Goal: Task Accomplishment & Management: Manage account settings

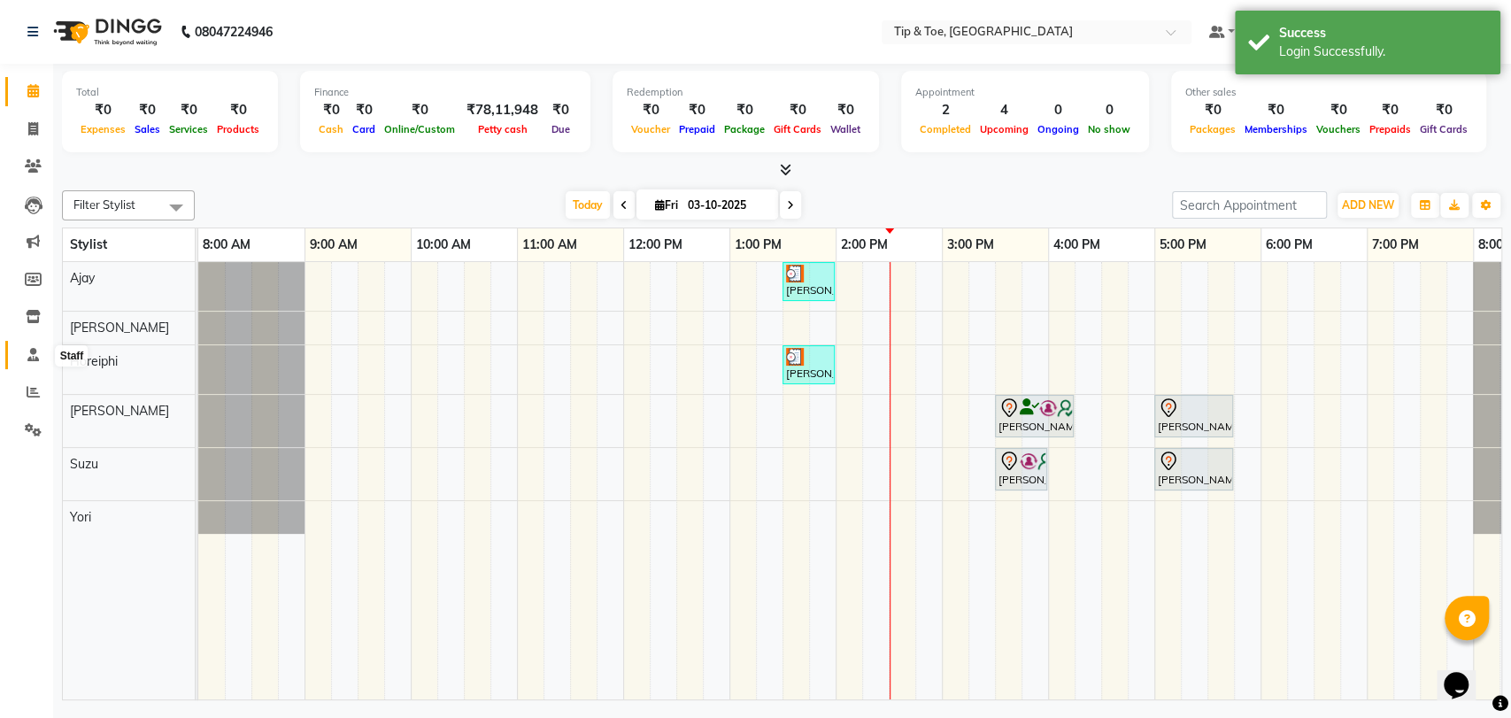
click at [20, 360] on span at bounding box center [33, 355] width 31 height 20
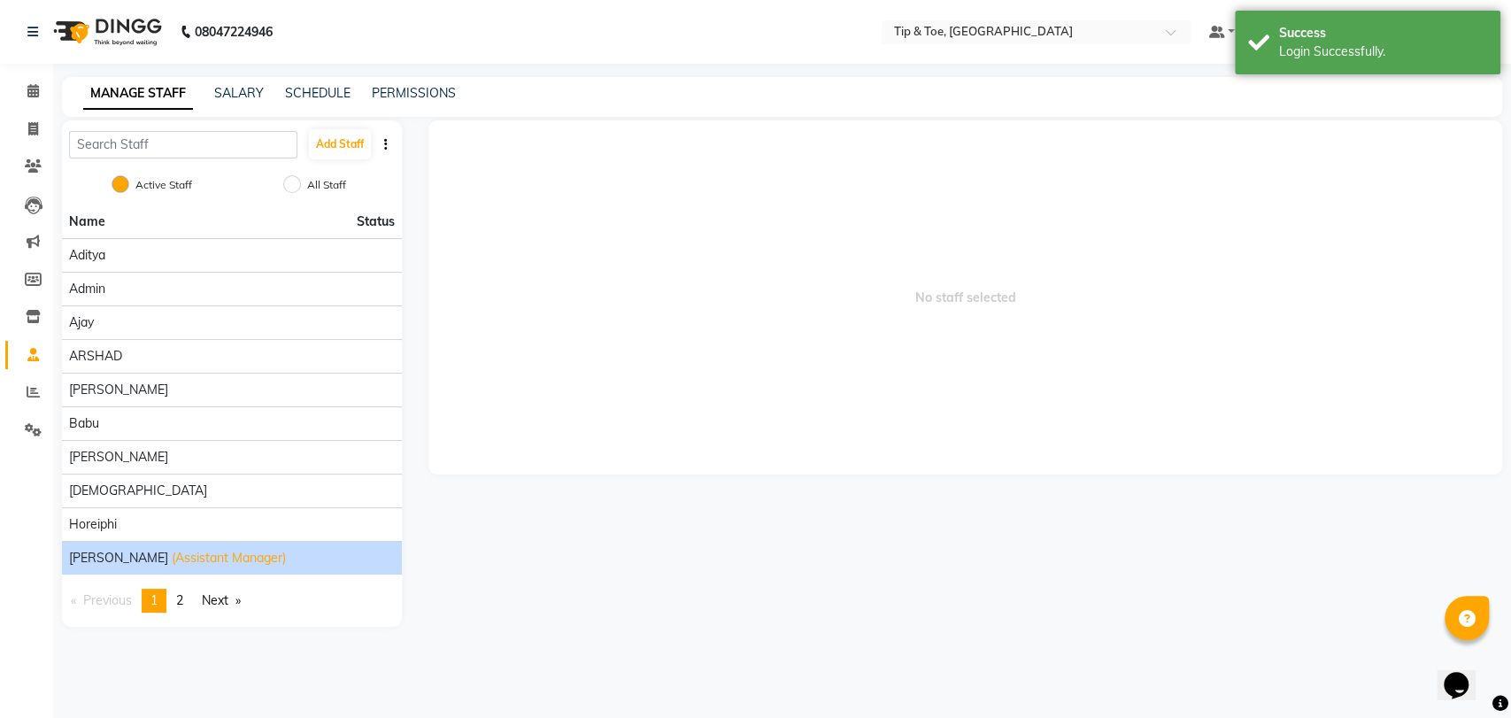
click at [209, 554] on span "(Assistant Manager)" at bounding box center [229, 558] width 114 height 19
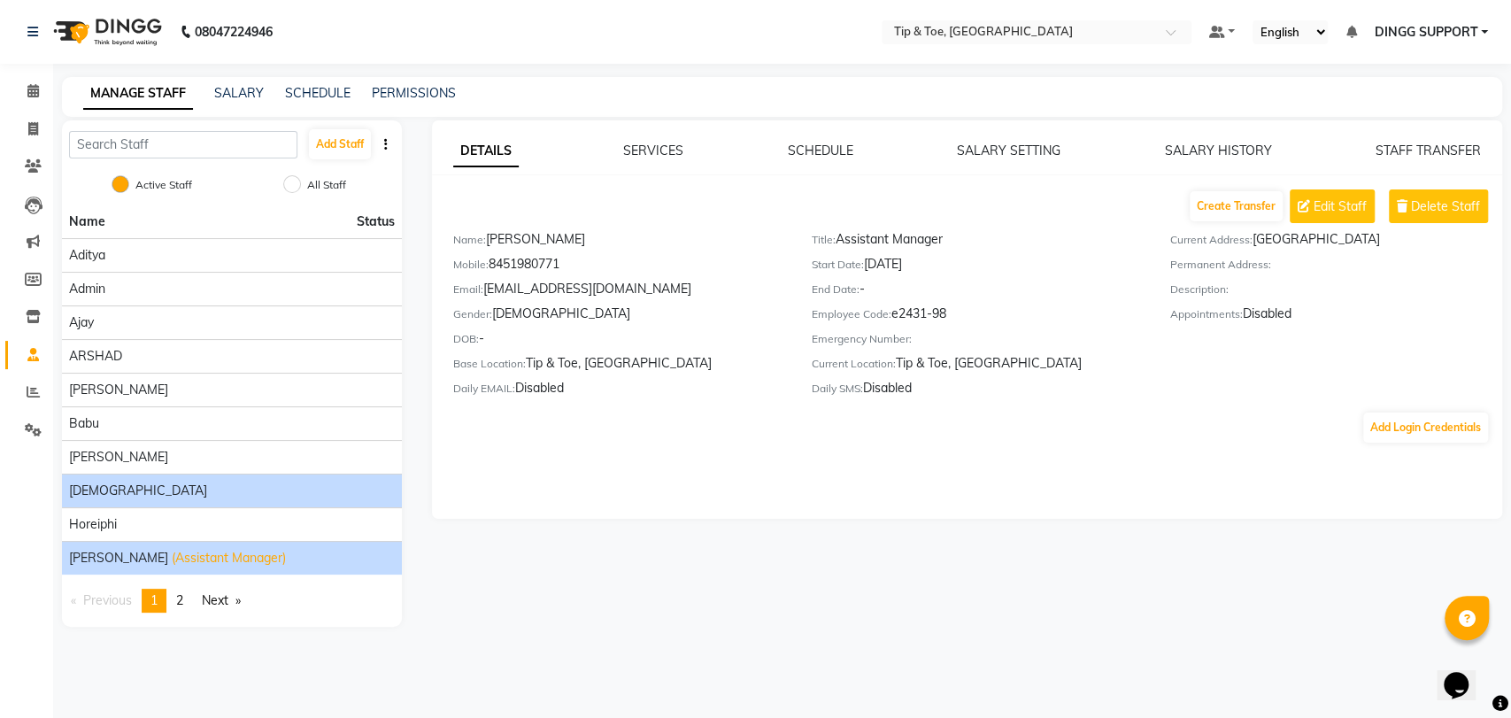
click at [200, 490] on div "Dhanshree" at bounding box center [232, 491] width 326 height 19
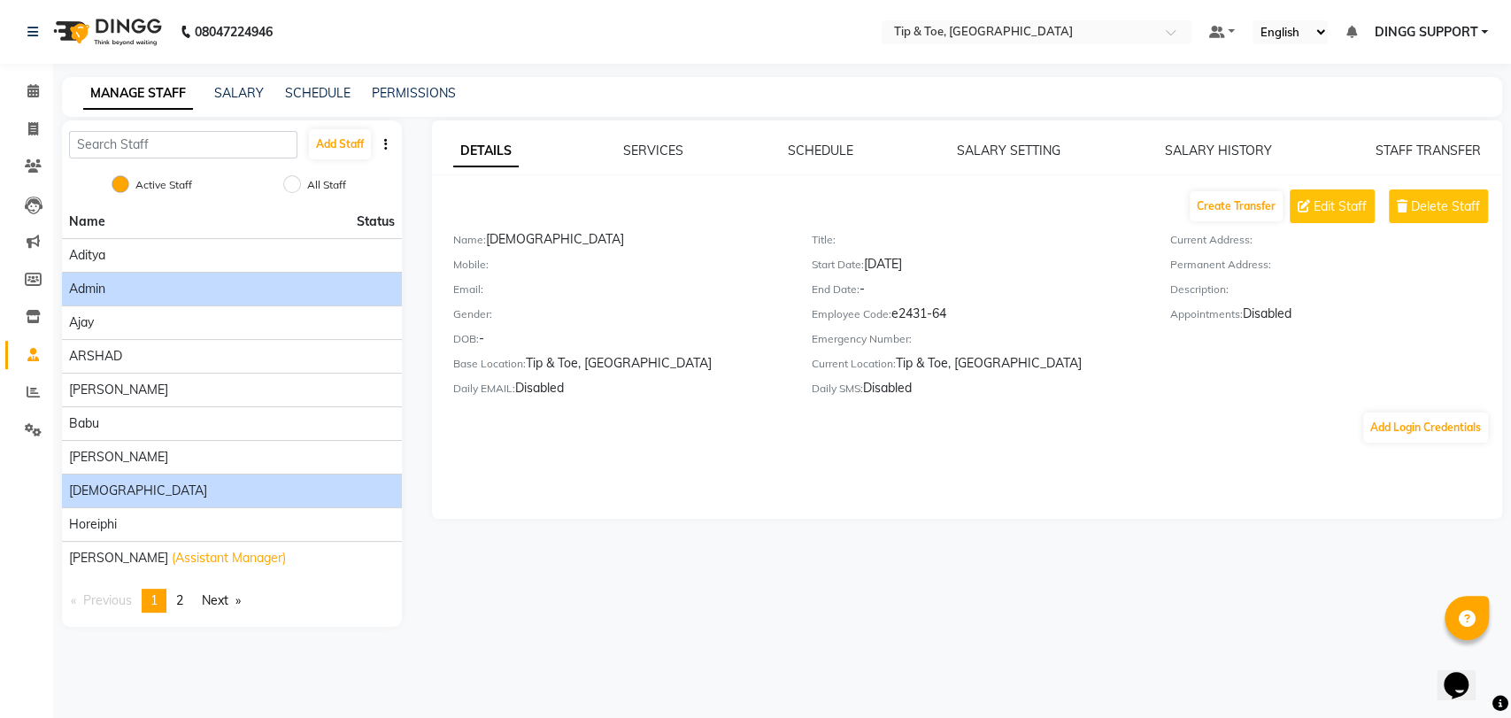
click at [195, 302] on li "Admin" at bounding box center [232, 289] width 340 height 34
click at [152, 281] on div "Admin" at bounding box center [232, 289] width 326 height 19
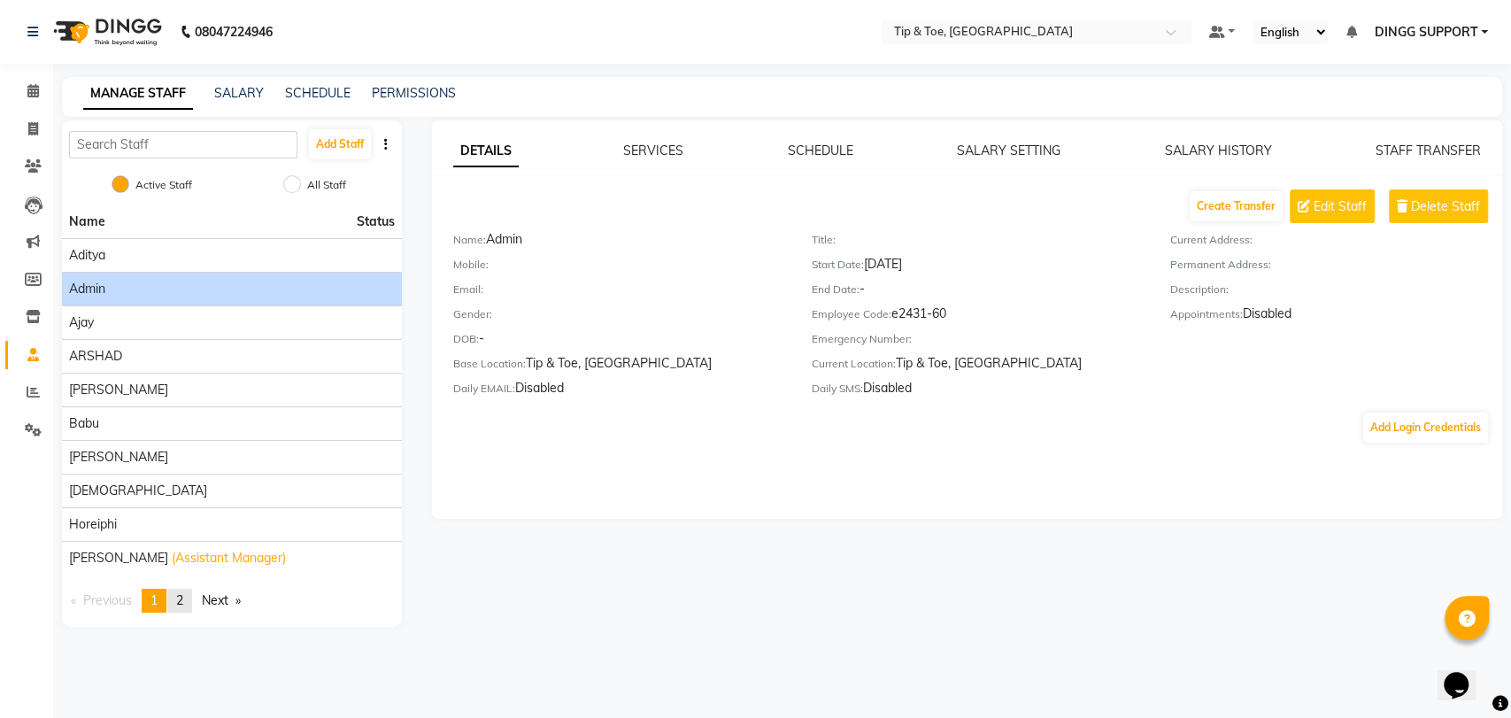
click at [183, 599] on span "2" at bounding box center [179, 600] width 7 height 16
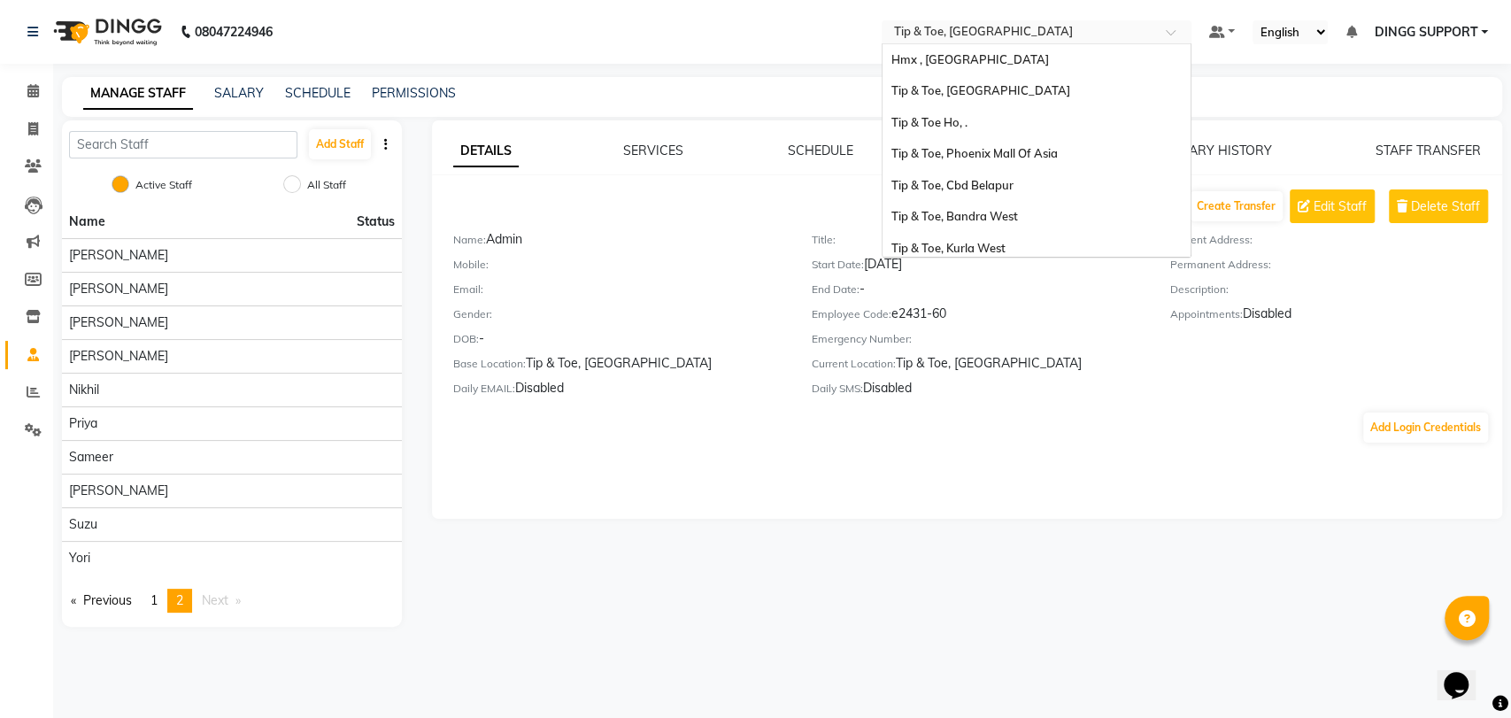
click at [983, 35] on input "text" at bounding box center [1019, 34] width 257 height 18
click at [975, 120] on div "Tip & Toe Ho, ." at bounding box center [1037, 123] width 308 height 32
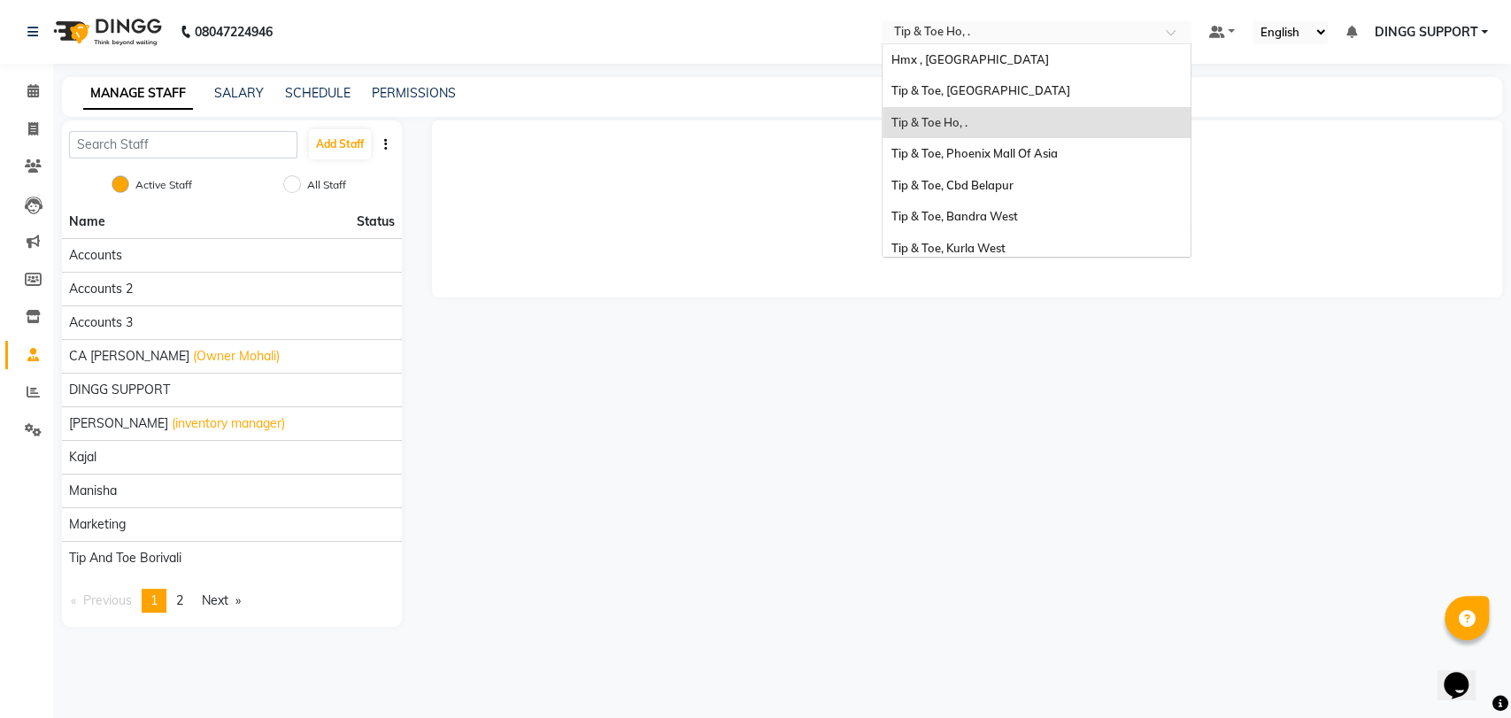
click at [951, 30] on input "text" at bounding box center [1019, 34] width 257 height 18
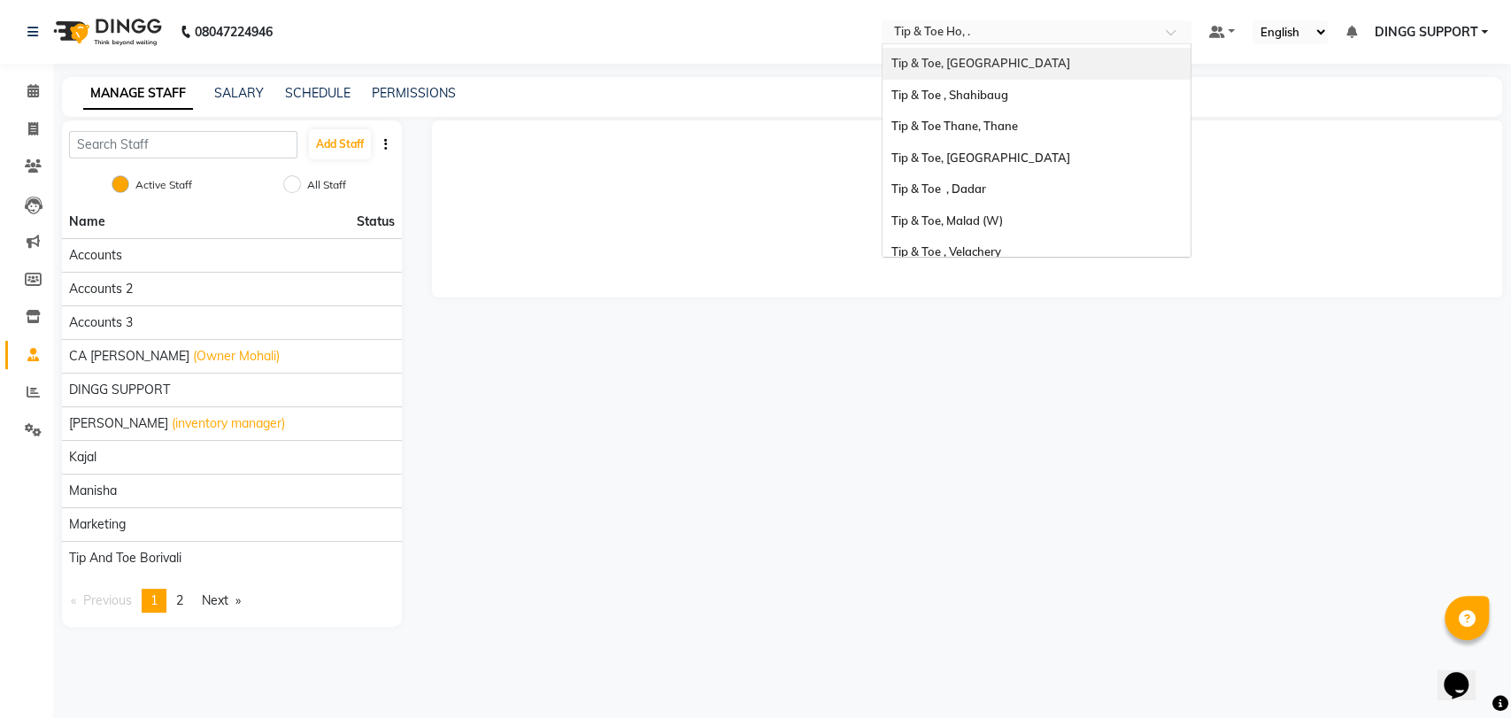
scroll to position [223, 0]
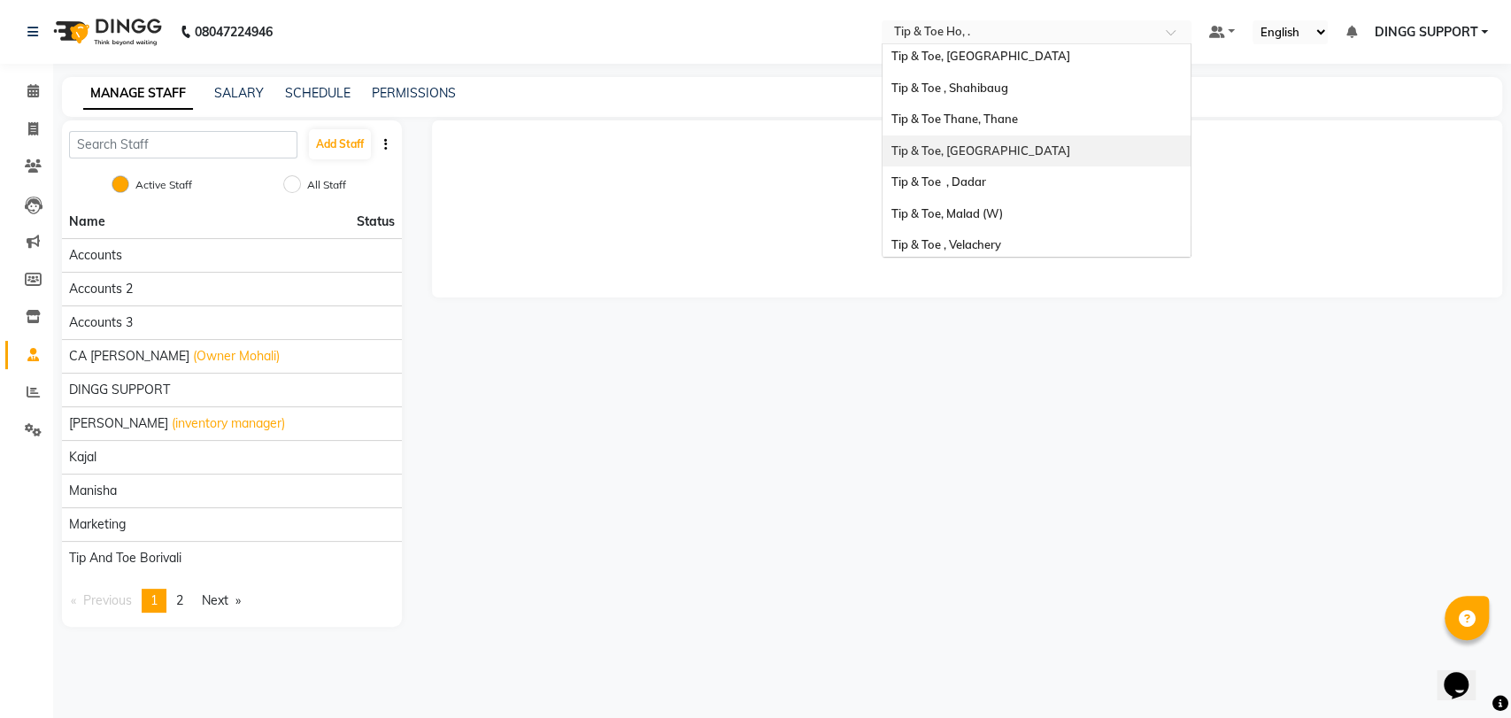
click at [998, 155] on span "Tip & Toe, Peddar Road" at bounding box center [981, 150] width 179 height 14
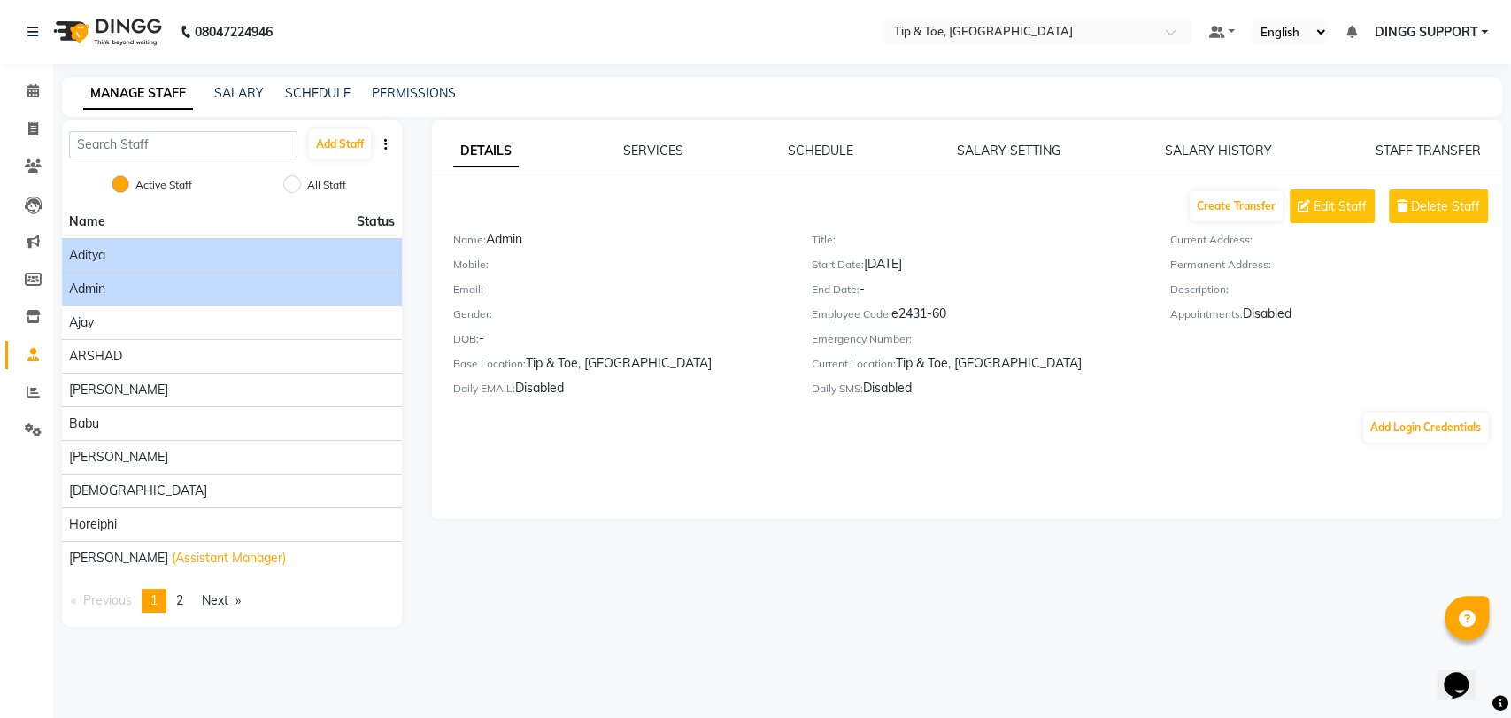
click at [221, 259] on div "Aditya" at bounding box center [232, 255] width 326 height 19
click at [198, 285] on div "Admin" at bounding box center [232, 289] width 326 height 19
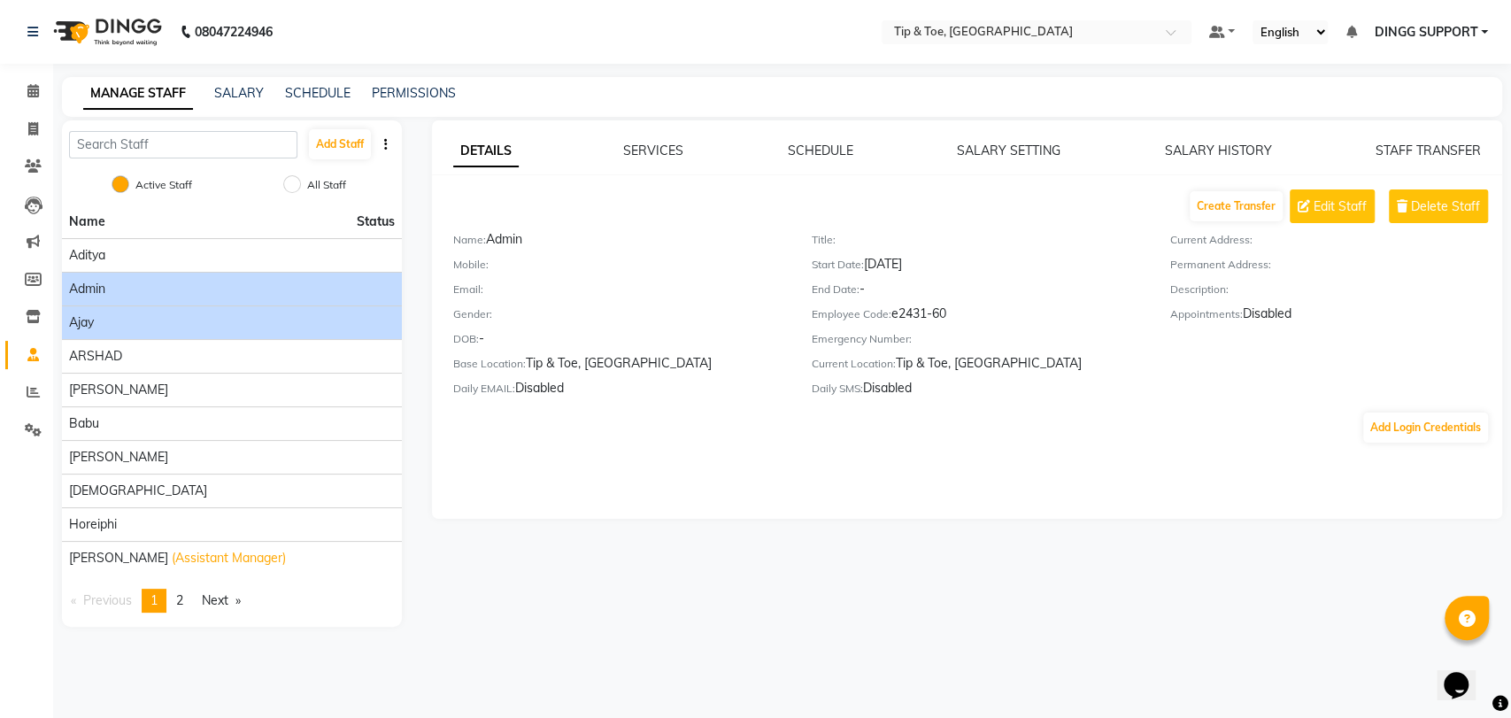
click at [182, 314] on div "Ajay" at bounding box center [232, 322] width 326 height 19
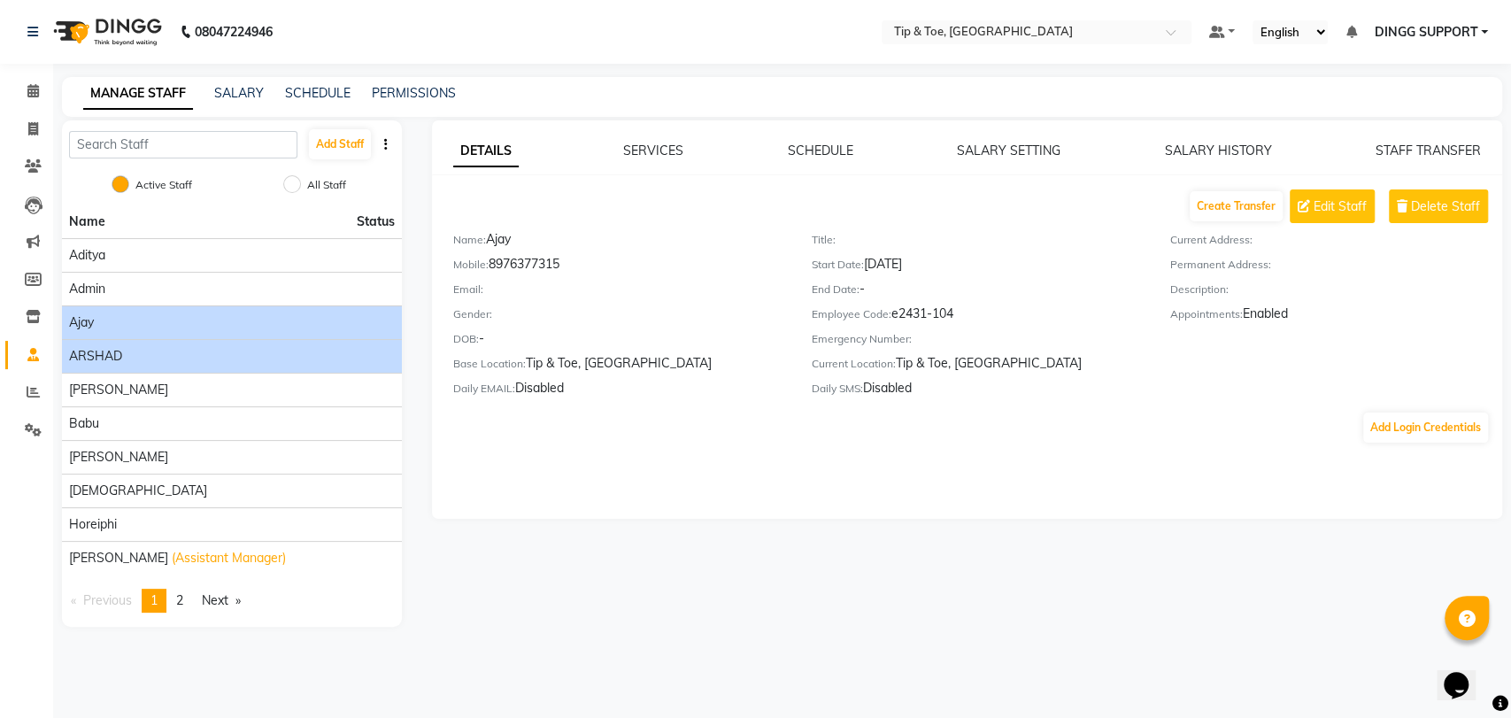
click at [158, 357] on div "ARSHAD" at bounding box center [232, 356] width 326 height 19
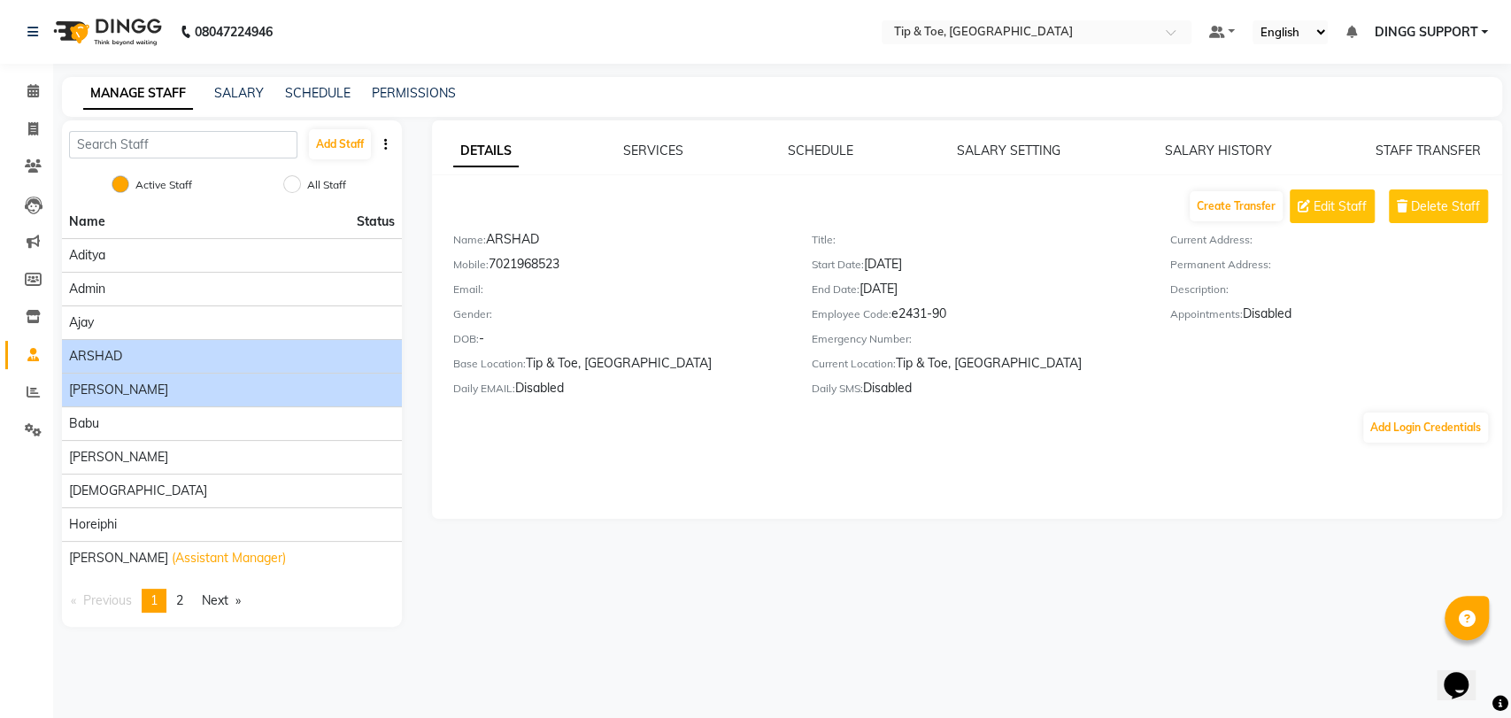
click at [158, 389] on span "ASHWINI MAHESKAR" at bounding box center [118, 390] width 99 height 19
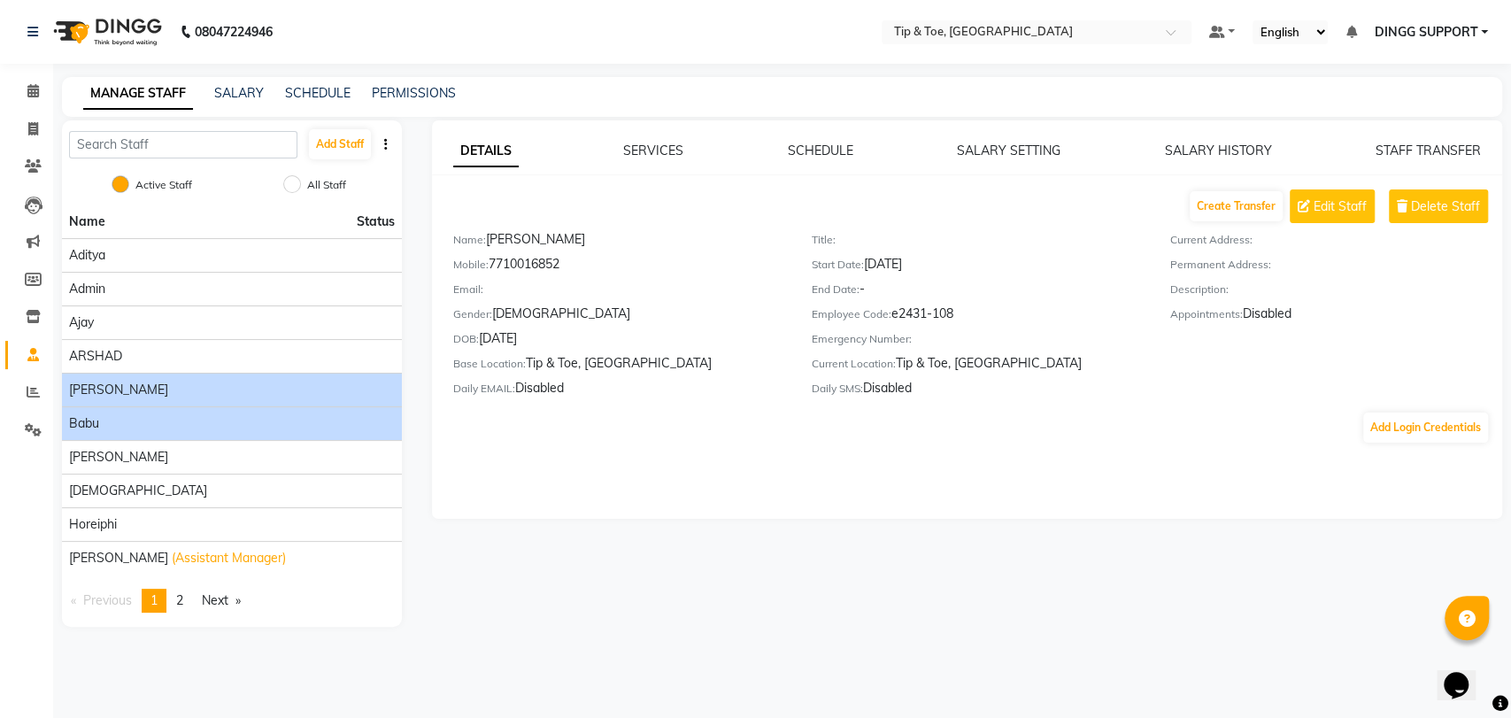
click at [142, 425] on div "Babu" at bounding box center [232, 423] width 326 height 19
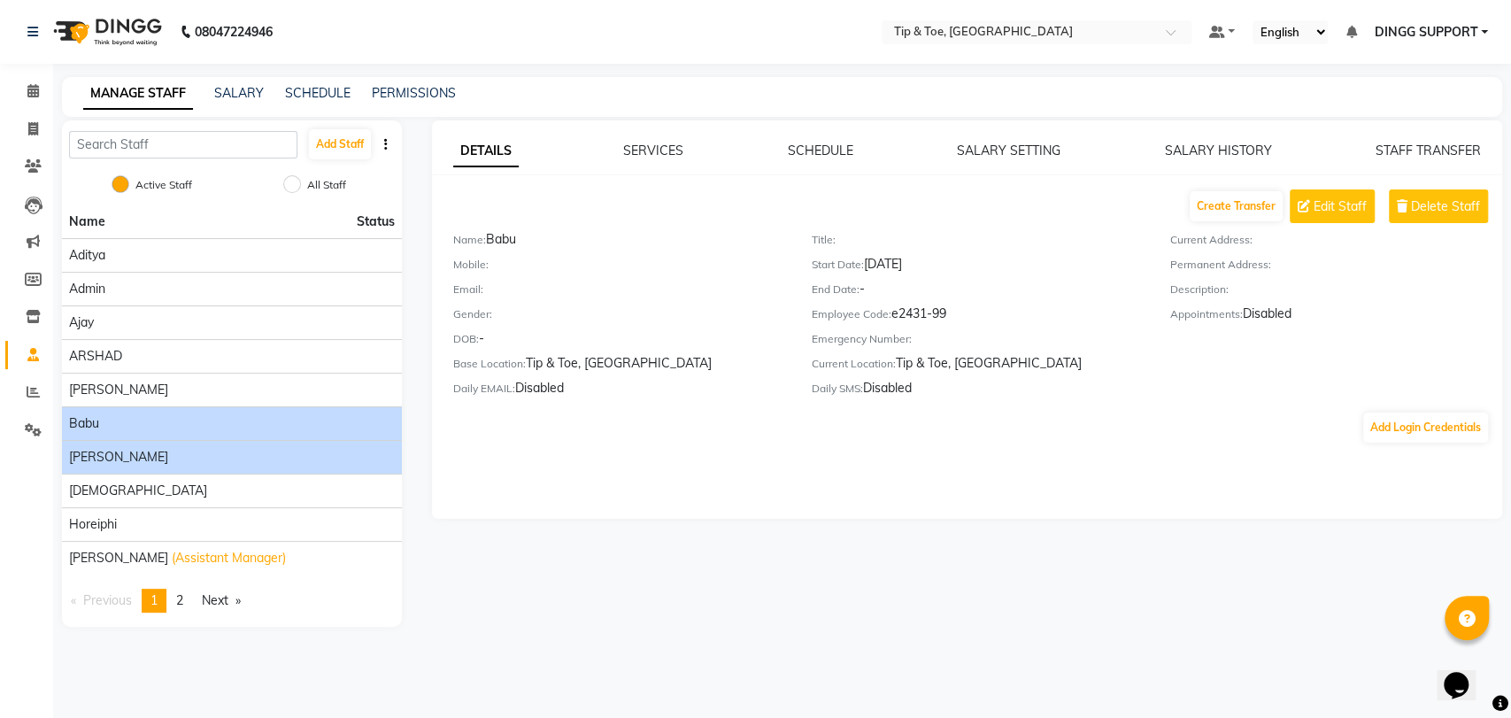
click at [139, 454] on div "Bhavna" at bounding box center [232, 457] width 326 height 19
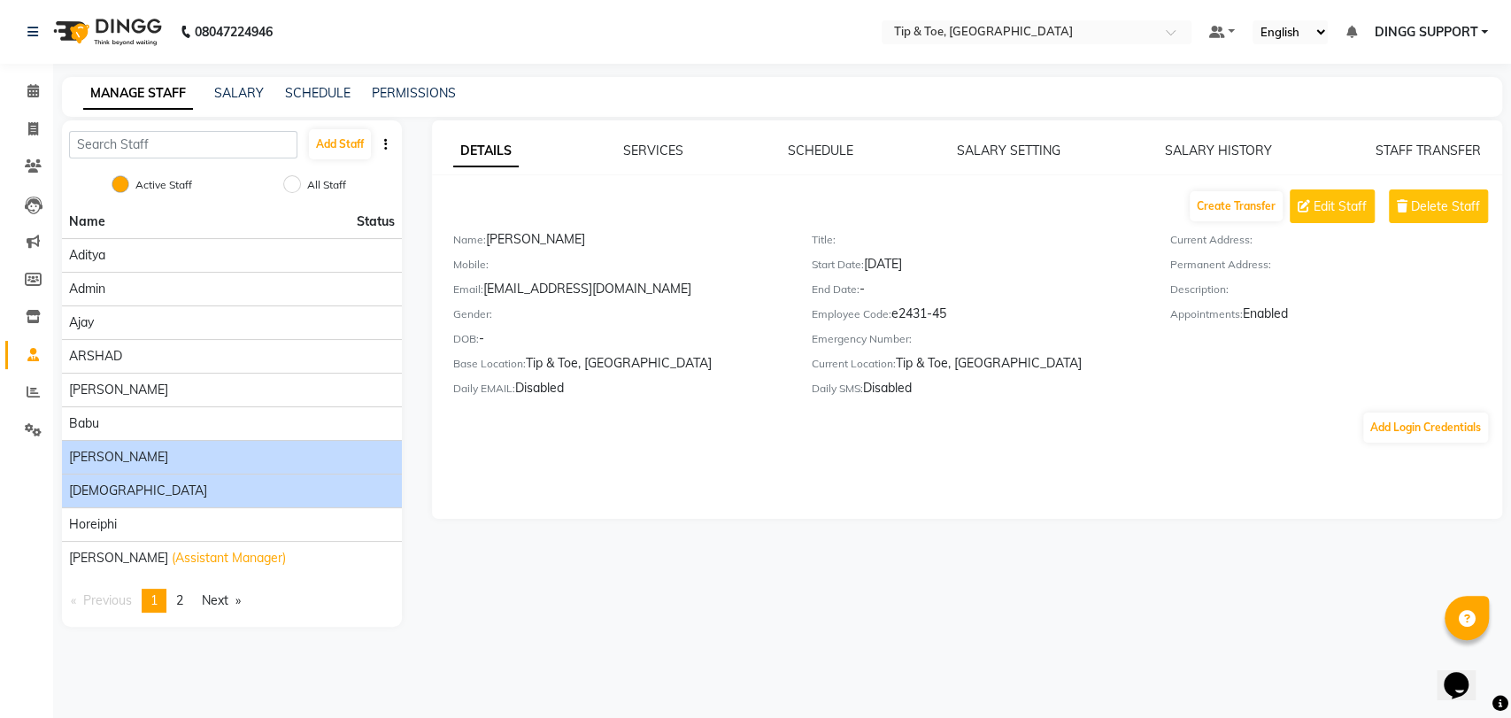
click at [137, 485] on div "Dhanshree" at bounding box center [232, 491] width 326 height 19
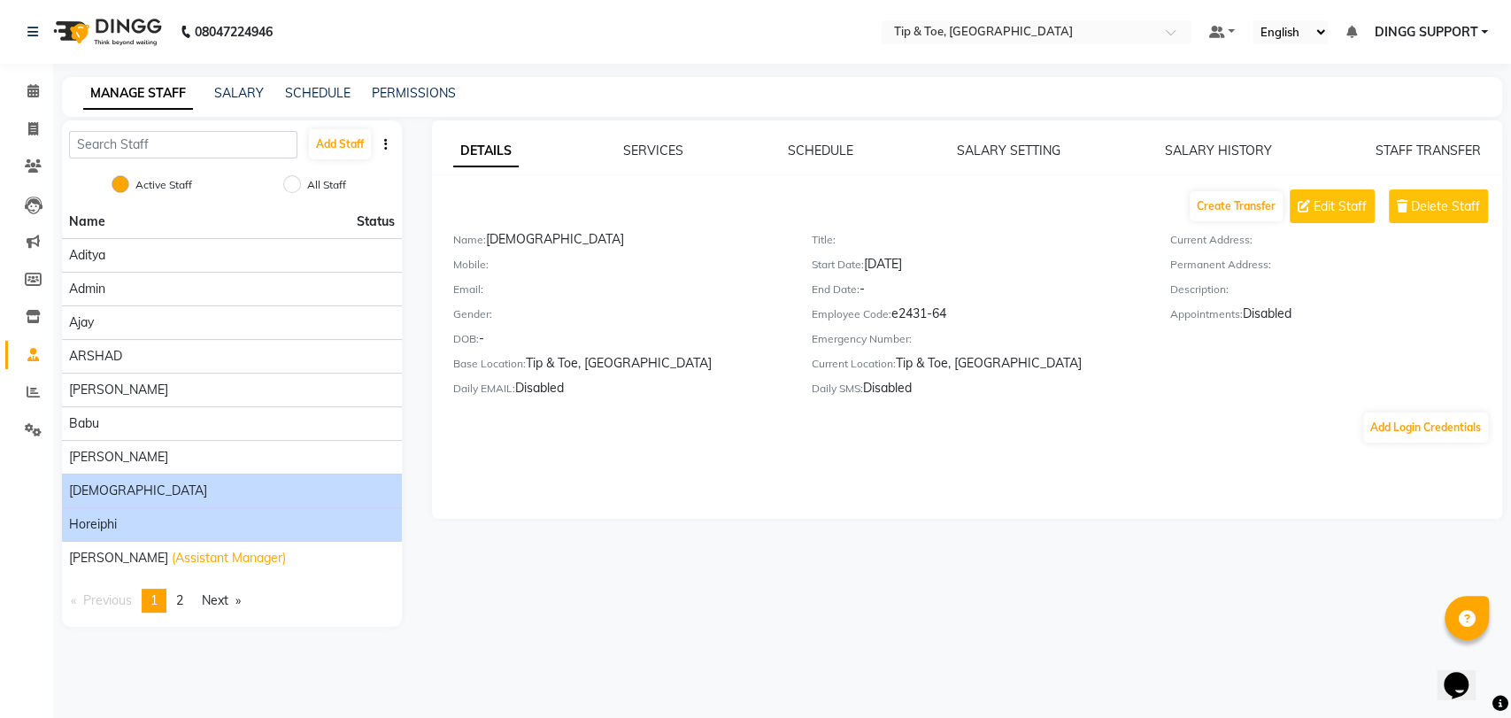
click at [135, 517] on div "Horeiphi" at bounding box center [232, 524] width 326 height 19
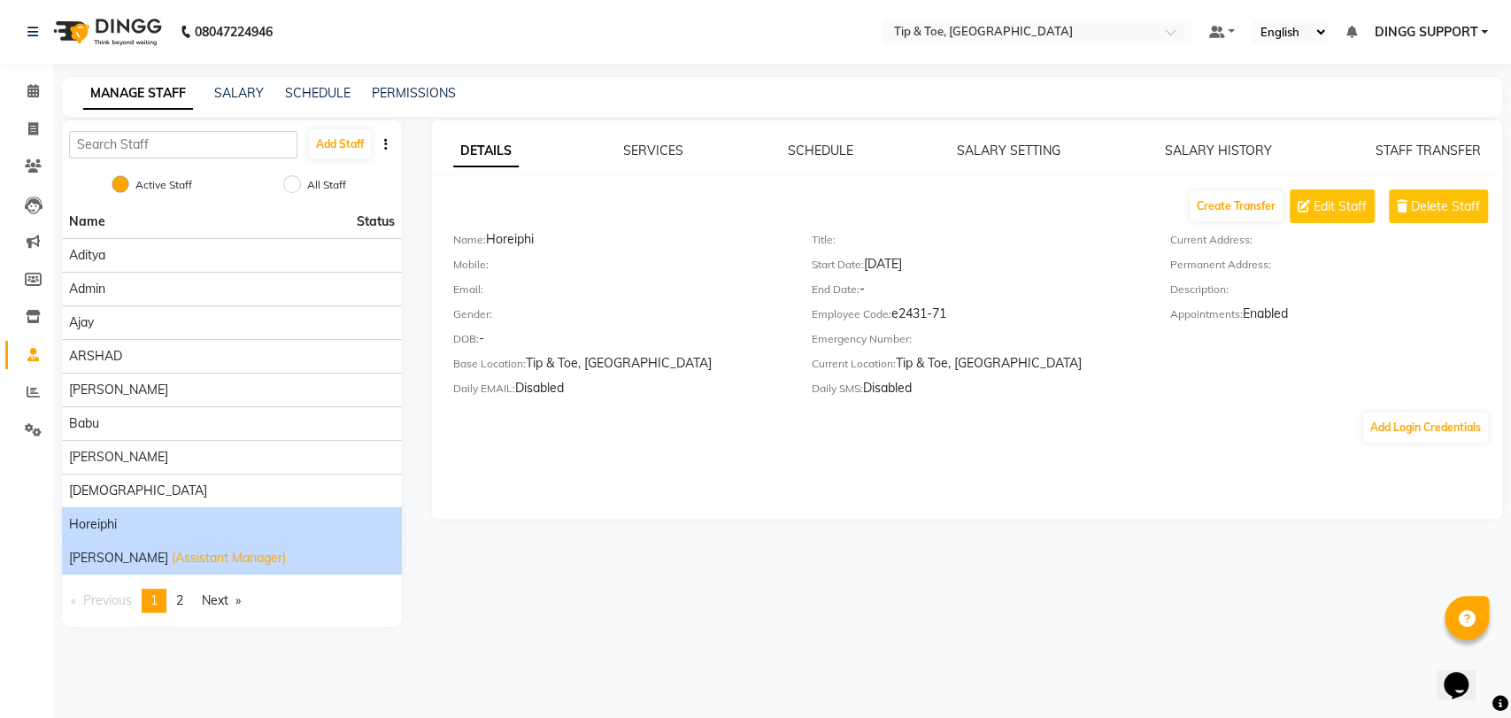
click at [135, 549] on span "Jai Randeria" at bounding box center [118, 558] width 99 height 19
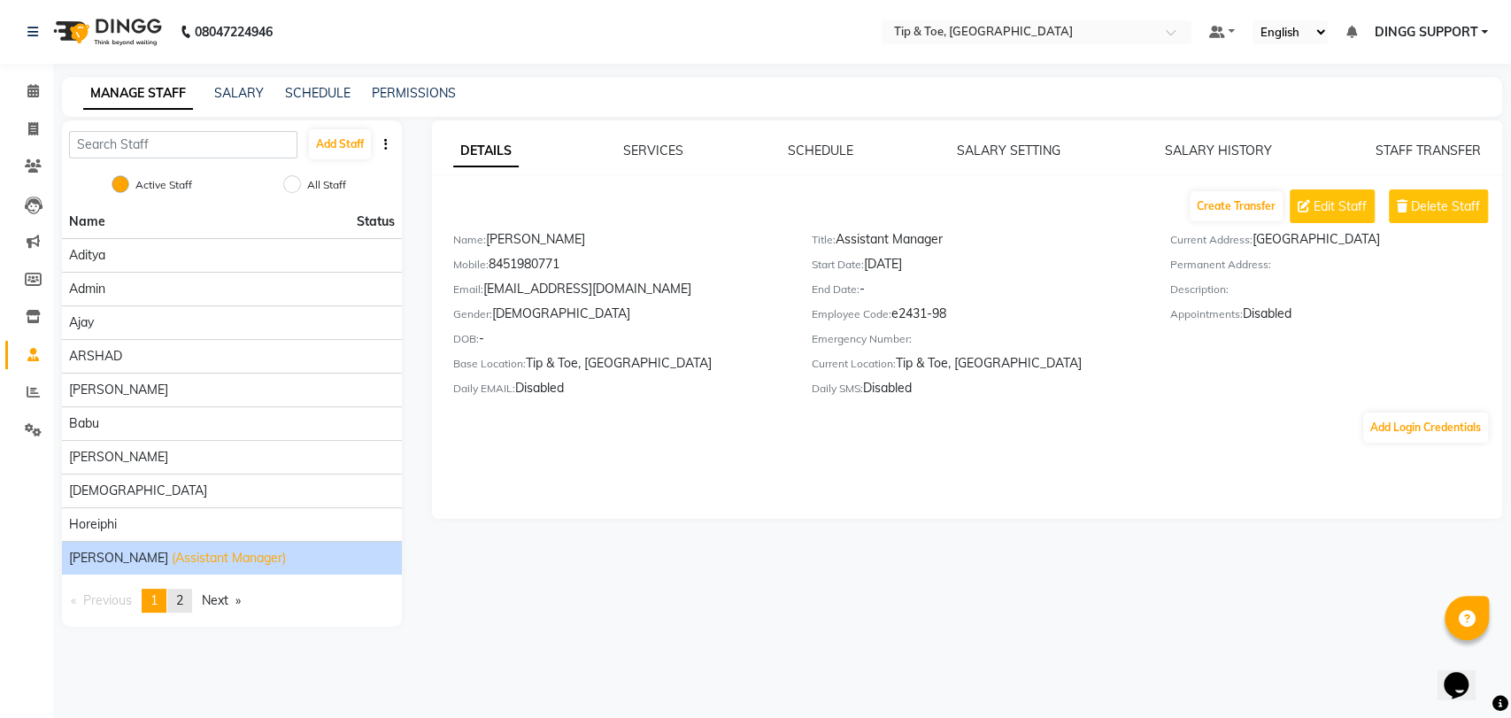
click at [183, 597] on span "2" at bounding box center [179, 600] width 7 height 16
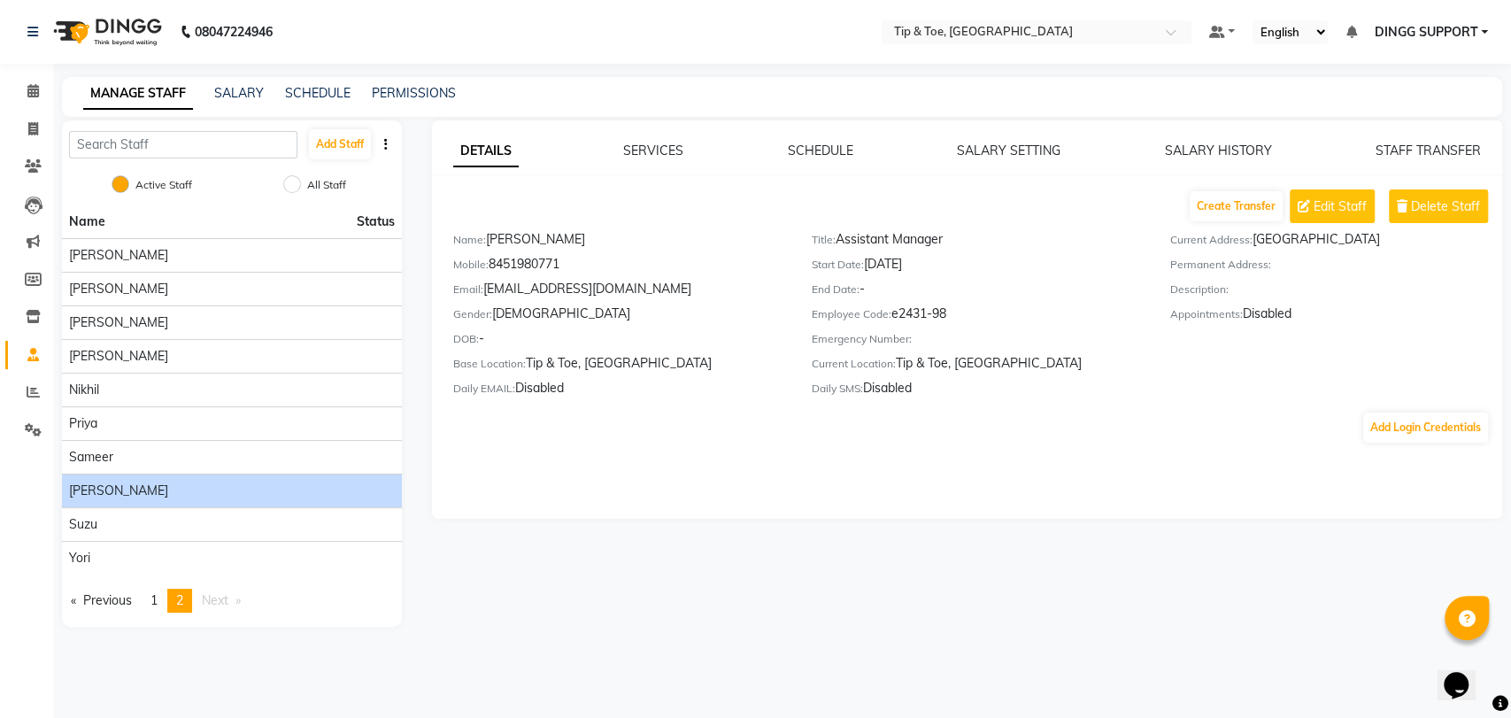
click at [156, 491] on span "Shailesh Maheshker" at bounding box center [118, 491] width 99 height 19
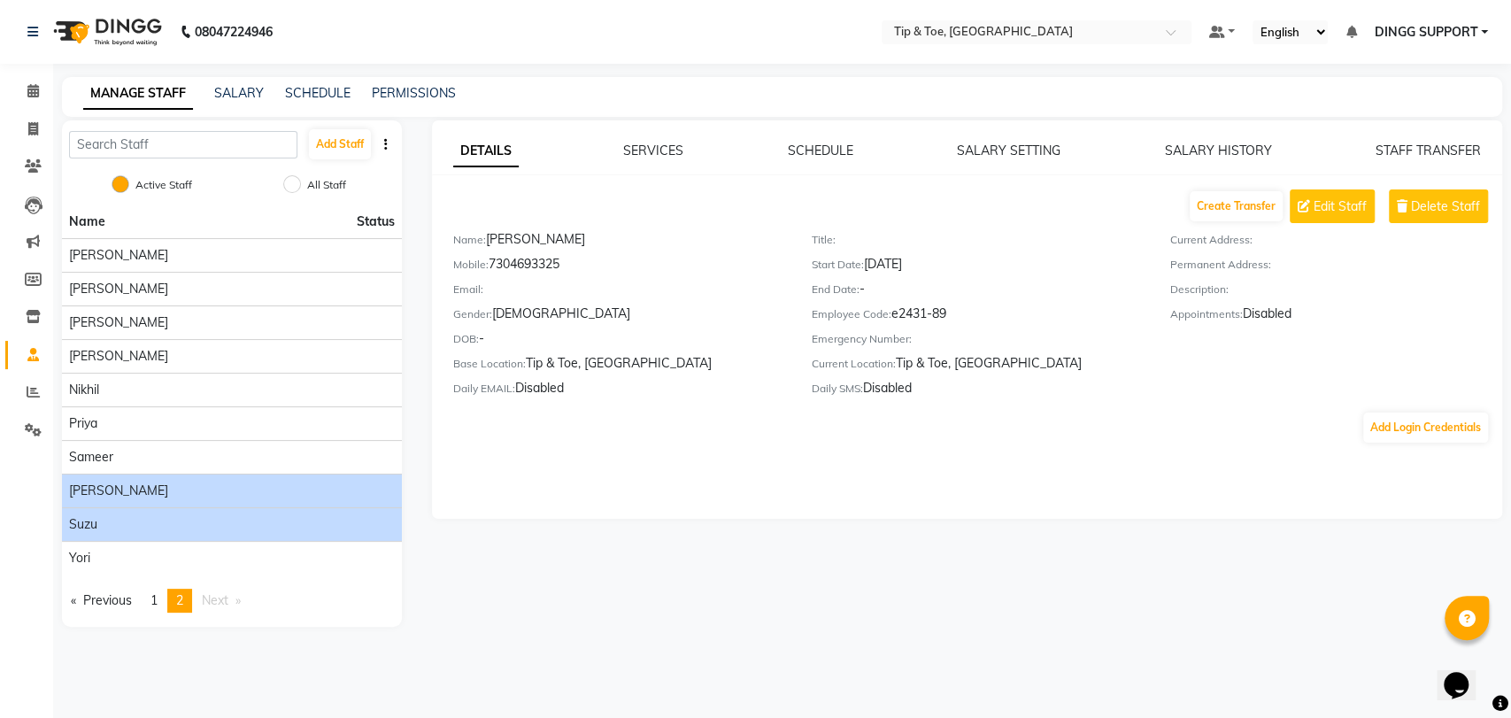
click at [140, 531] on div "Suzu" at bounding box center [232, 524] width 326 height 19
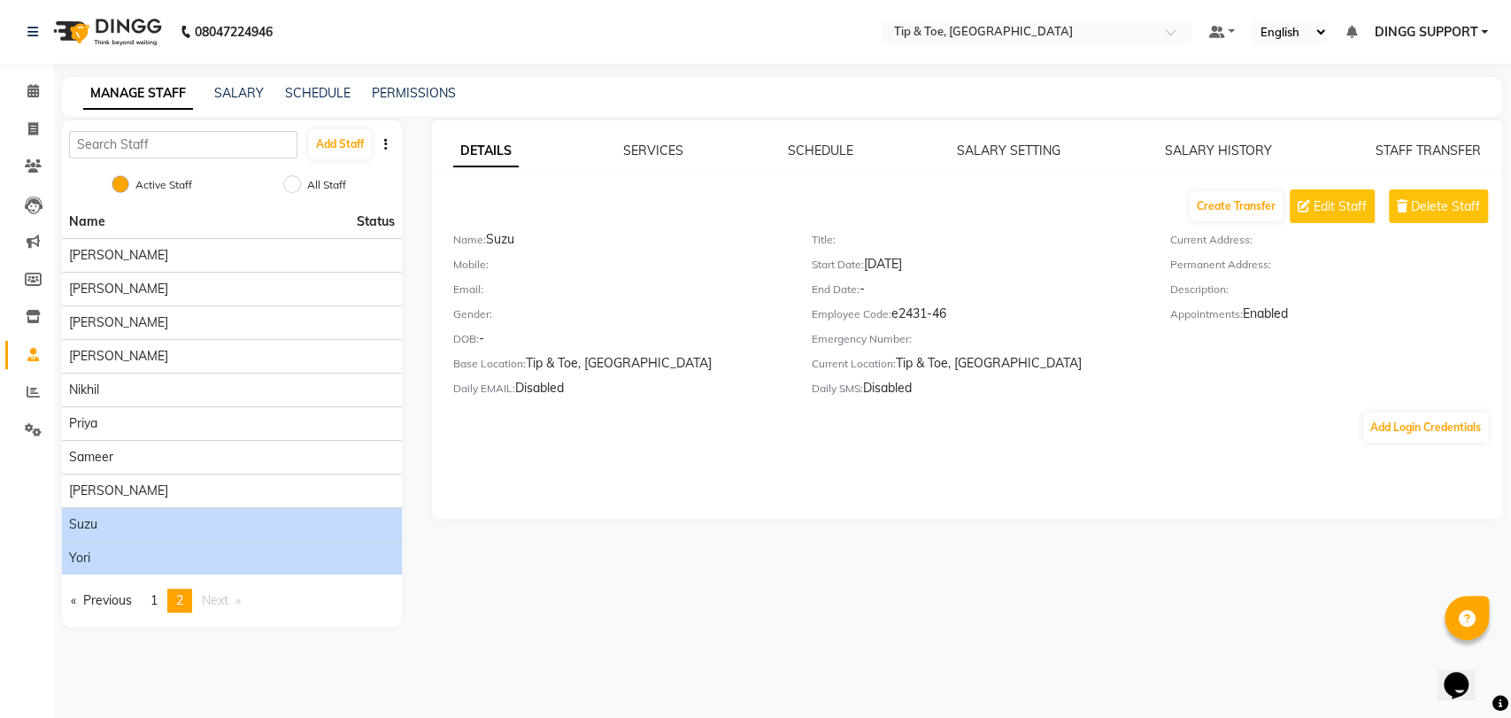
click at [135, 558] on div "Yori" at bounding box center [232, 558] width 326 height 19
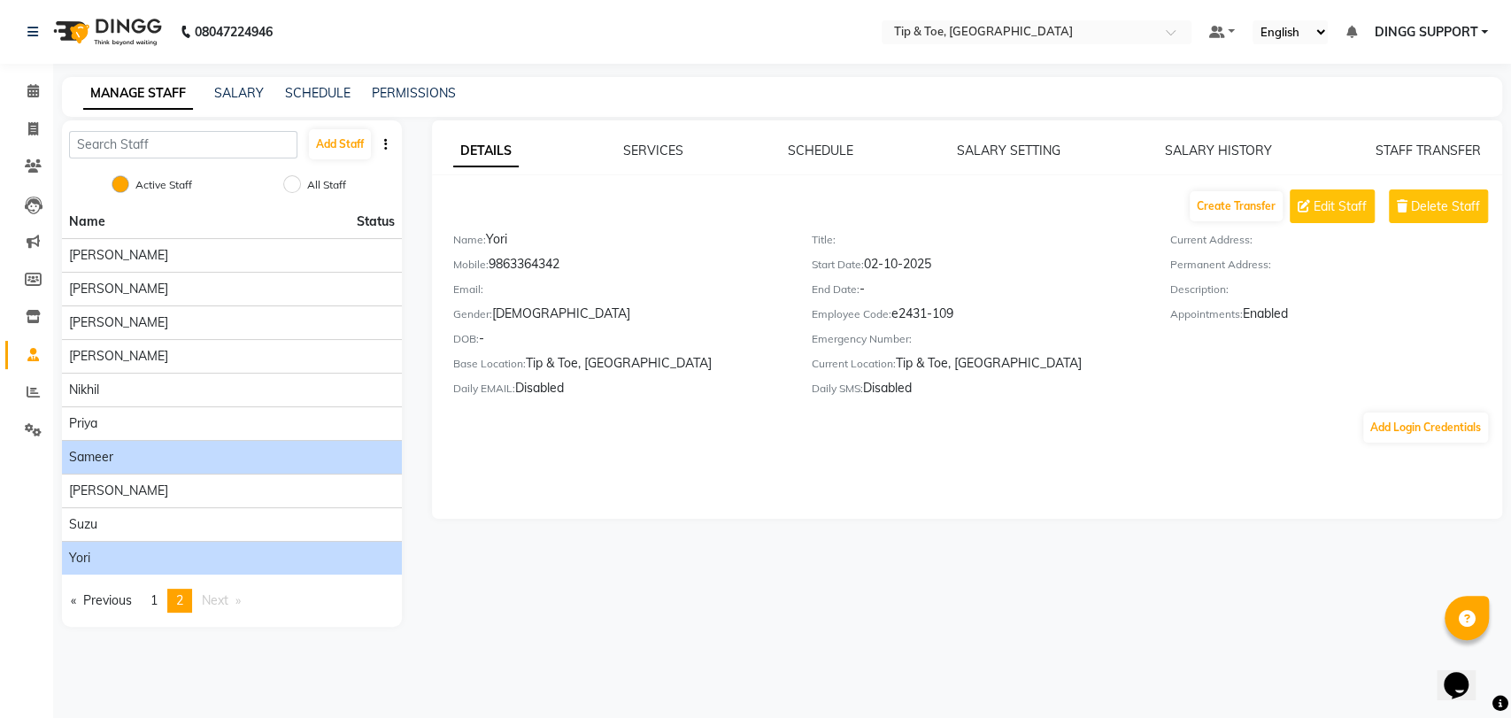
click at [112, 440] on li "Sameer" at bounding box center [232, 457] width 340 height 34
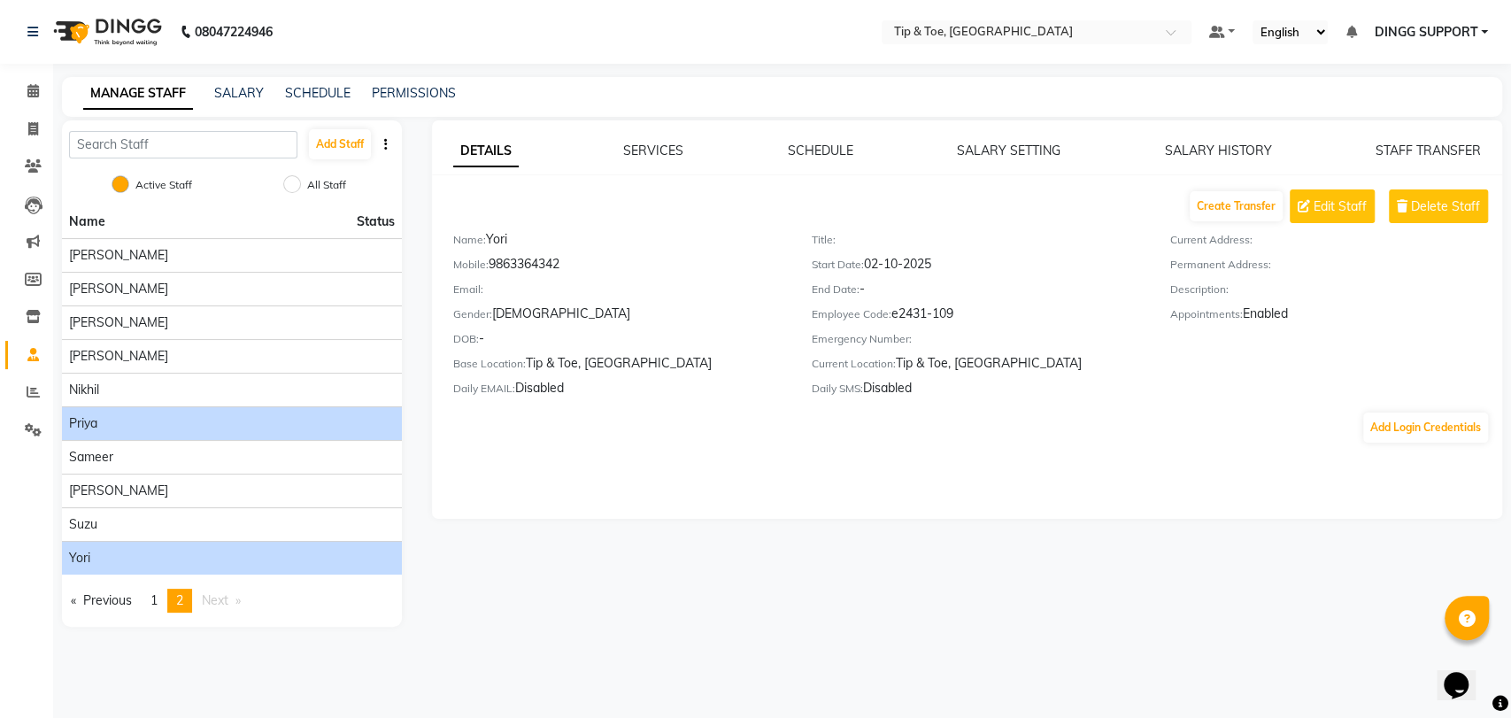
click at [113, 429] on div "Priya" at bounding box center [232, 423] width 326 height 19
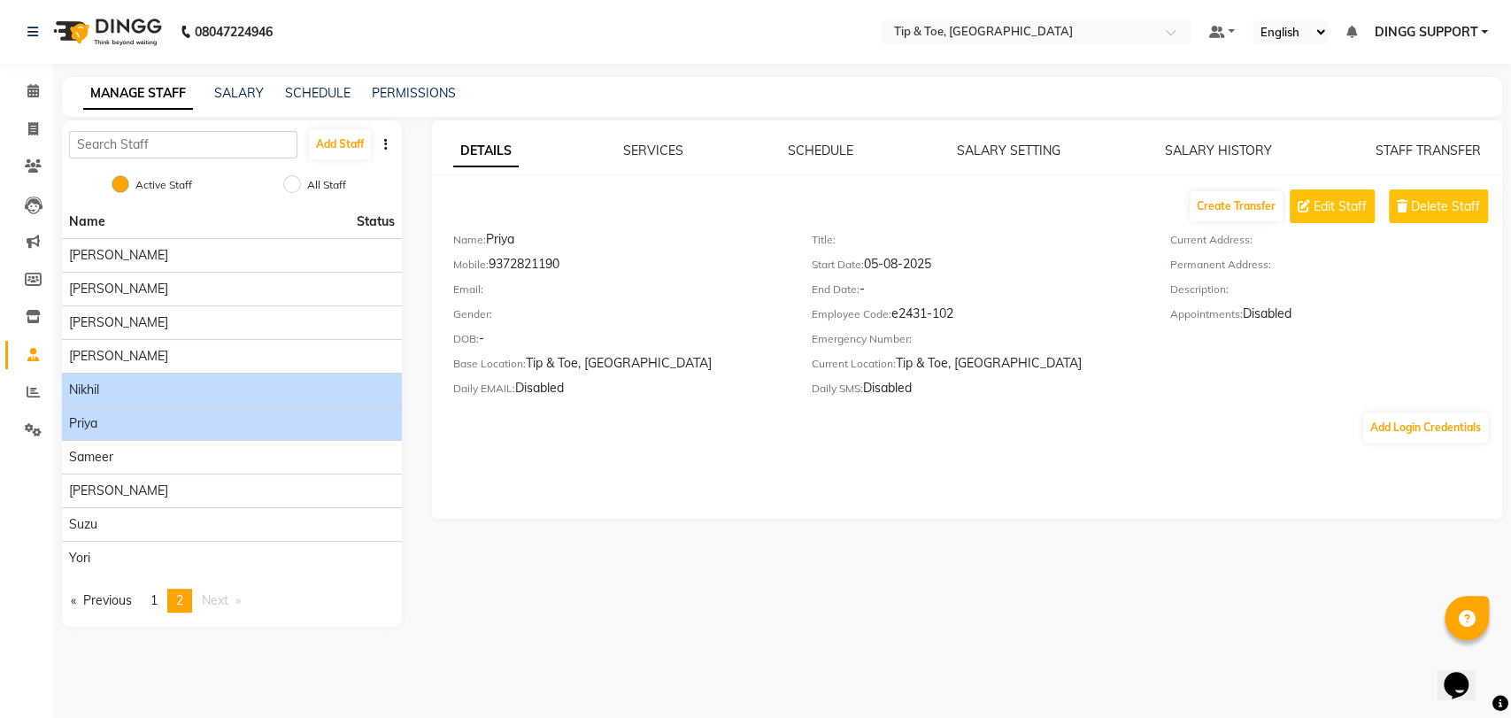
click at [108, 384] on div "Nikhil" at bounding box center [232, 390] width 326 height 19
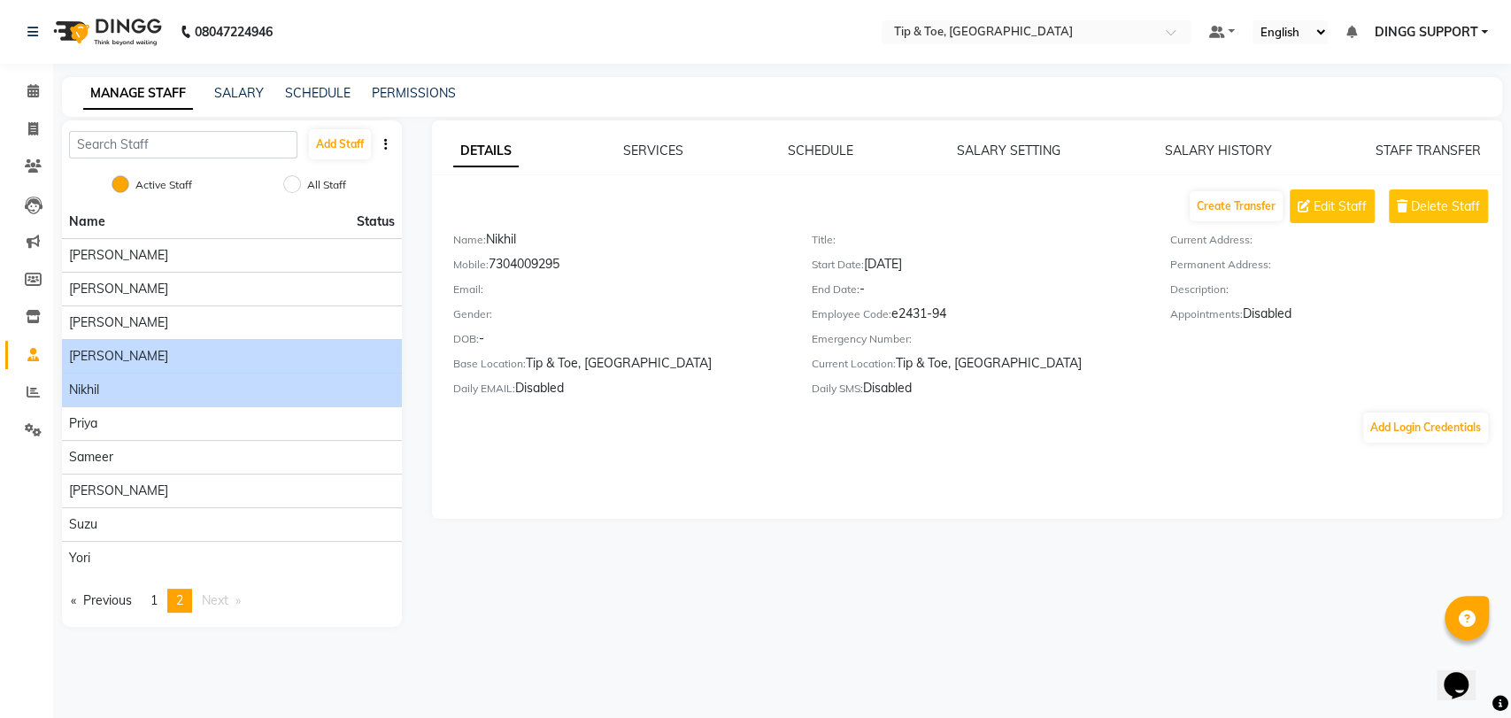
click at [131, 353] on span "MADHURA" at bounding box center [118, 356] width 99 height 19
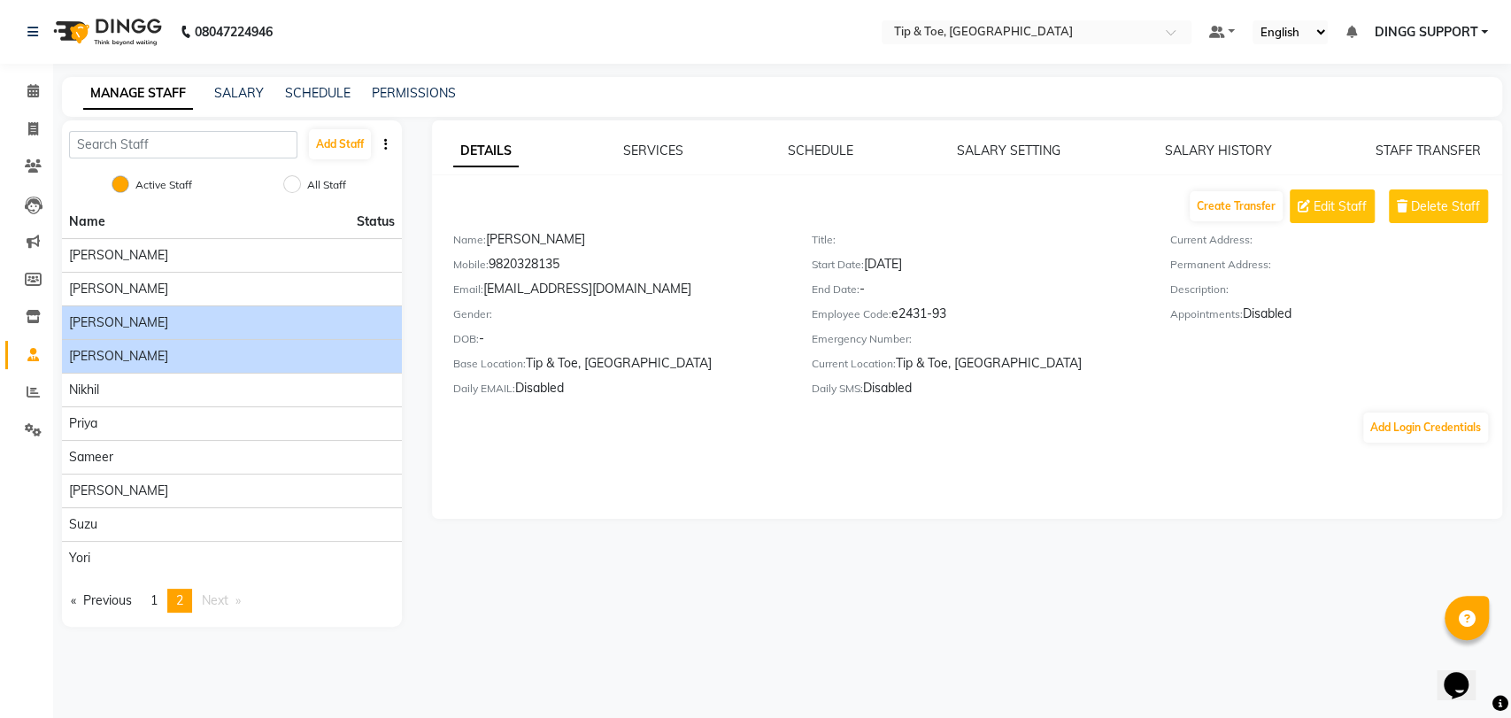
click at [137, 325] on div "Keishing" at bounding box center [232, 322] width 326 height 19
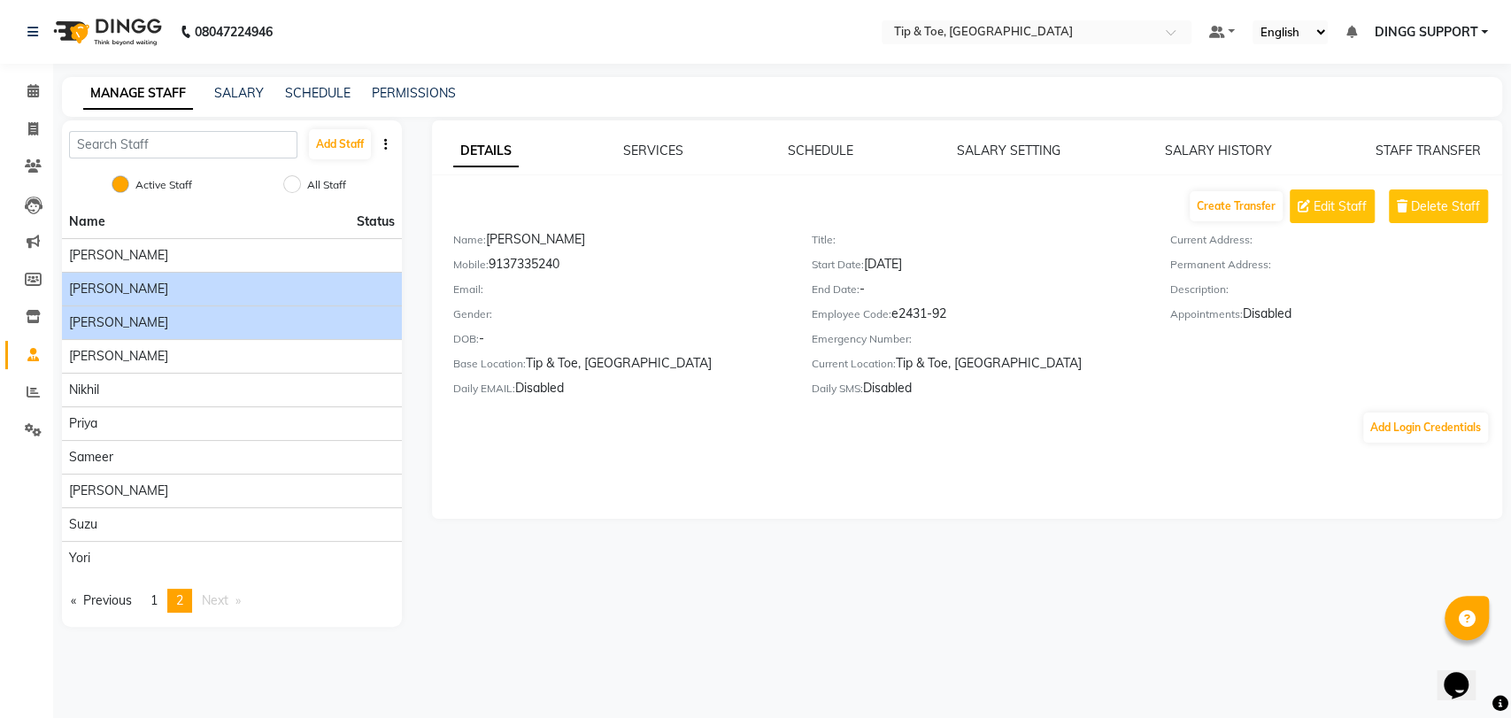
click at [137, 292] on div "Jyoti Singh" at bounding box center [232, 289] width 326 height 19
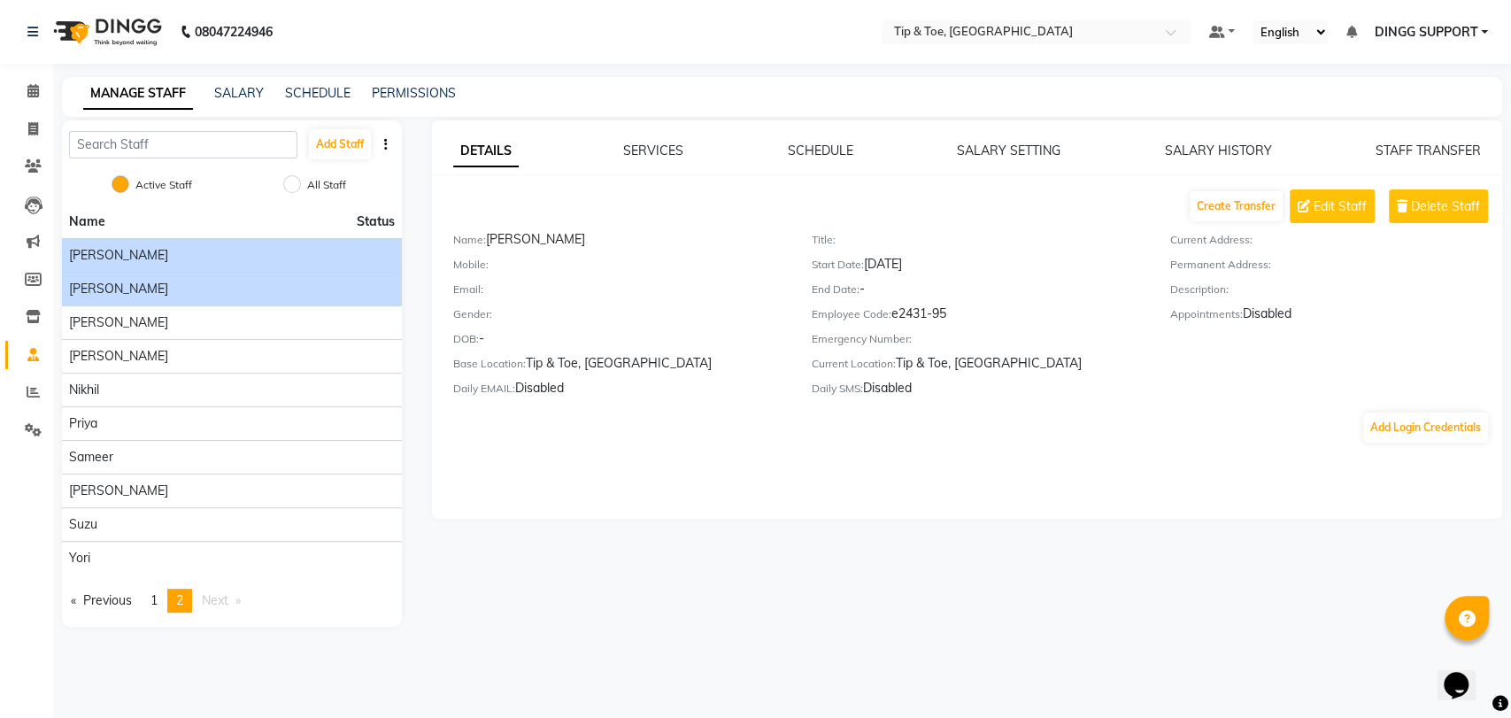
click at [145, 253] on div "Jiten" at bounding box center [232, 255] width 326 height 19
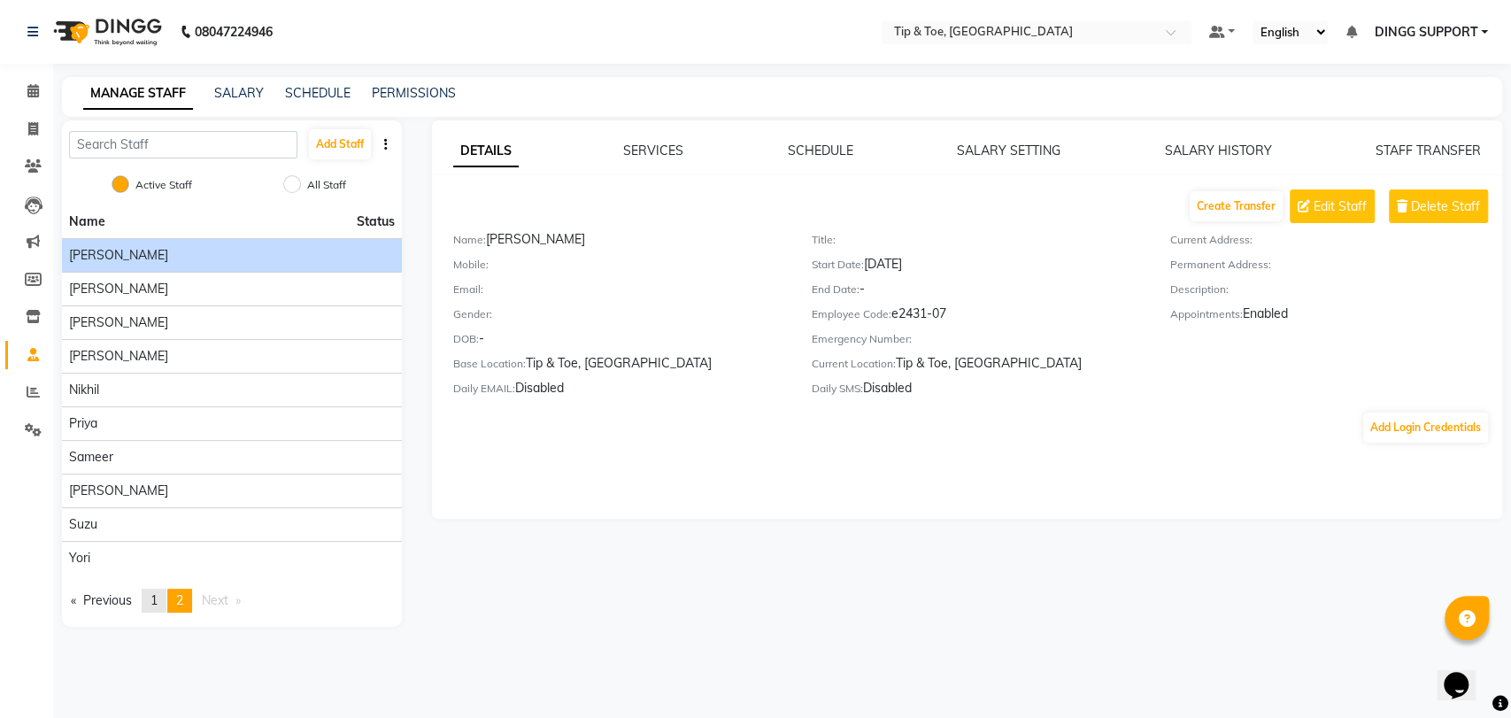
click at [158, 601] on span "1" at bounding box center [154, 600] width 7 height 16
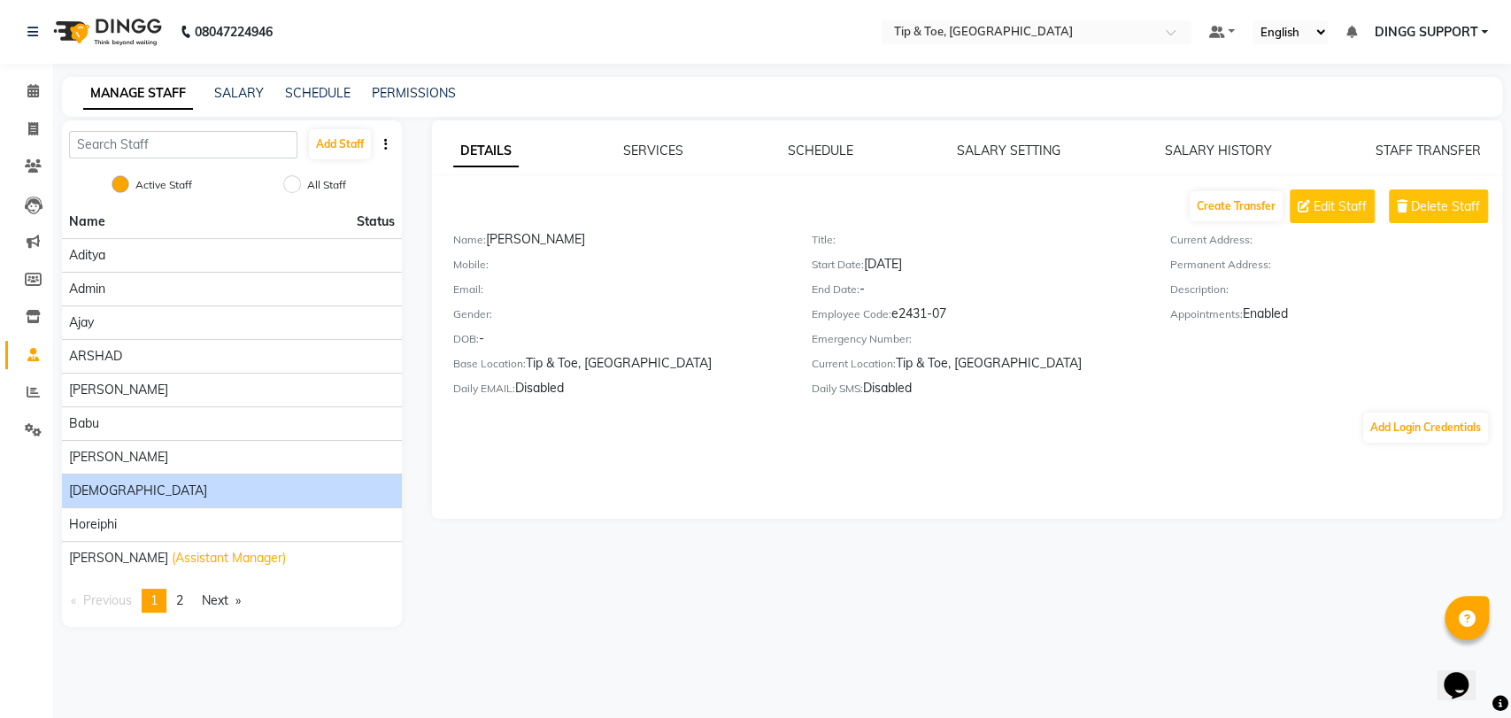
click at [253, 498] on div "Dhanshree" at bounding box center [232, 491] width 326 height 19
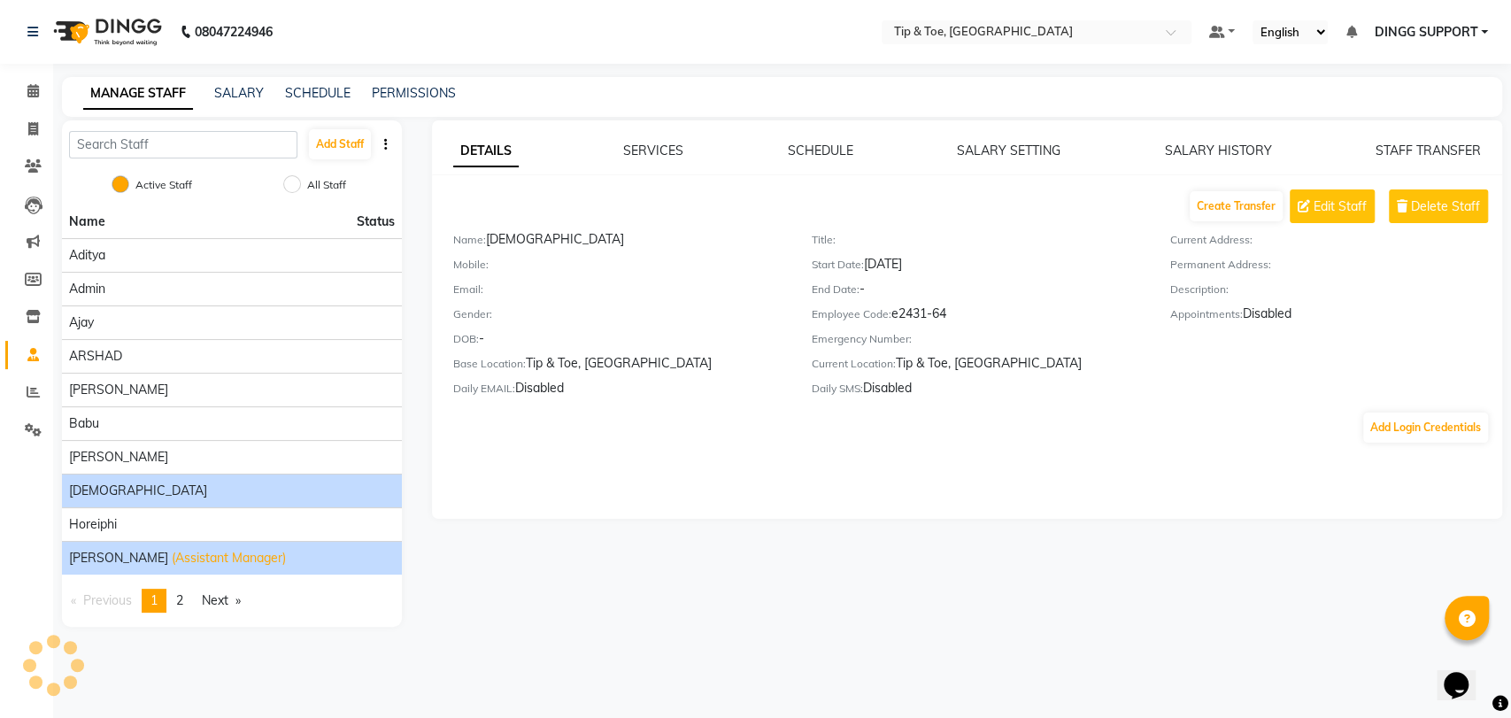
click at [235, 552] on span "(Assistant Manager)" at bounding box center [229, 558] width 114 height 19
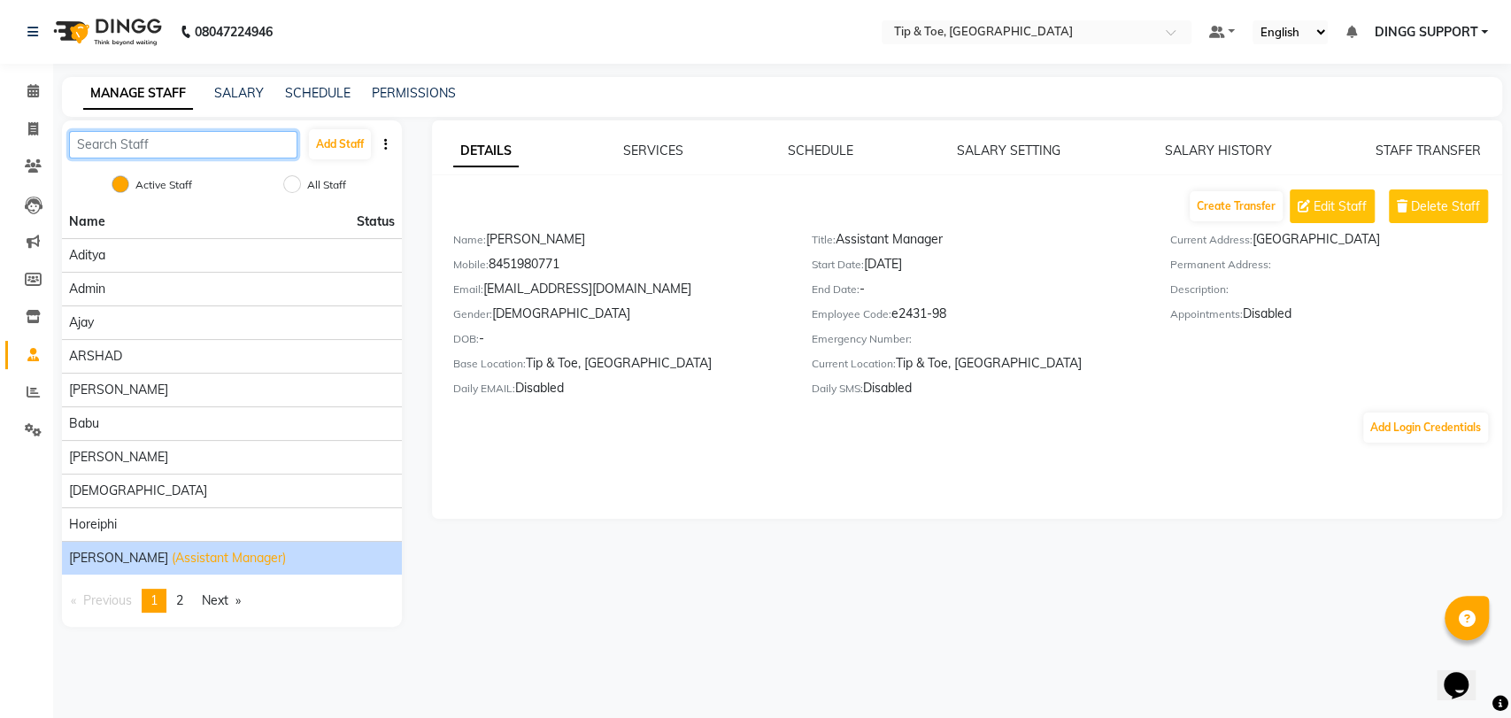
click at [195, 149] on input "text" at bounding box center [183, 144] width 228 height 27
paste input "8879743694"
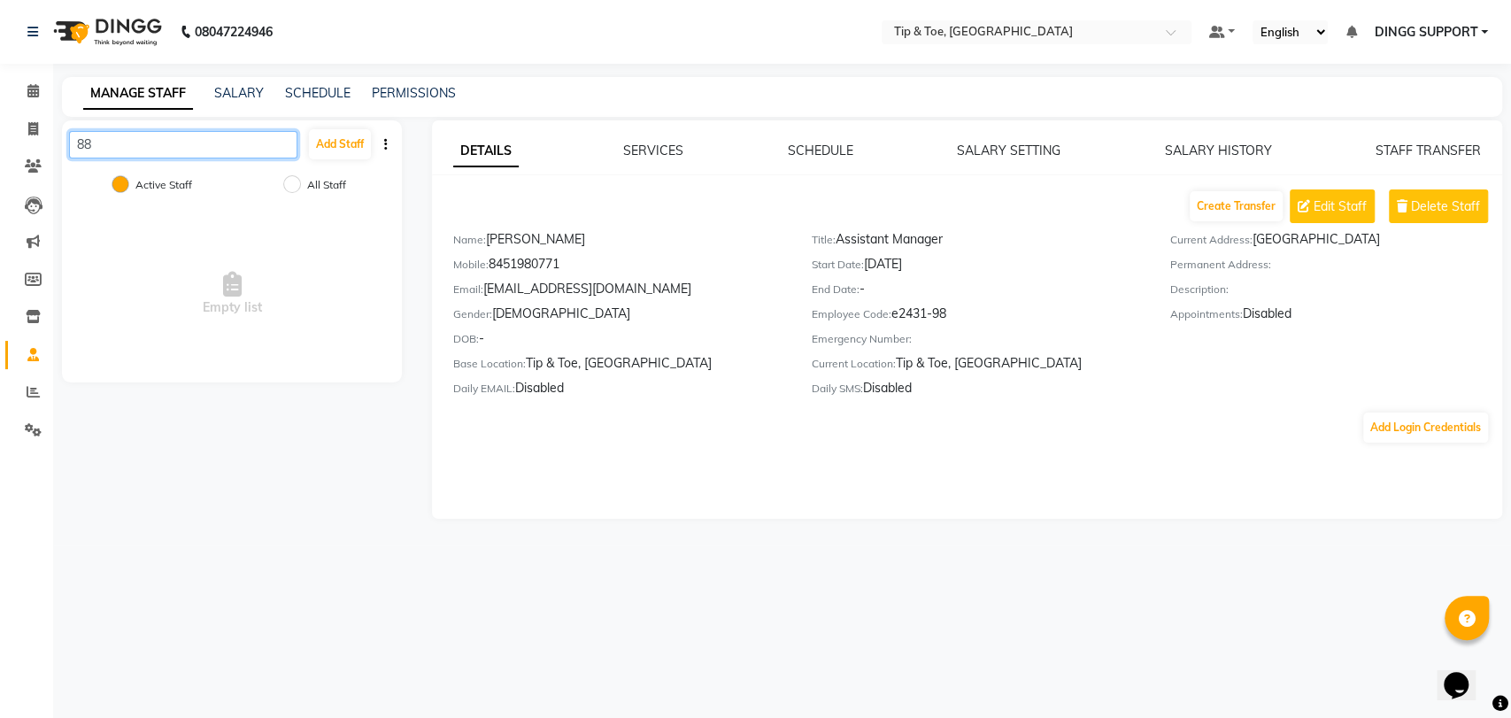
type input "8"
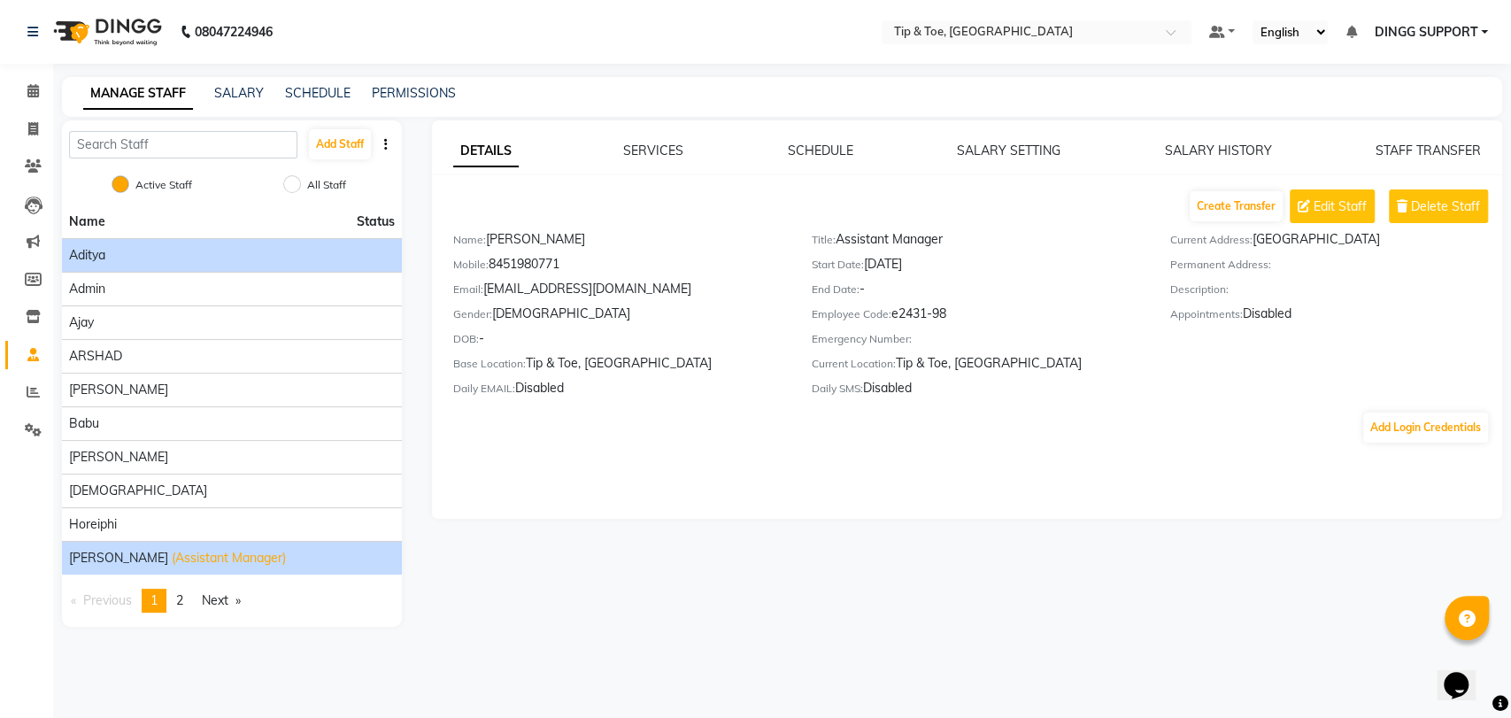
click at [161, 242] on li "Aditya" at bounding box center [232, 255] width 340 height 34
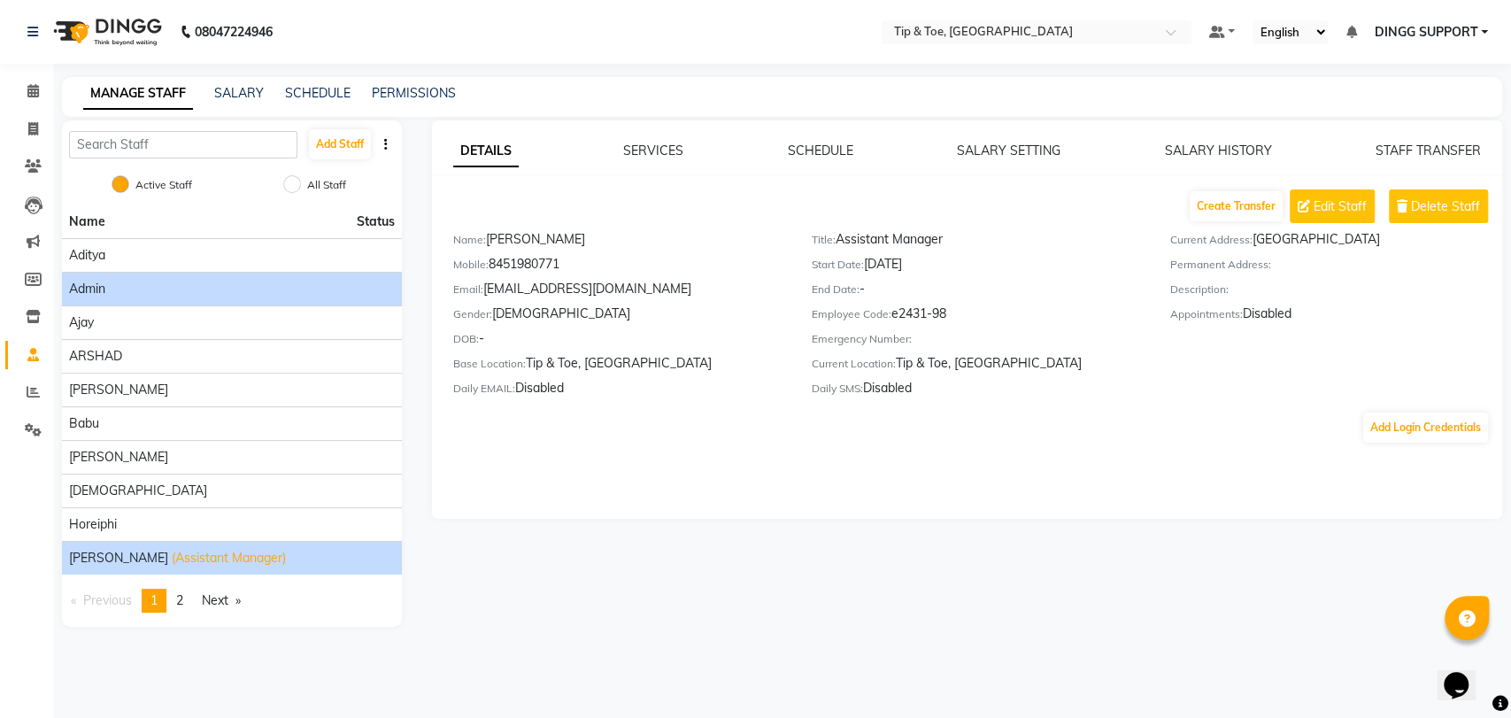
click at [160, 273] on li "Admin" at bounding box center [232, 289] width 340 height 34
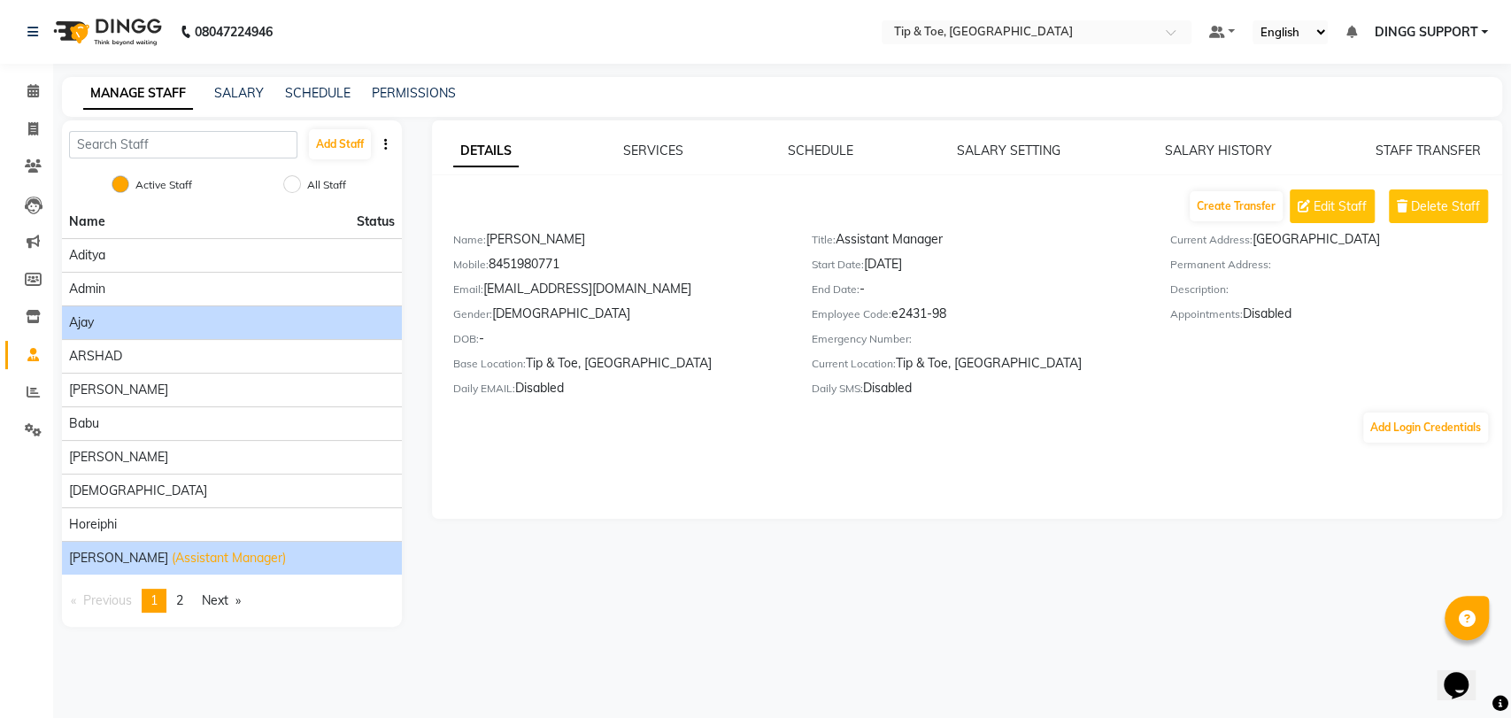
click at [149, 315] on div "Ajay" at bounding box center [232, 322] width 326 height 19
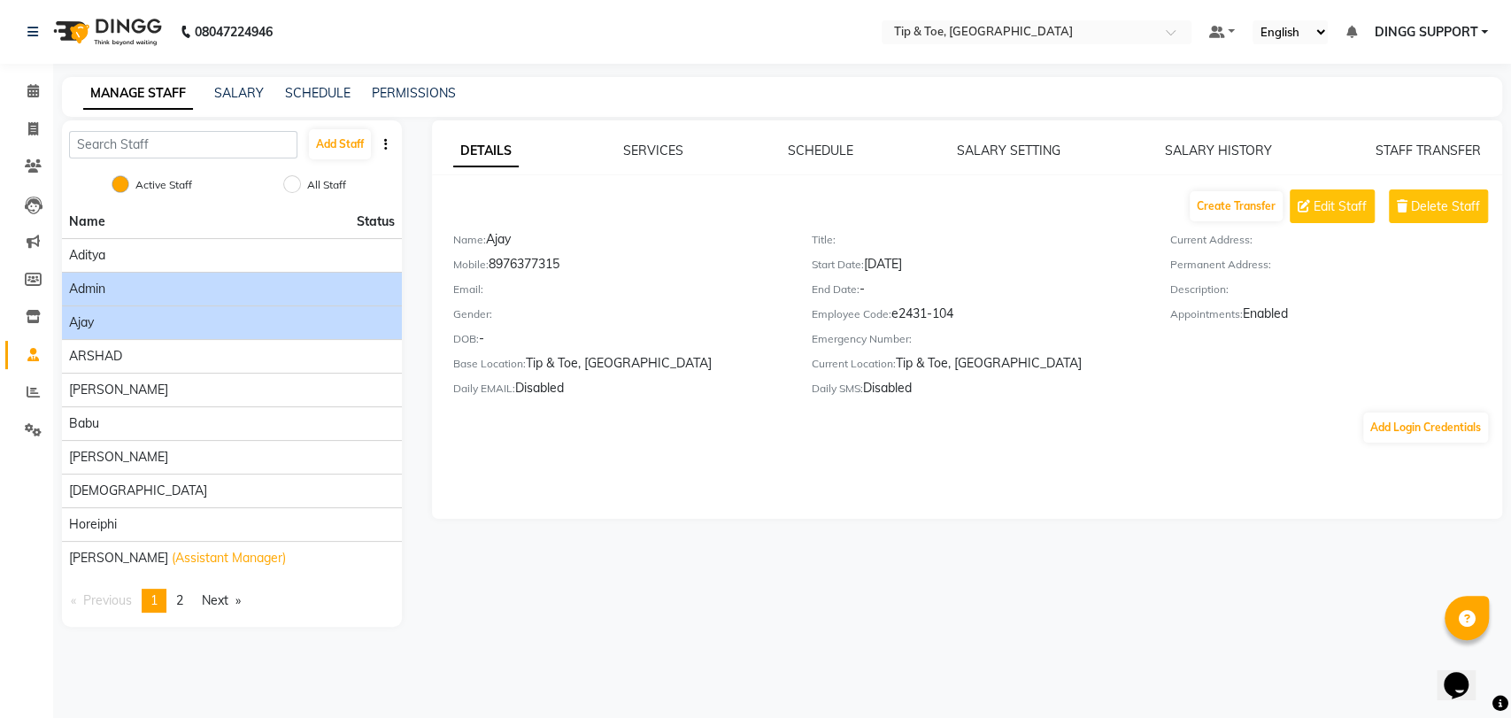
click at [156, 288] on div "Admin" at bounding box center [232, 289] width 326 height 19
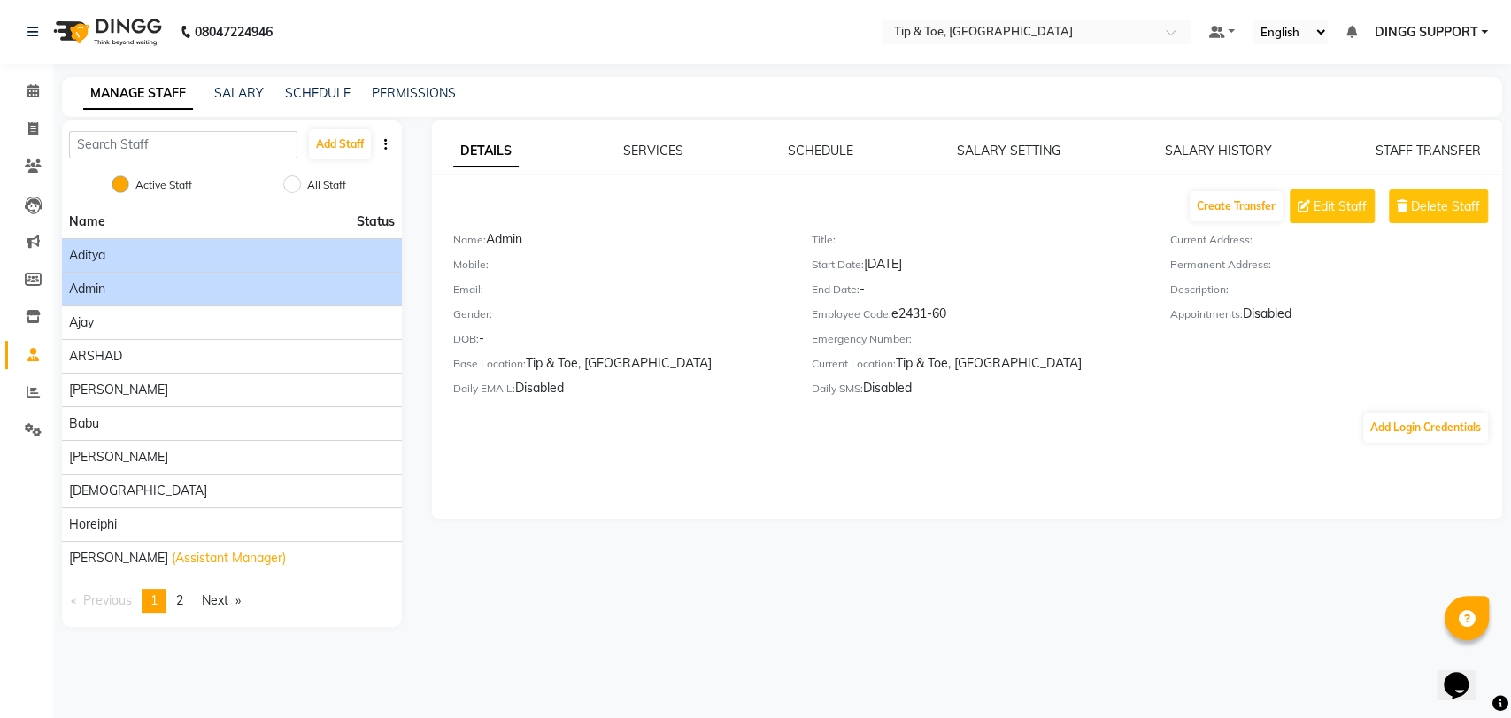
click at [174, 259] on div "Aditya" at bounding box center [232, 255] width 326 height 19
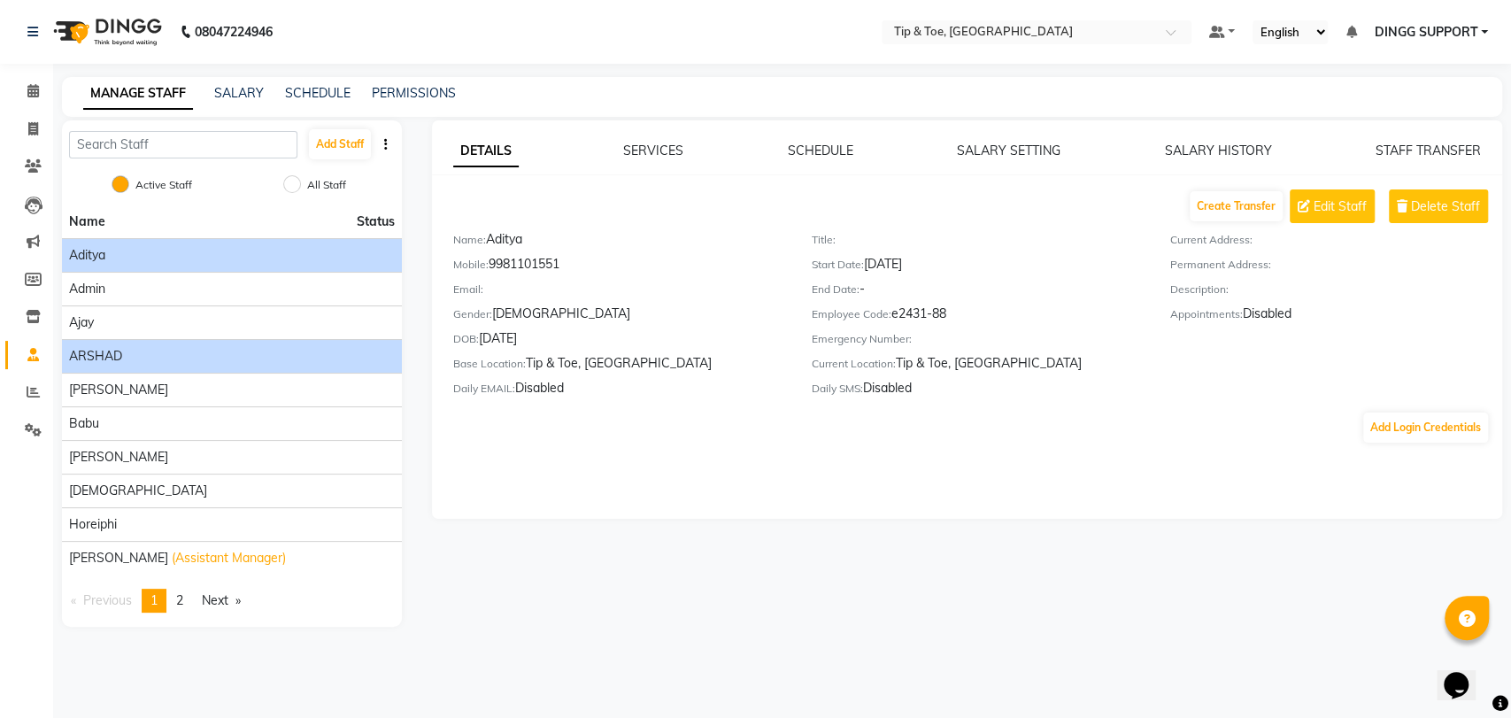
click at [176, 354] on div "ARSHAD" at bounding box center [232, 356] width 326 height 19
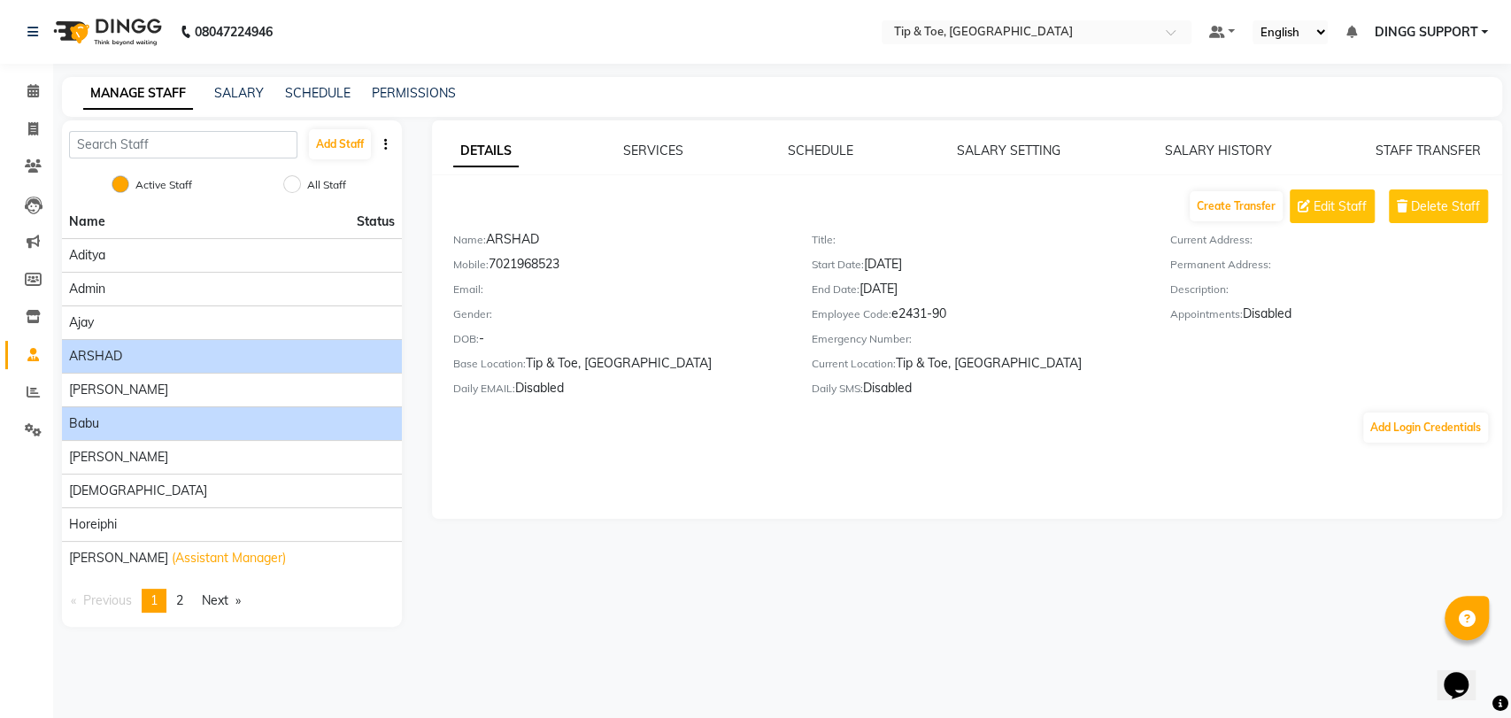
click at [177, 412] on li "Babu" at bounding box center [232, 423] width 340 height 34
click at [127, 421] on div "Babu" at bounding box center [232, 423] width 326 height 19
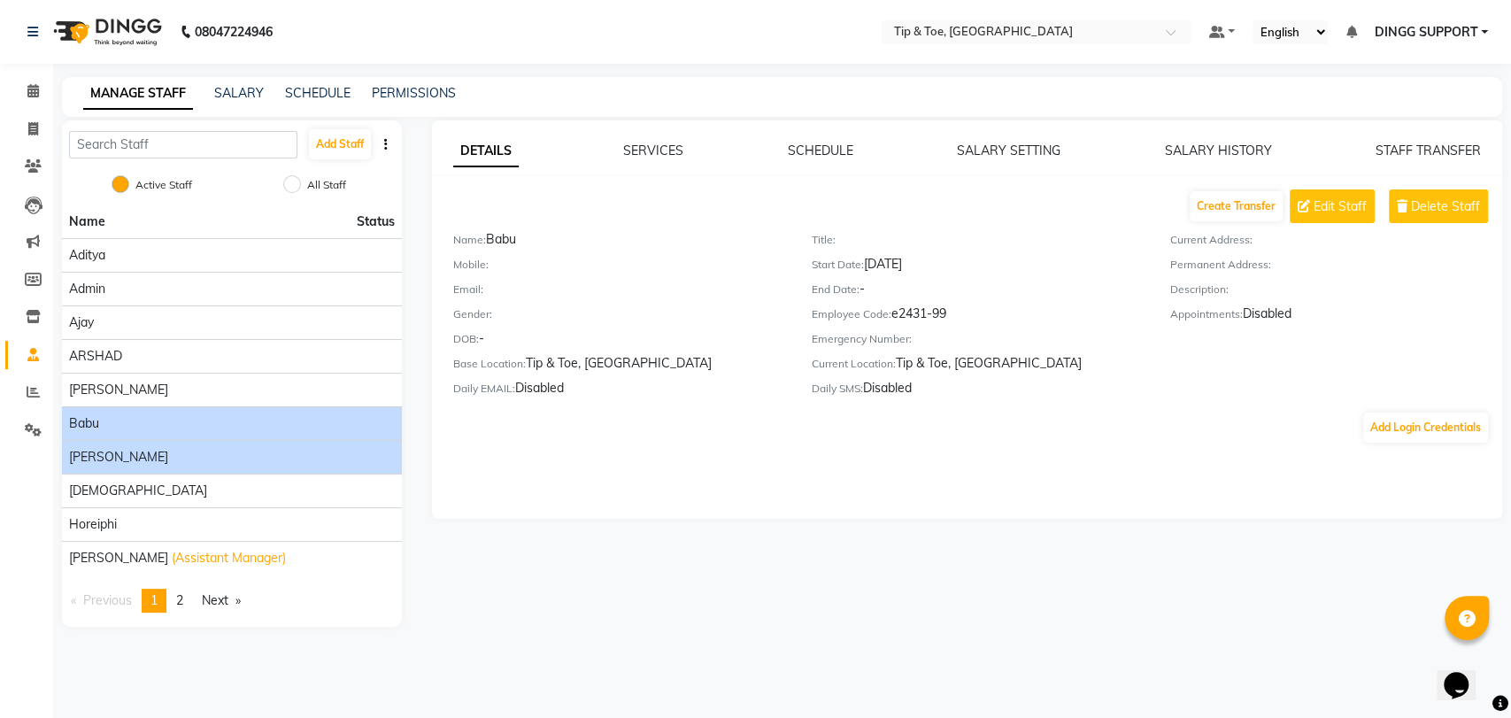
click at [120, 450] on div "Bhavna" at bounding box center [232, 457] width 326 height 19
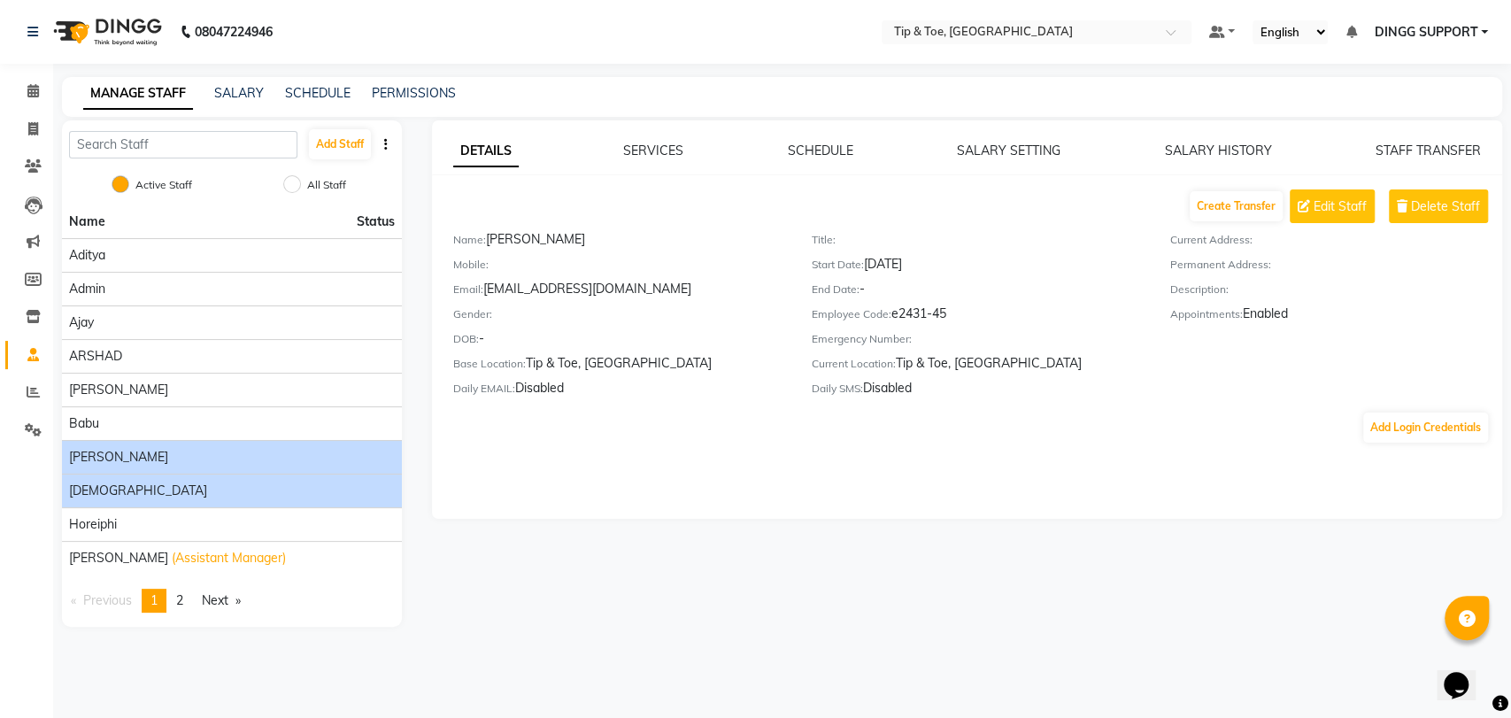
click at [113, 479] on li "Dhanshree" at bounding box center [232, 491] width 340 height 34
click at [113, 493] on span "Dhanshree" at bounding box center [138, 491] width 138 height 19
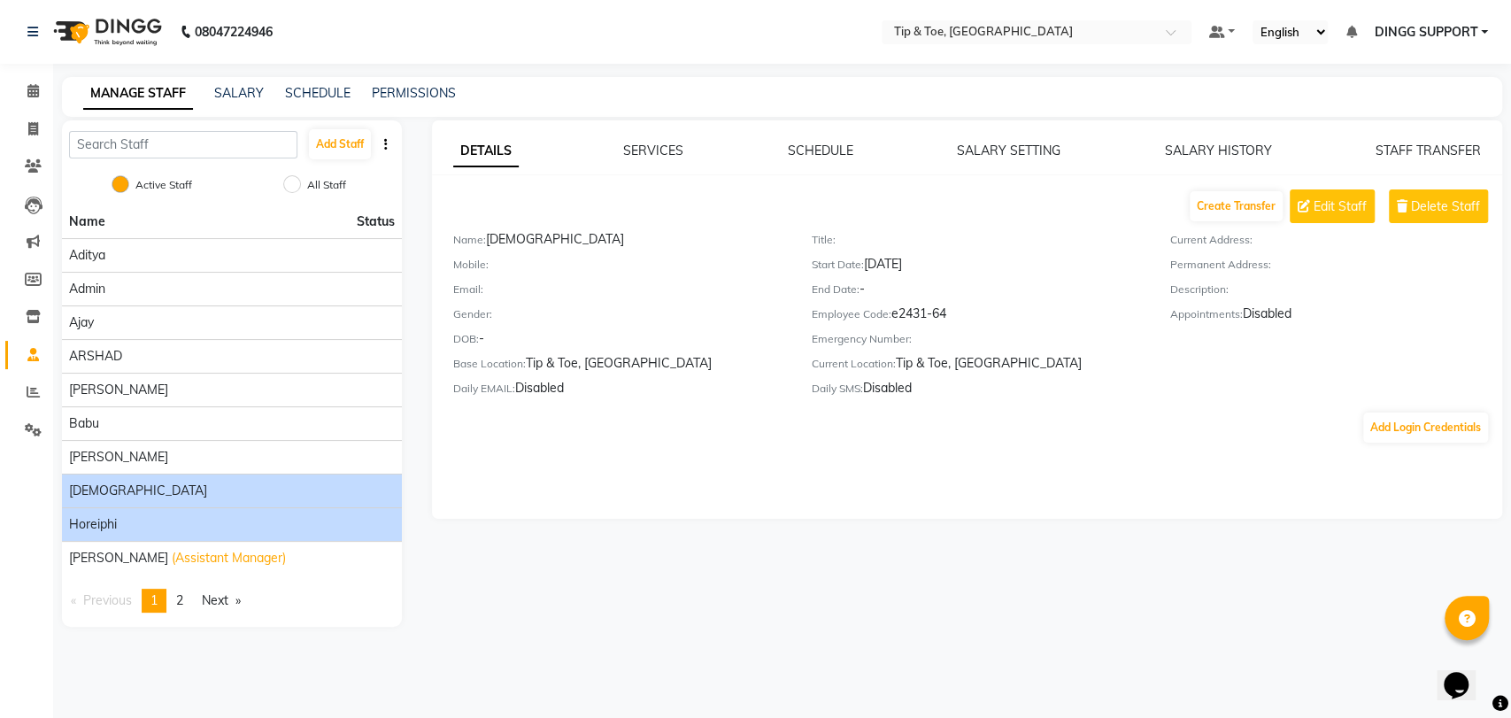
click at [104, 522] on span "Horeiphi" at bounding box center [93, 524] width 48 height 19
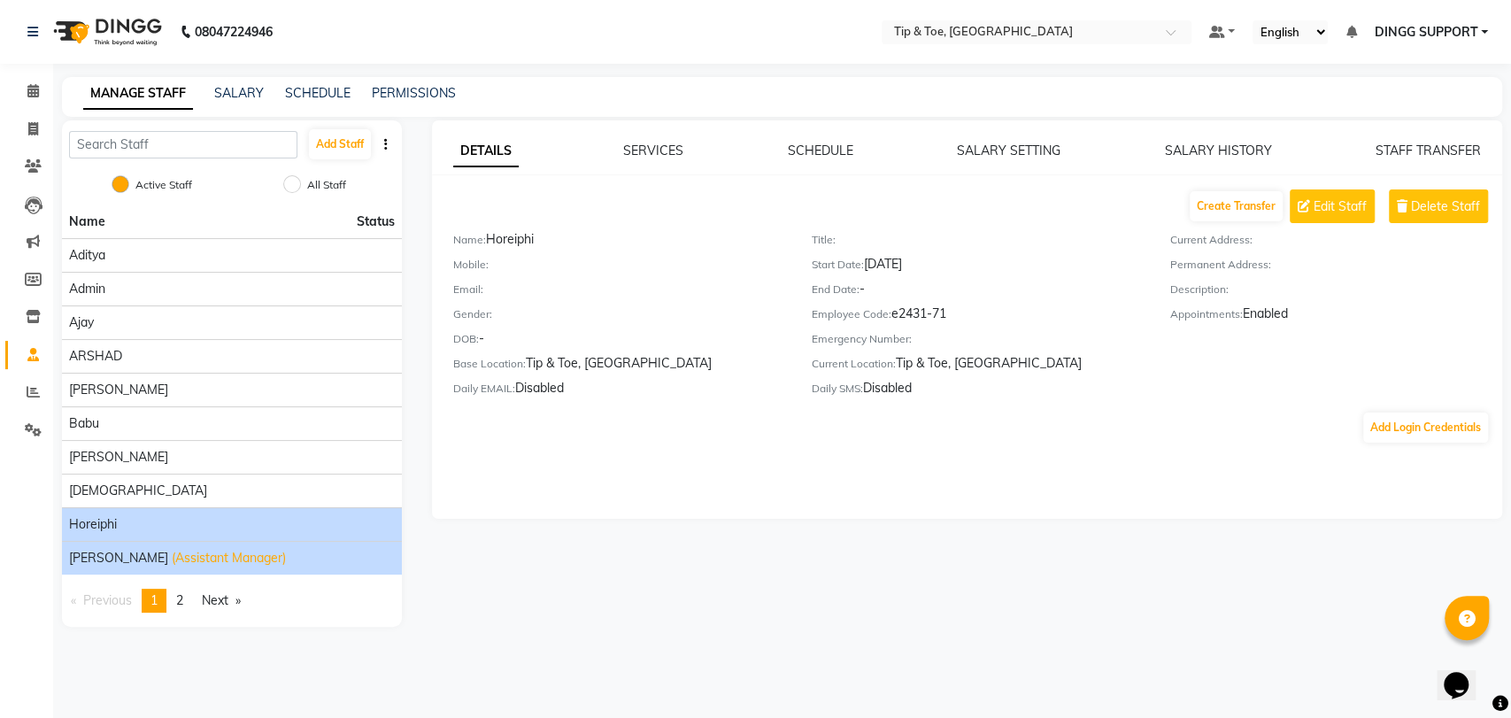
click at [108, 550] on span "Jai Randeria" at bounding box center [118, 558] width 99 height 19
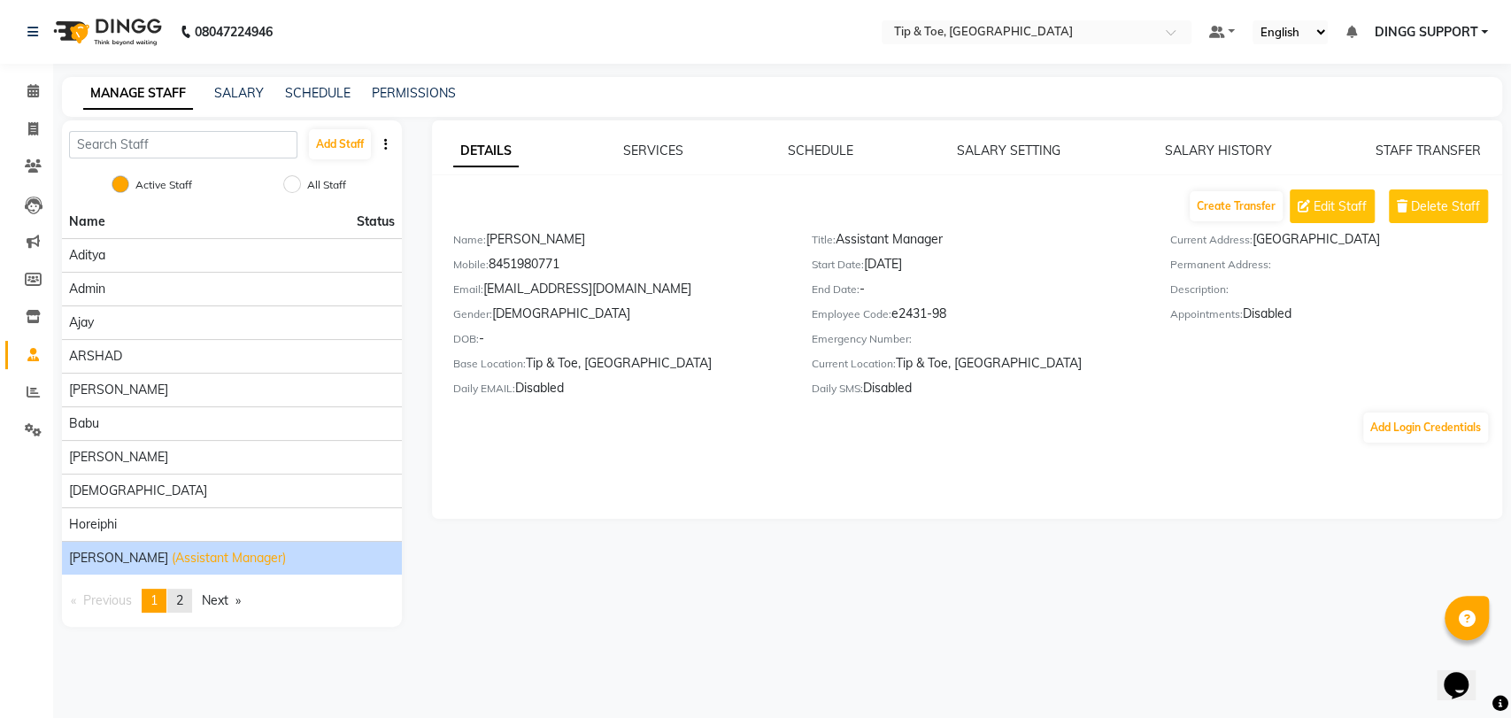
click at [181, 589] on link "page 2" at bounding box center [179, 601] width 25 height 24
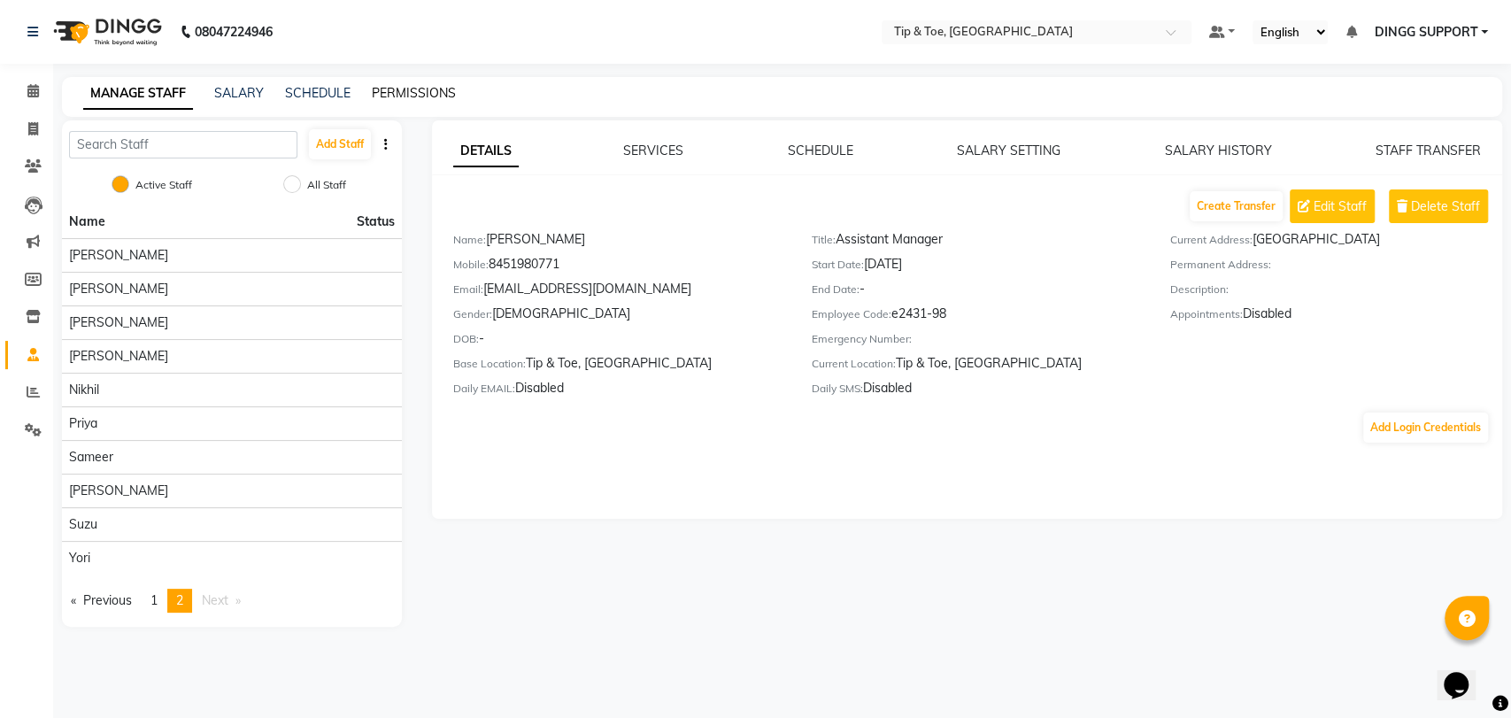
click at [423, 94] on link "PERMISSIONS" at bounding box center [414, 93] width 84 height 16
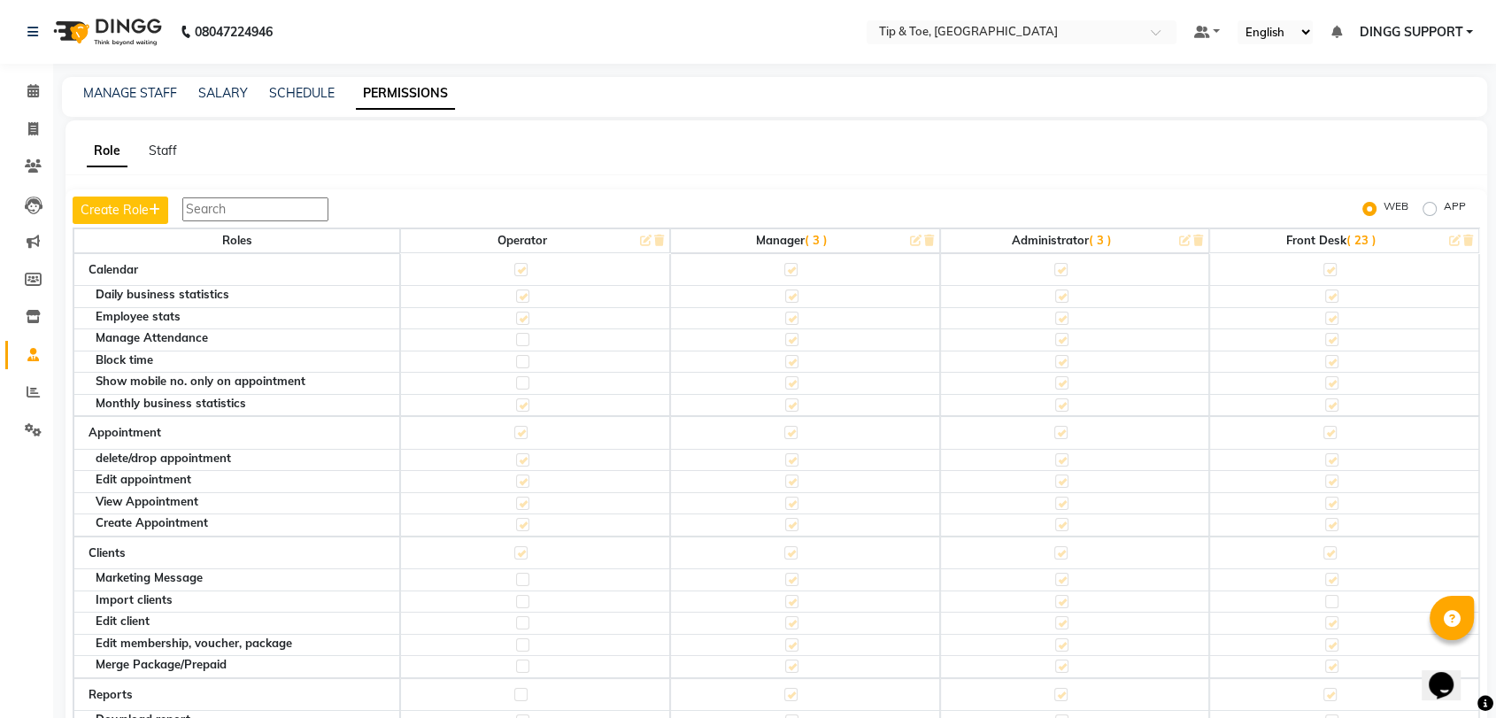
click at [1348, 235] on span "( 23 )" at bounding box center [1362, 240] width 30 height 14
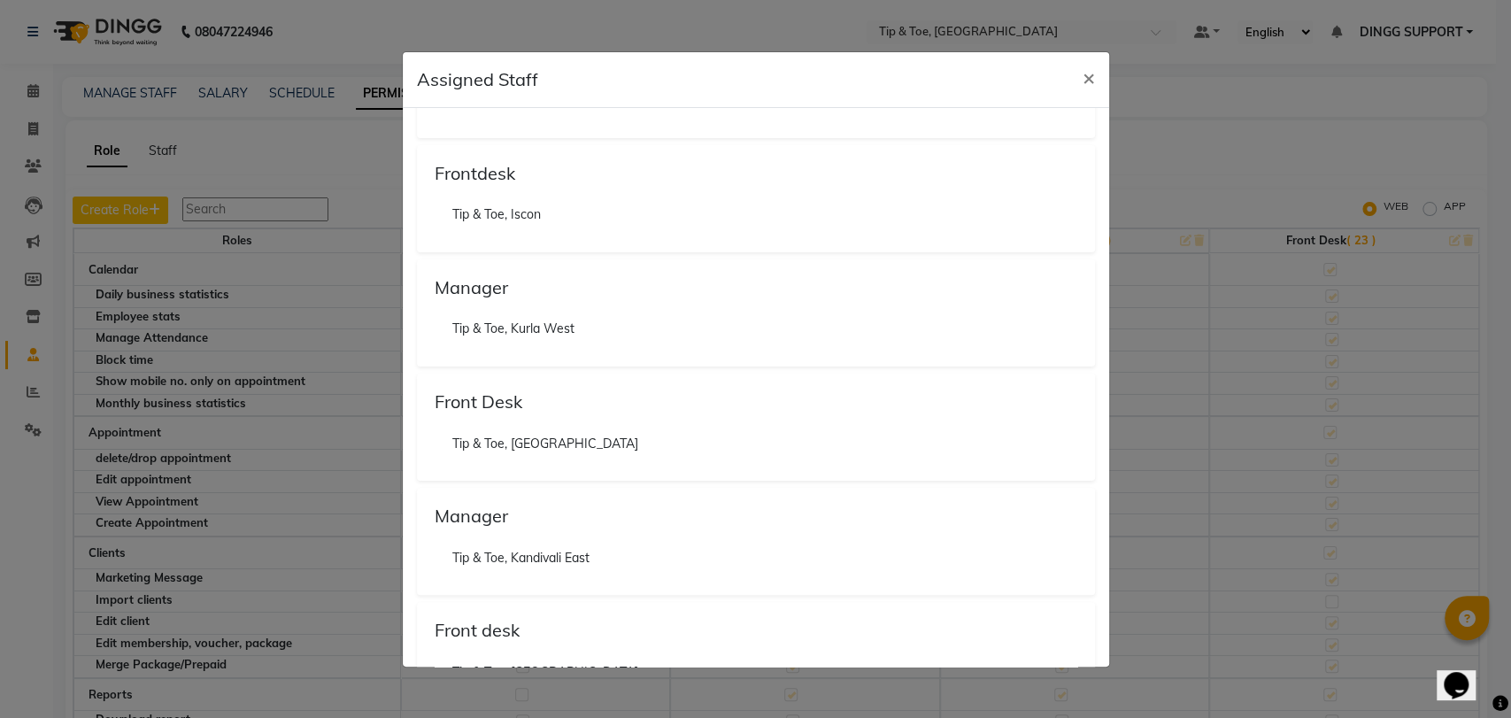
scroll to position [2097, 0]
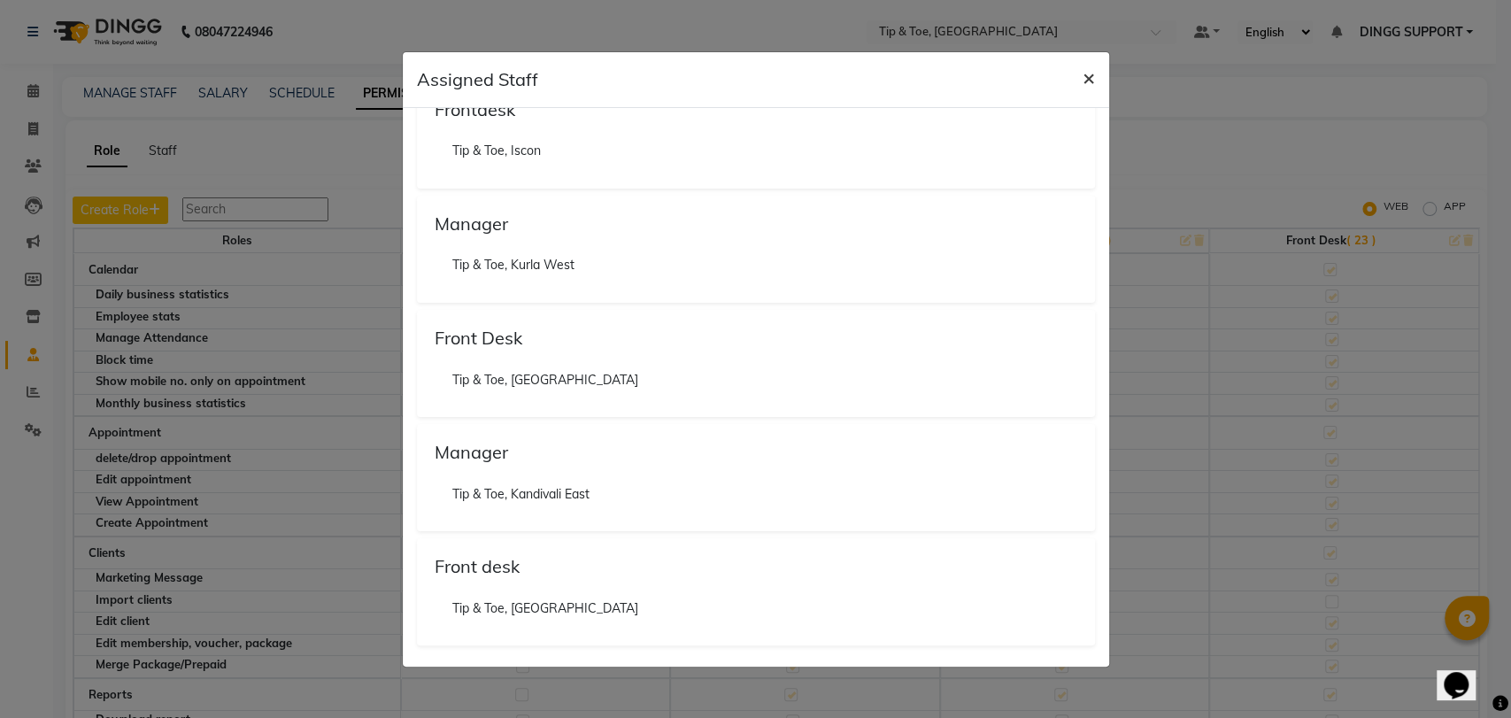
click at [1079, 73] on button "×" at bounding box center [1089, 77] width 41 height 50
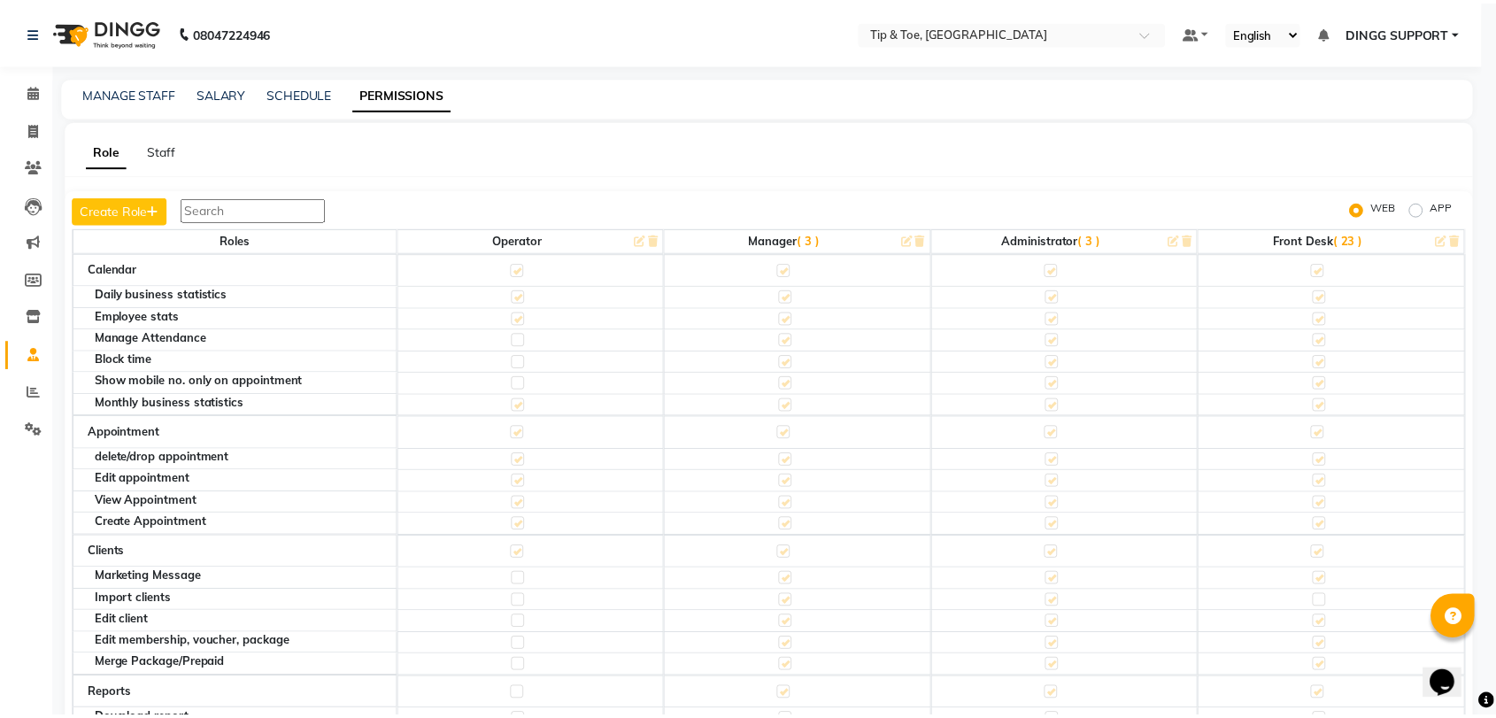
scroll to position [0, 0]
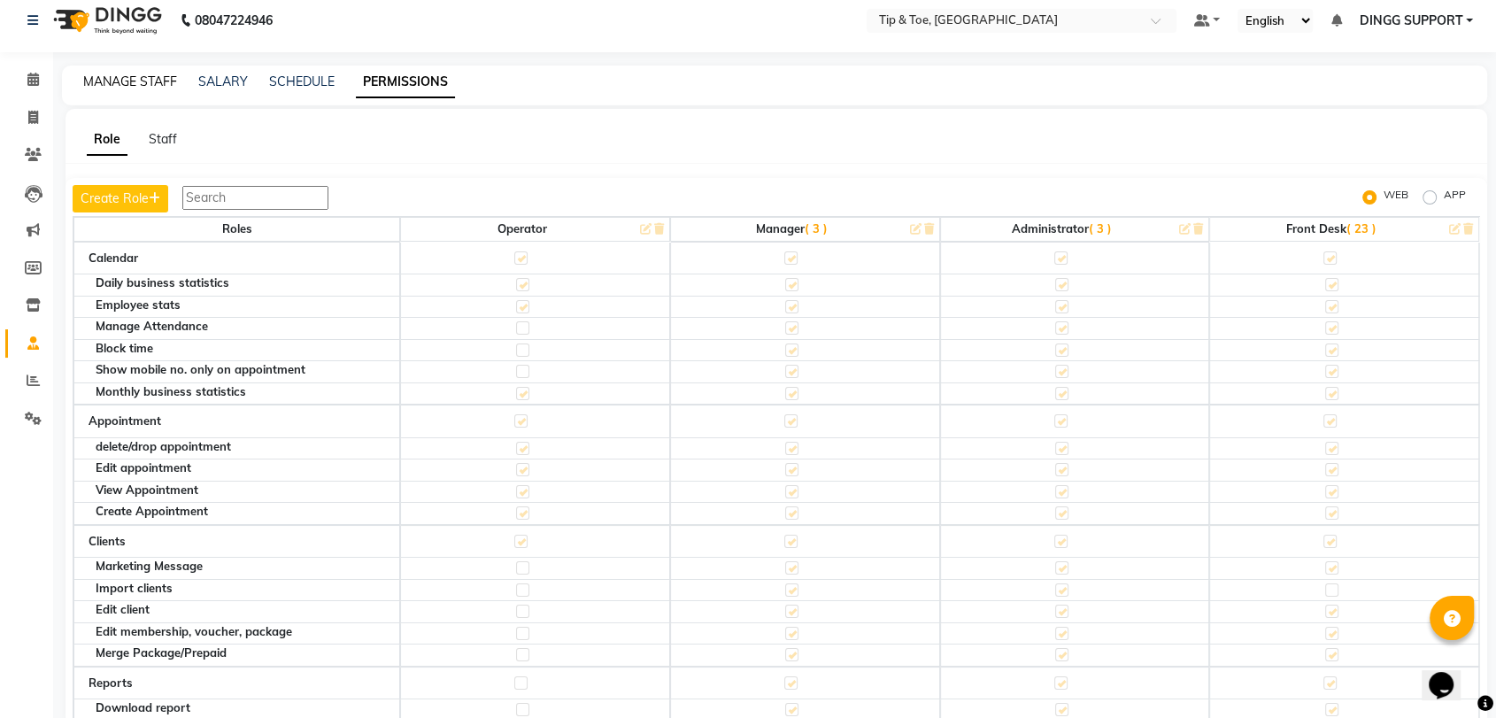
click at [118, 87] on link "MANAGE STAFF" at bounding box center [130, 81] width 94 height 16
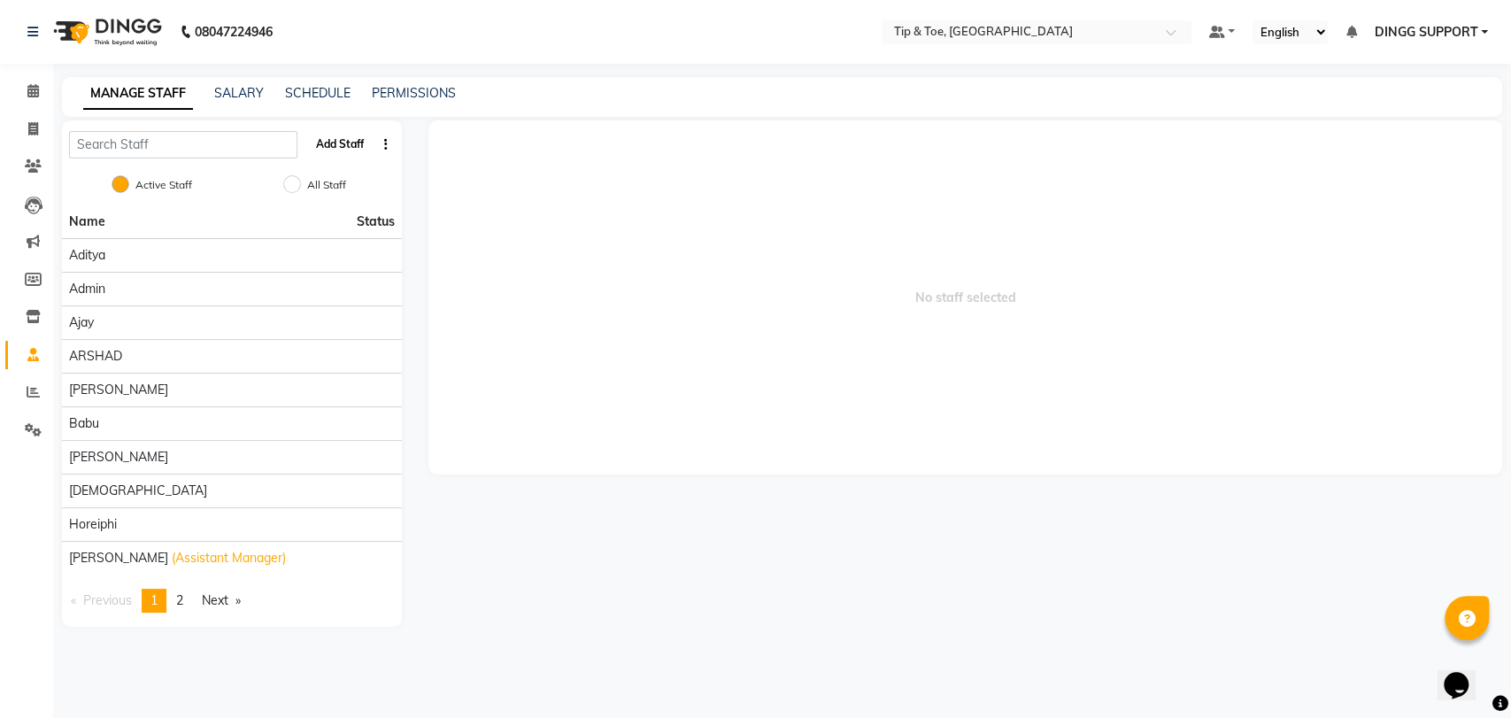
click at [345, 149] on button "Add Staff" at bounding box center [340, 144] width 62 height 30
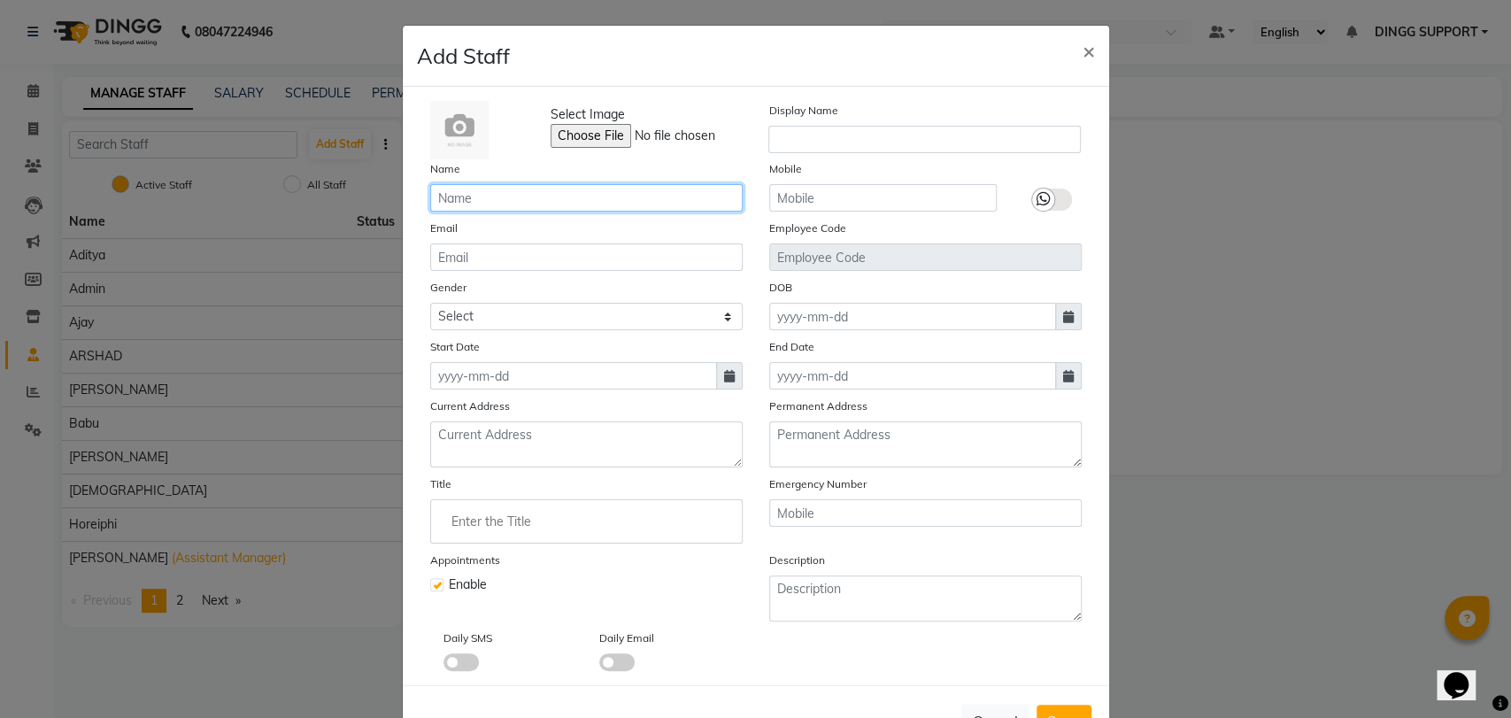
click at [503, 198] on input "text" at bounding box center [586, 197] width 313 height 27
type input "Front desk"
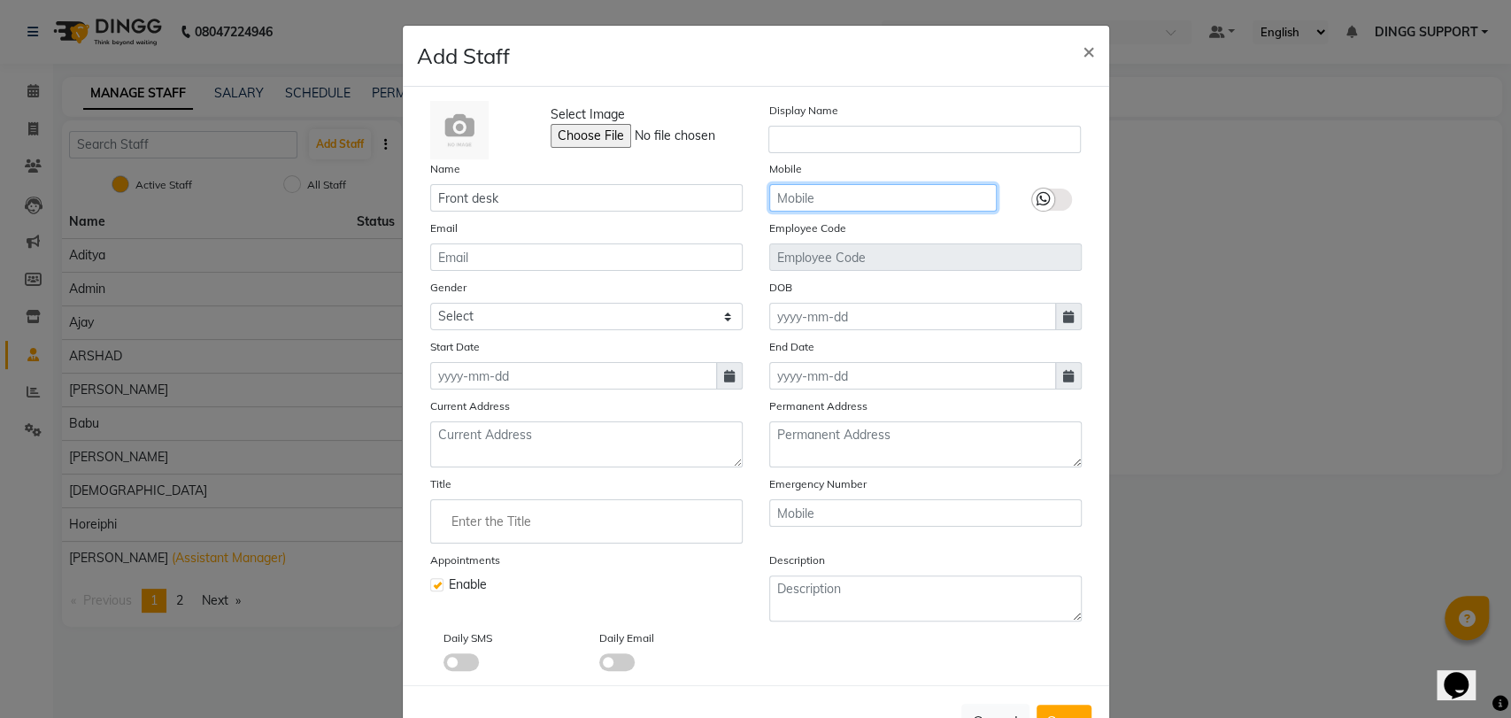
paste input "8879743694"
click at [791, 196] on input "text" at bounding box center [883, 197] width 228 height 27
type input "8879743694"
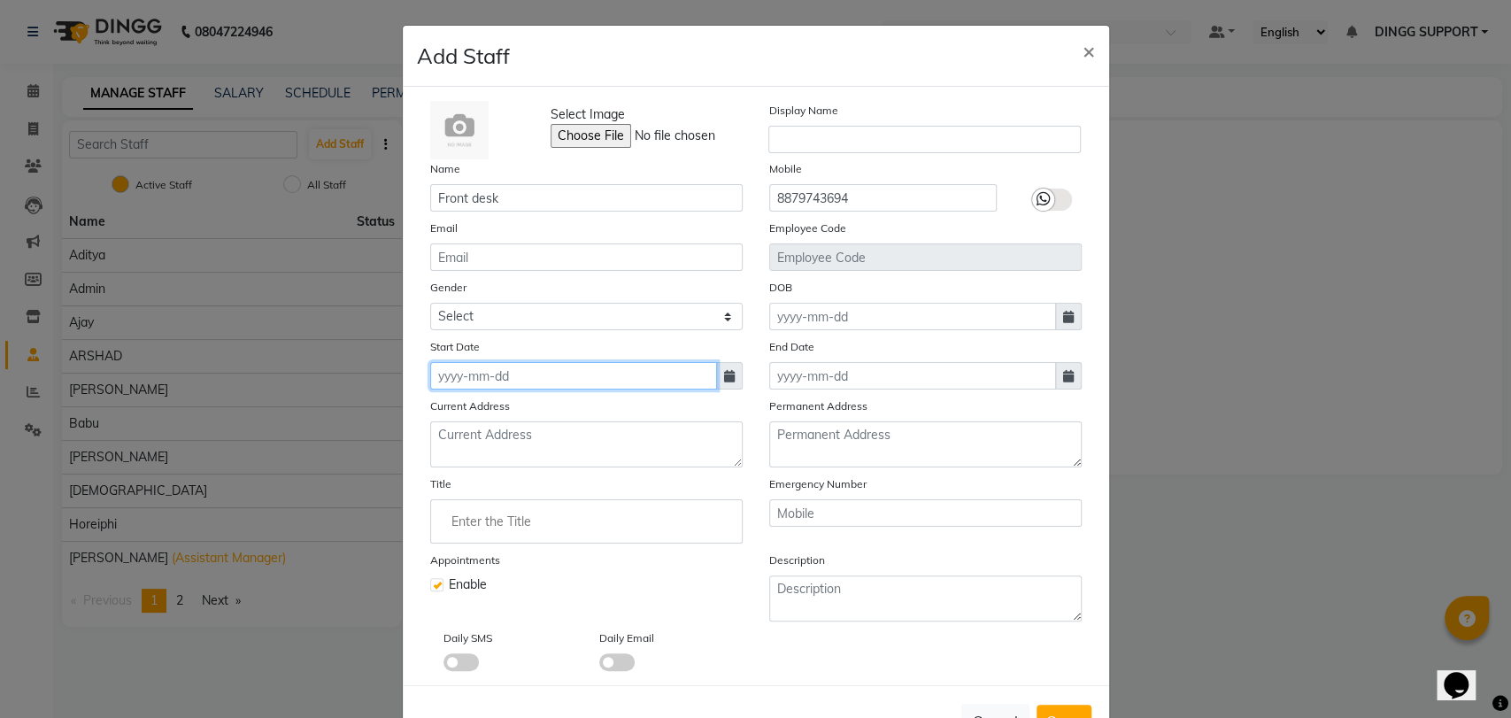
click at [606, 369] on input at bounding box center [573, 375] width 287 height 27
select select "10"
select select "2025"
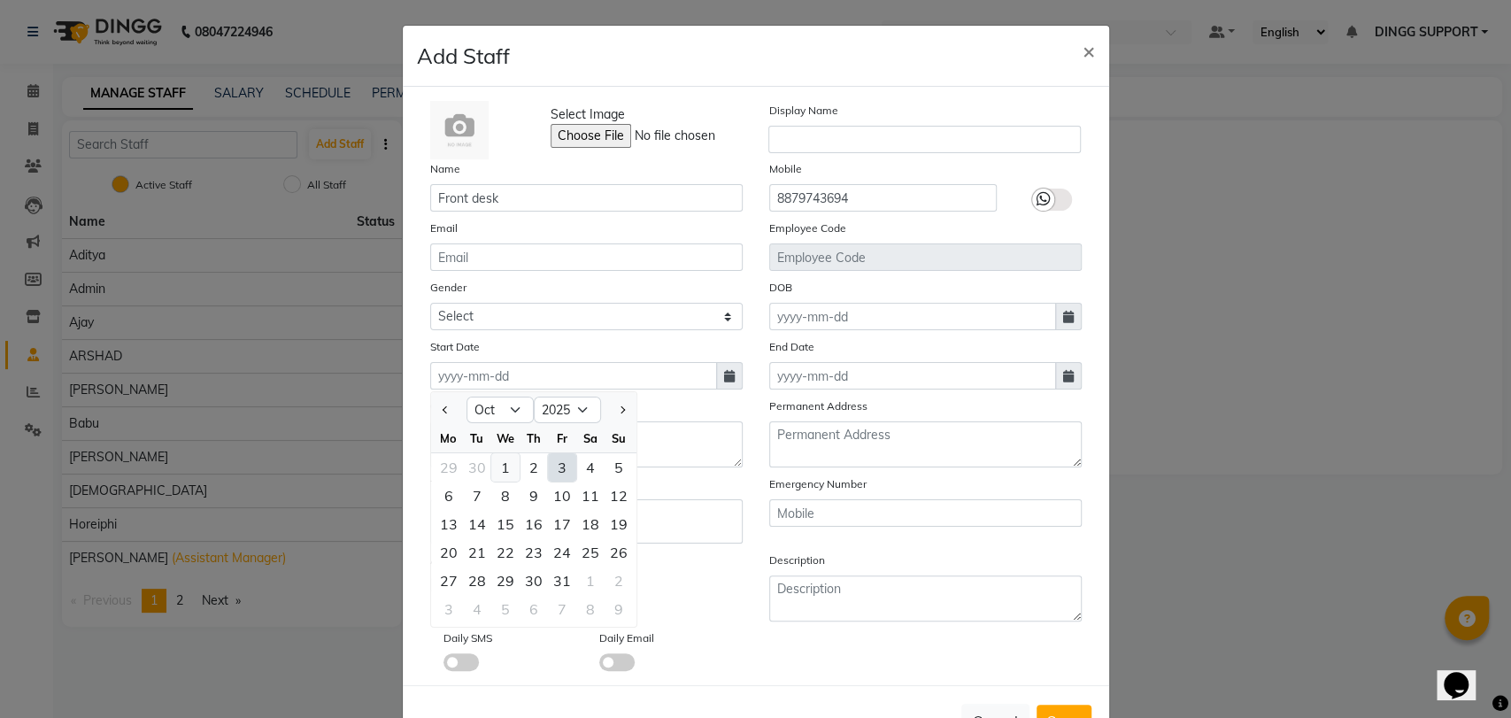
click at [491, 458] on div "1" at bounding box center [505, 467] width 28 height 28
type input "01-10-2025"
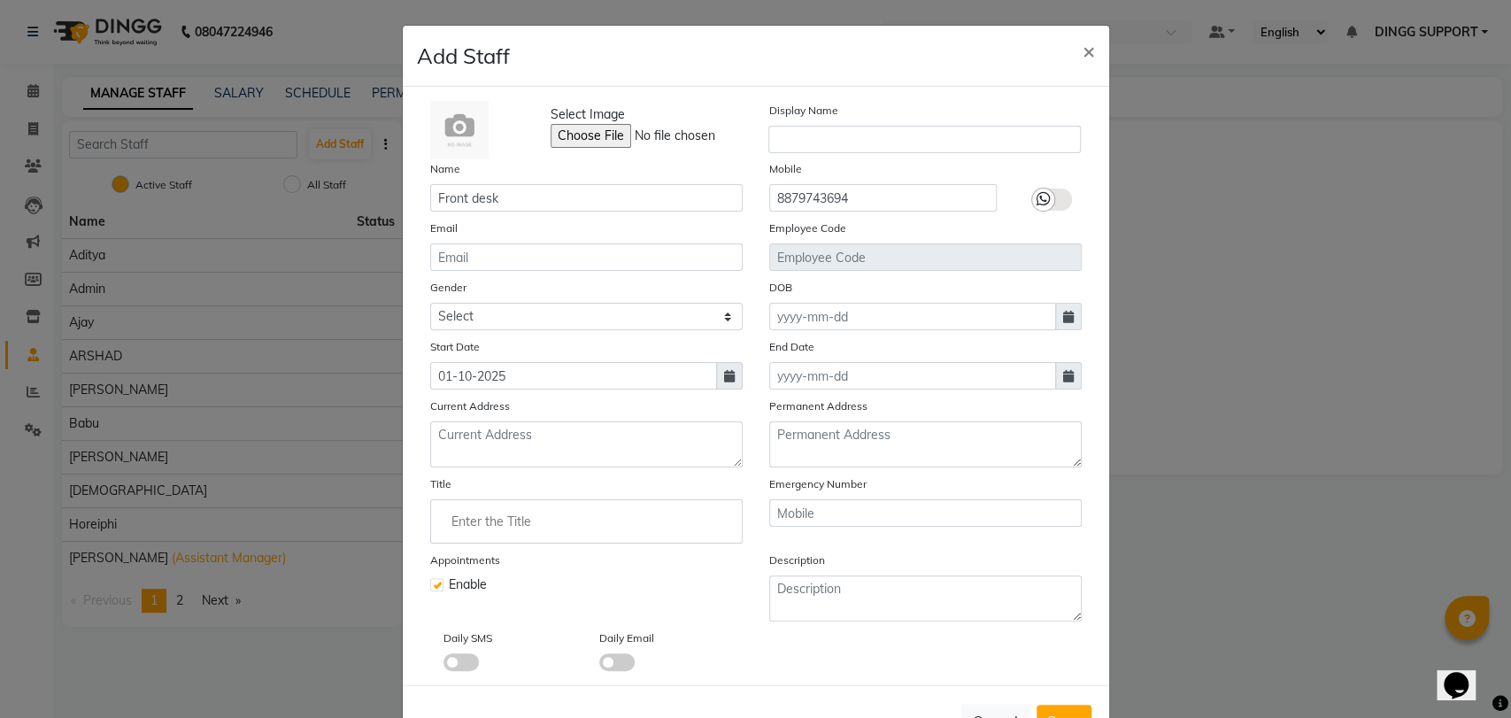
drag, startPoint x: 427, startPoint y: 583, endPoint x: 652, endPoint y: 588, distance: 224.9
click at [652, 588] on div "Enable" at bounding box center [586, 585] width 313 height 19
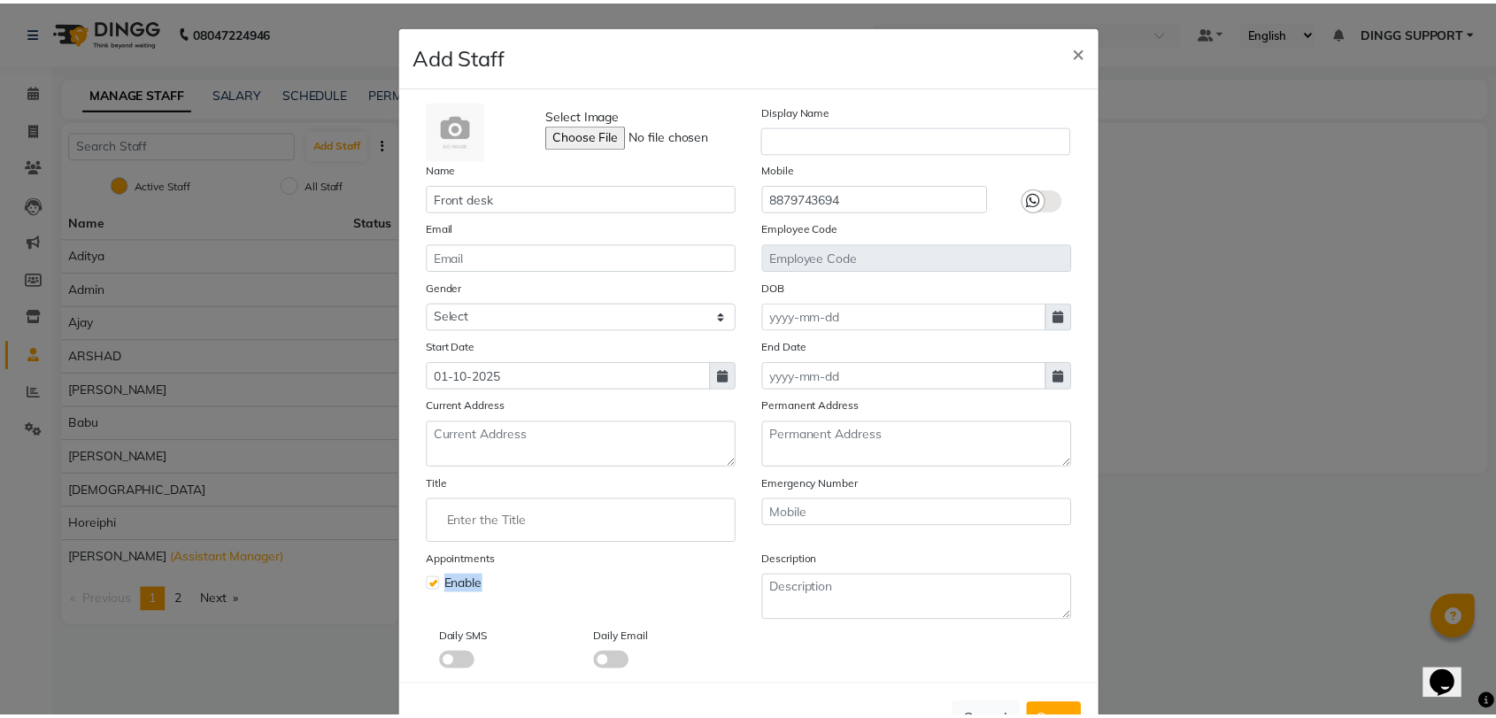
scroll to position [60, 0]
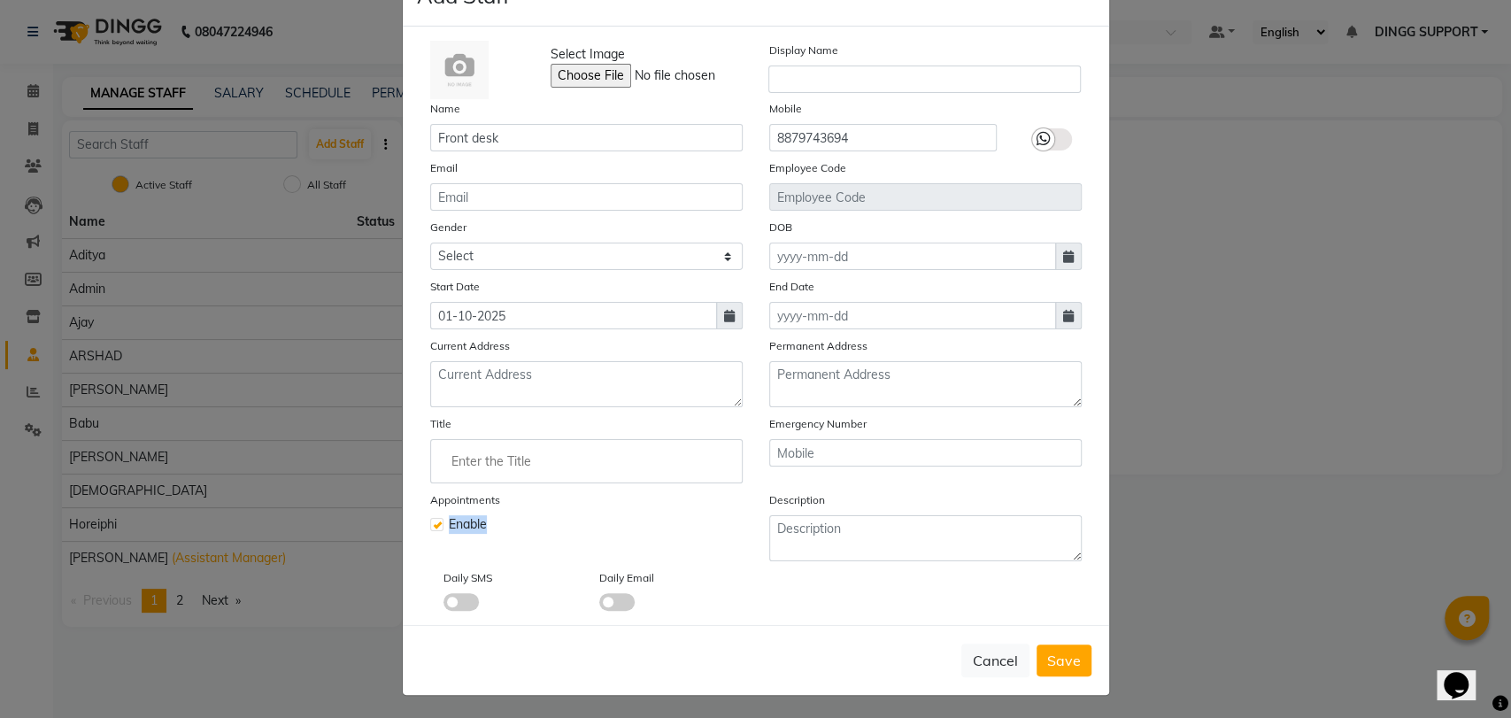
click at [435, 523] on label at bounding box center [436, 524] width 13 height 13
click at [435, 523] on input "checkbox" at bounding box center [436, 523] width 12 height 12
checkbox input "false"
click at [1060, 652] on span "Save" at bounding box center [1064, 661] width 34 height 18
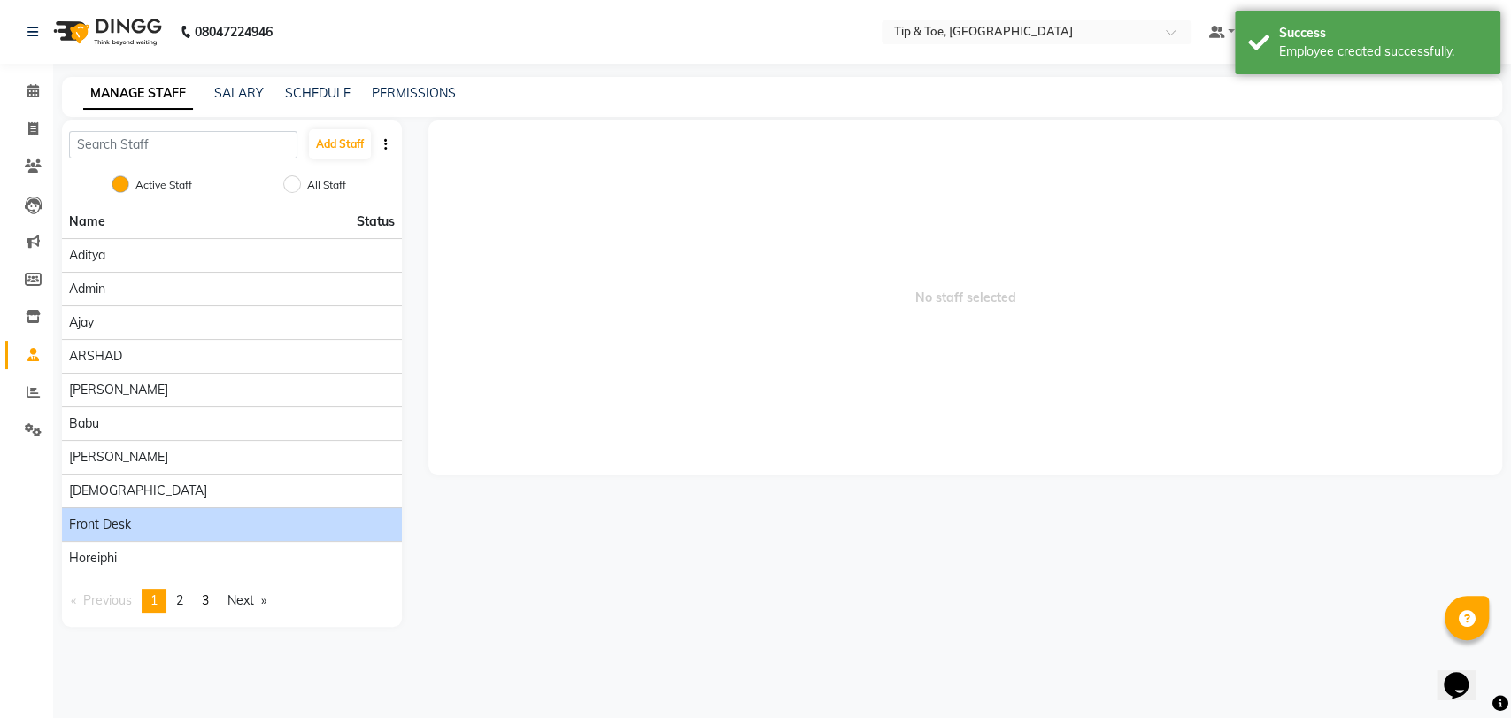
click at [286, 521] on div "Front desk" at bounding box center [232, 524] width 326 height 19
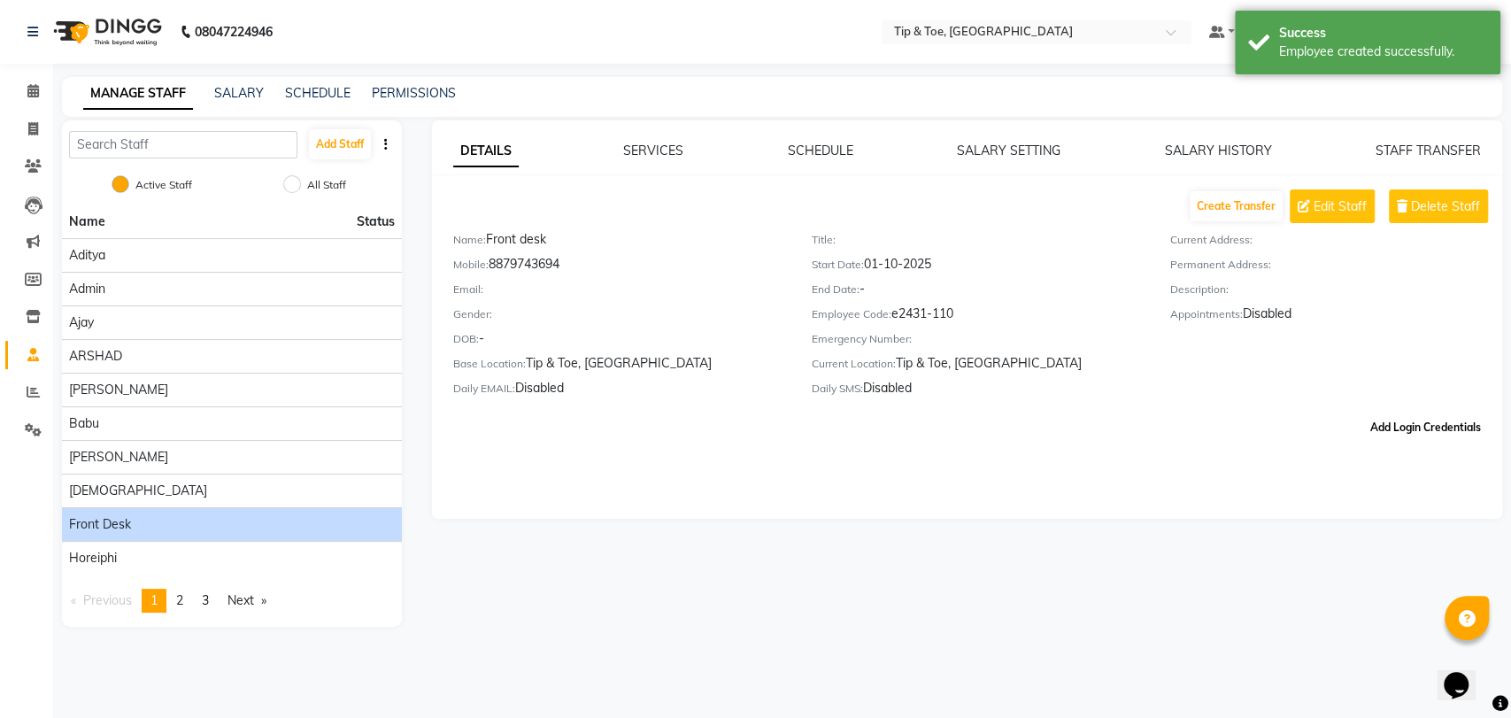
click at [1376, 413] on button "Add Login Credentials" at bounding box center [1426, 428] width 125 height 30
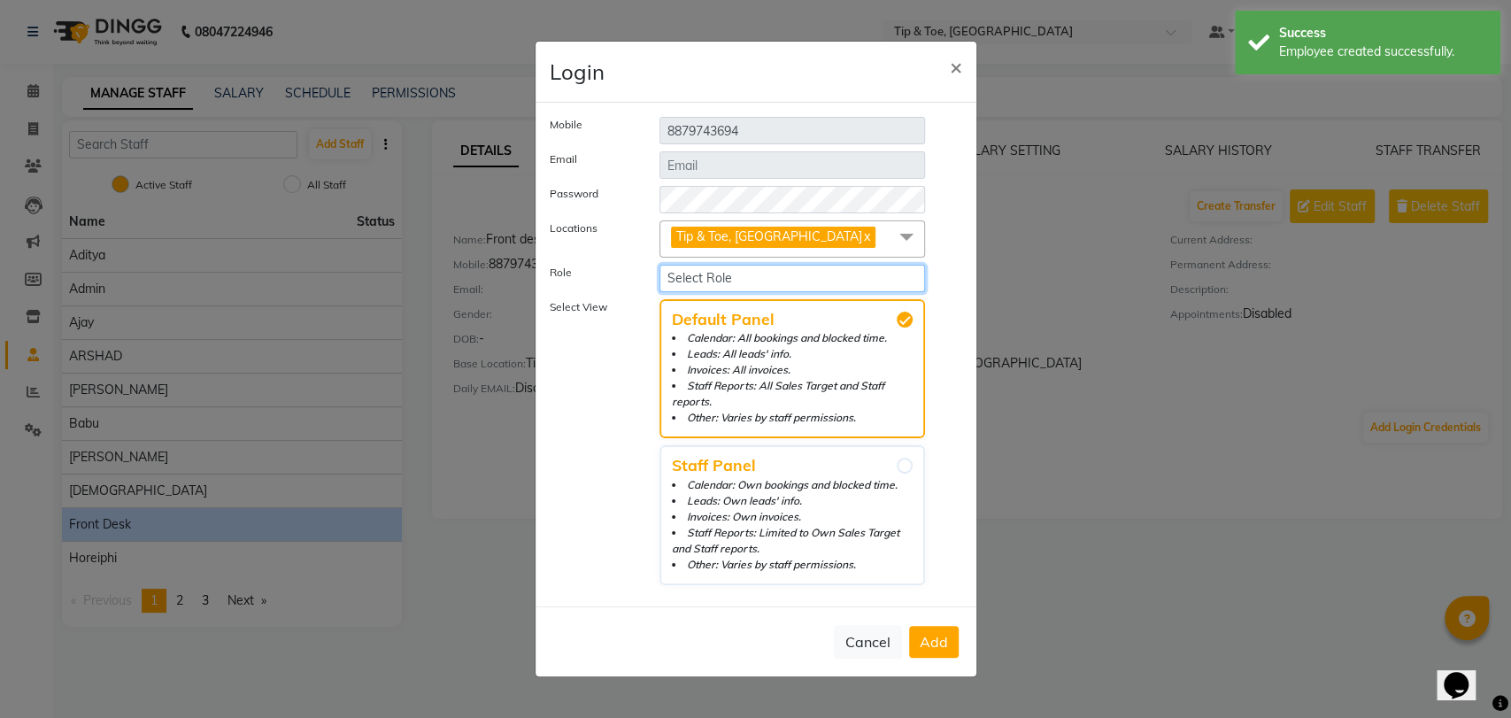
click at [729, 285] on select "Select Role Operator Manager Administrator Front Desk" at bounding box center [793, 278] width 267 height 27
select select "1679"
click at [660, 272] on select "Select Role Operator Manager Administrator Front Desk" at bounding box center [793, 278] width 267 height 27
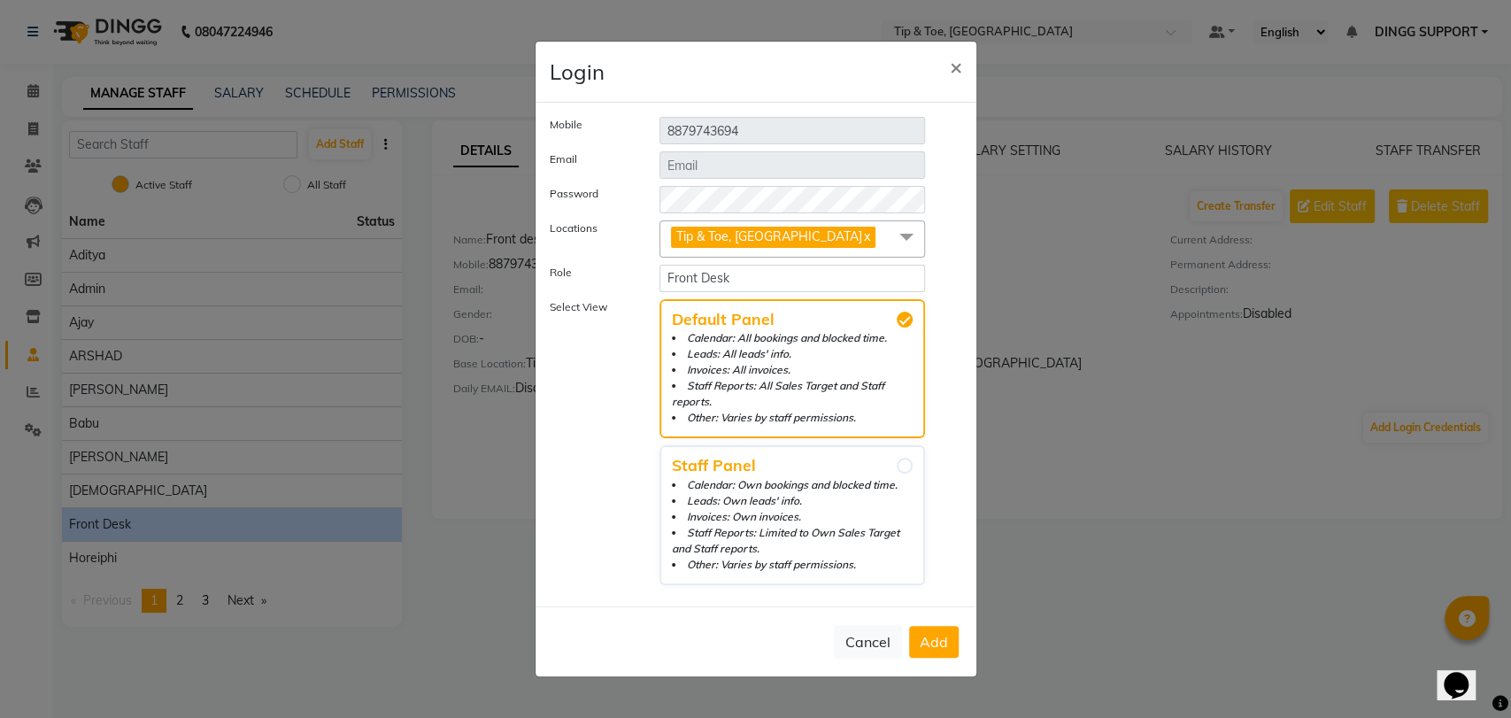
click at [935, 633] on span "Add" at bounding box center [934, 642] width 28 height 18
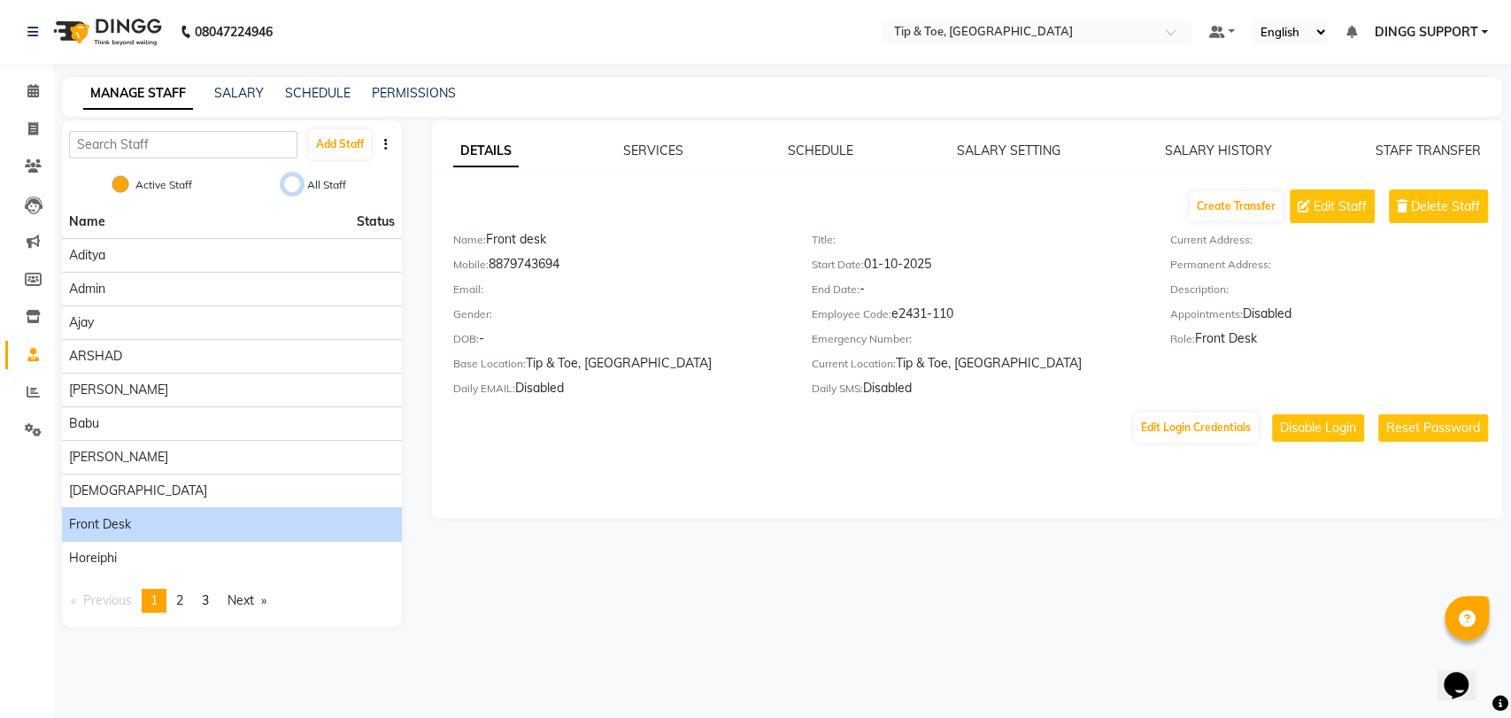
click at [293, 182] on input "All Staff" at bounding box center [292, 184] width 18 height 18
radio input "true"
radio input "false"
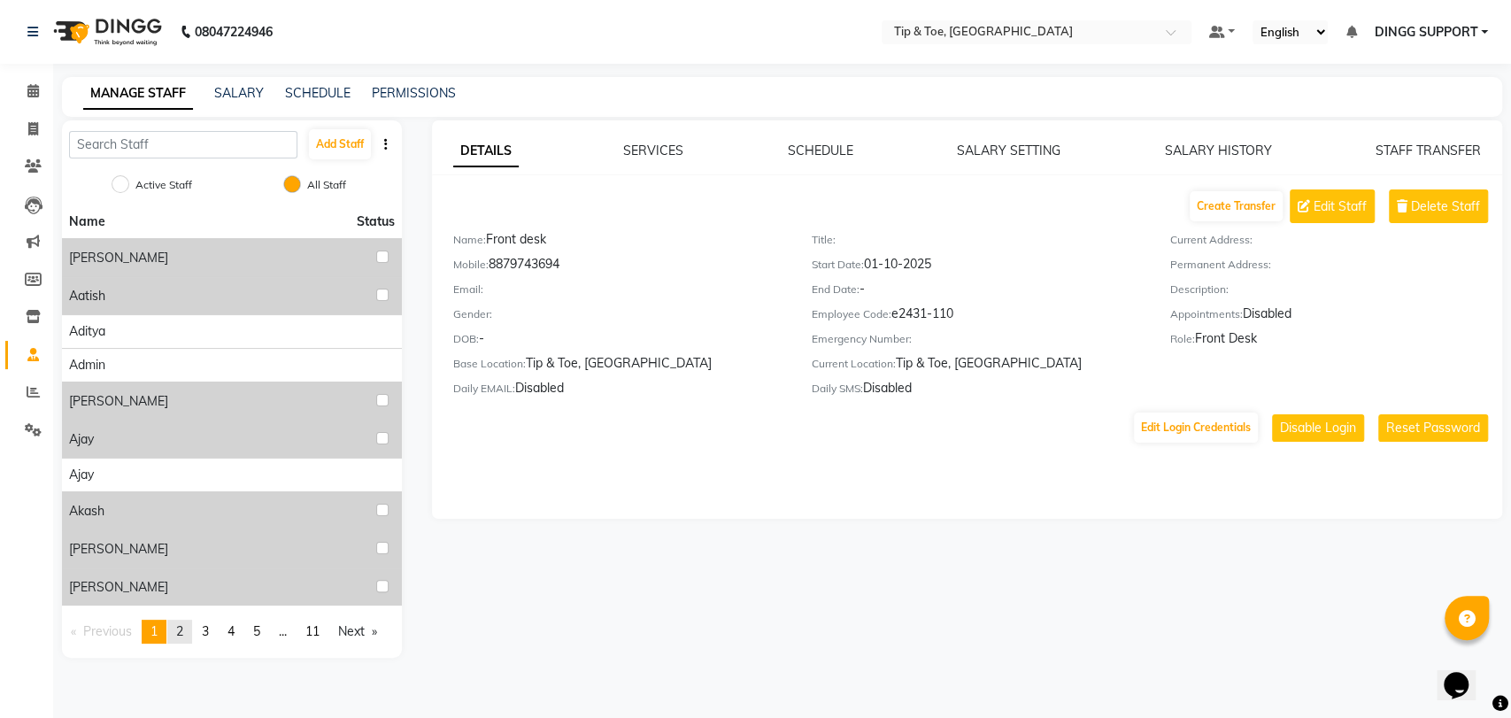
click at [177, 628] on link "page 2" at bounding box center [179, 632] width 25 height 24
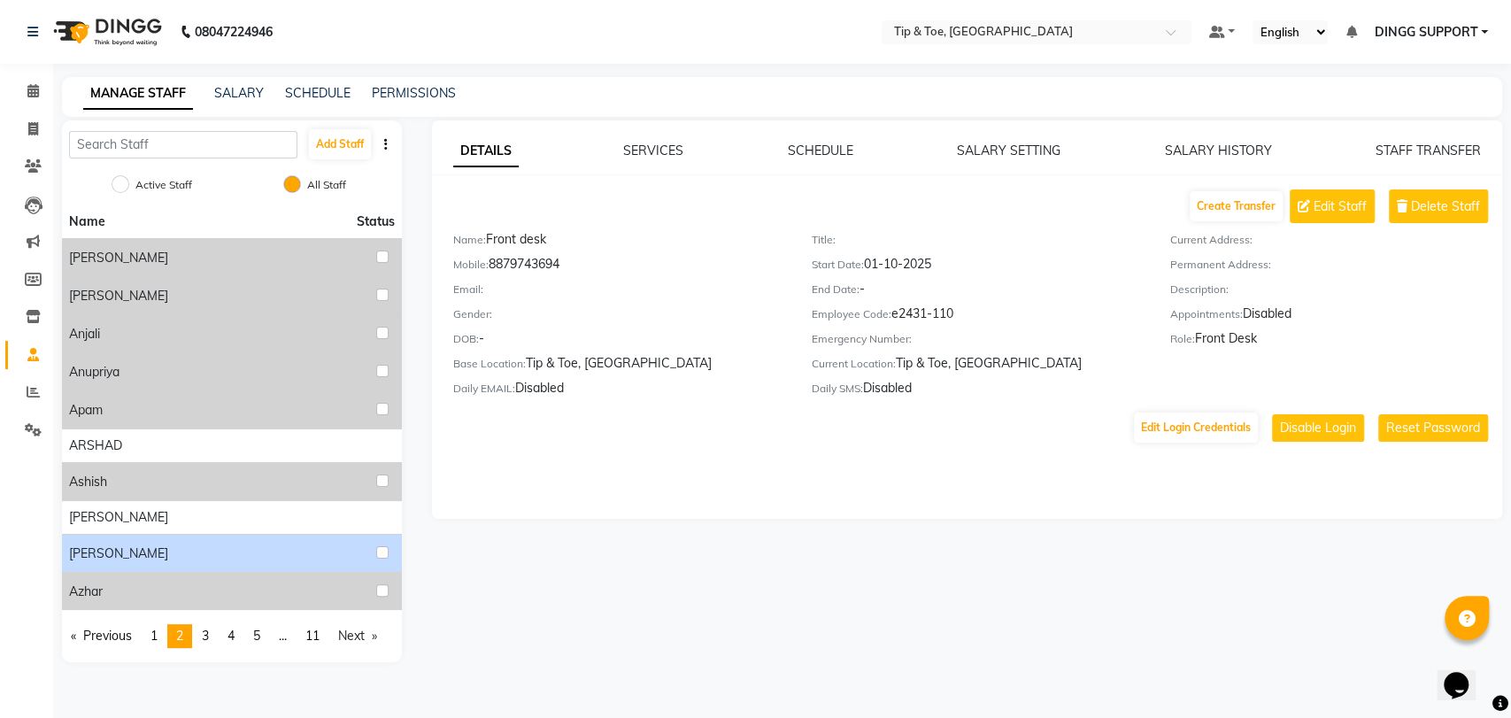
click at [168, 553] on span "ASHWINI MAHESKAR" at bounding box center [118, 554] width 99 height 19
click at [117, 552] on span "ASHWINI MAHESKAR" at bounding box center [118, 554] width 99 height 19
click at [168, 547] on span "ASHWINI MAHESKAR" at bounding box center [118, 554] width 99 height 19
click at [168, 554] on span "ASHWINI MAHESKAR" at bounding box center [118, 554] width 99 height 19
click at [143, 550] on span "ASHWINI MAHESKAR" at bounding box center [118, 554] width 99 height 19
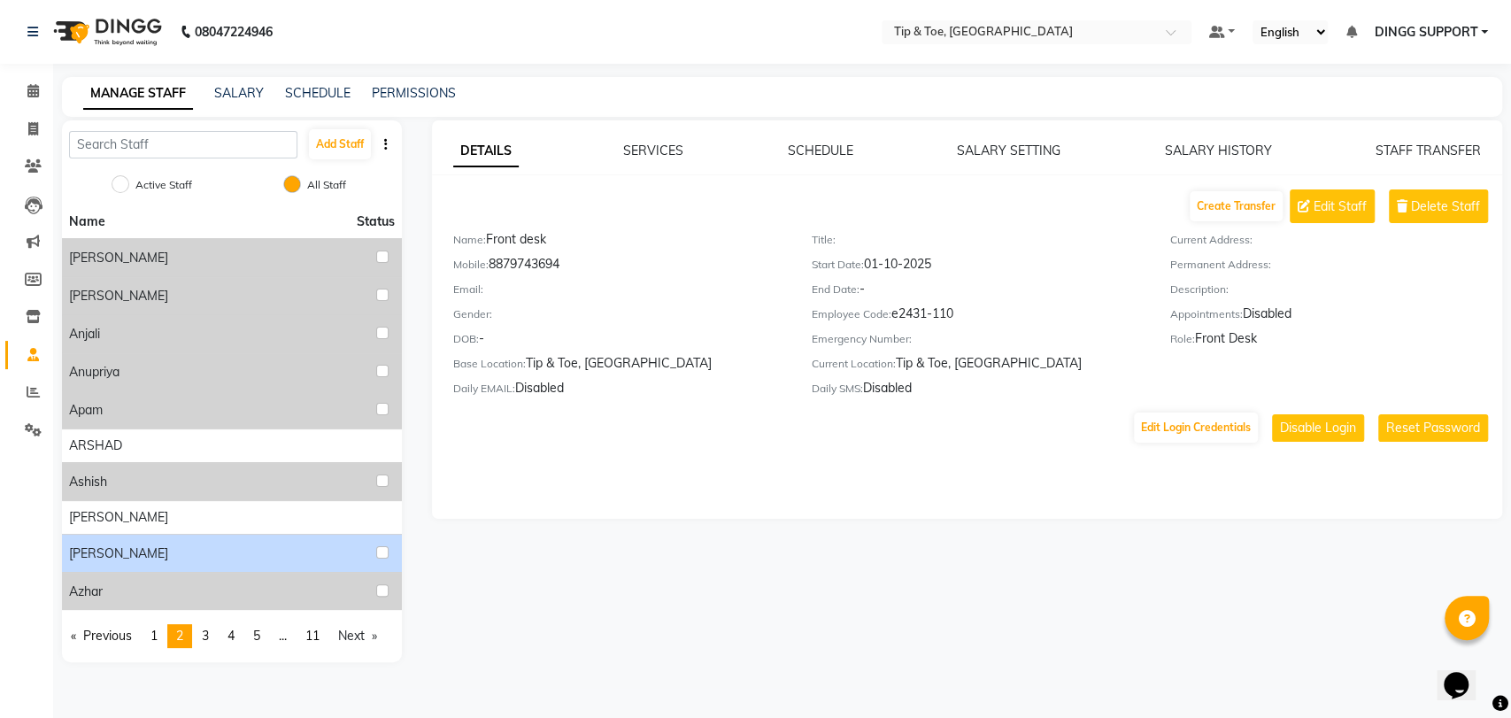
click at [143, 550] on span "ASHWINI MAHESKAR" at bounding box center [118, 554] width 99 height 19
click at [382, 546] on input "checkbox" at bounding box center [382, 552] width 12 height 12
checkbox input "true"
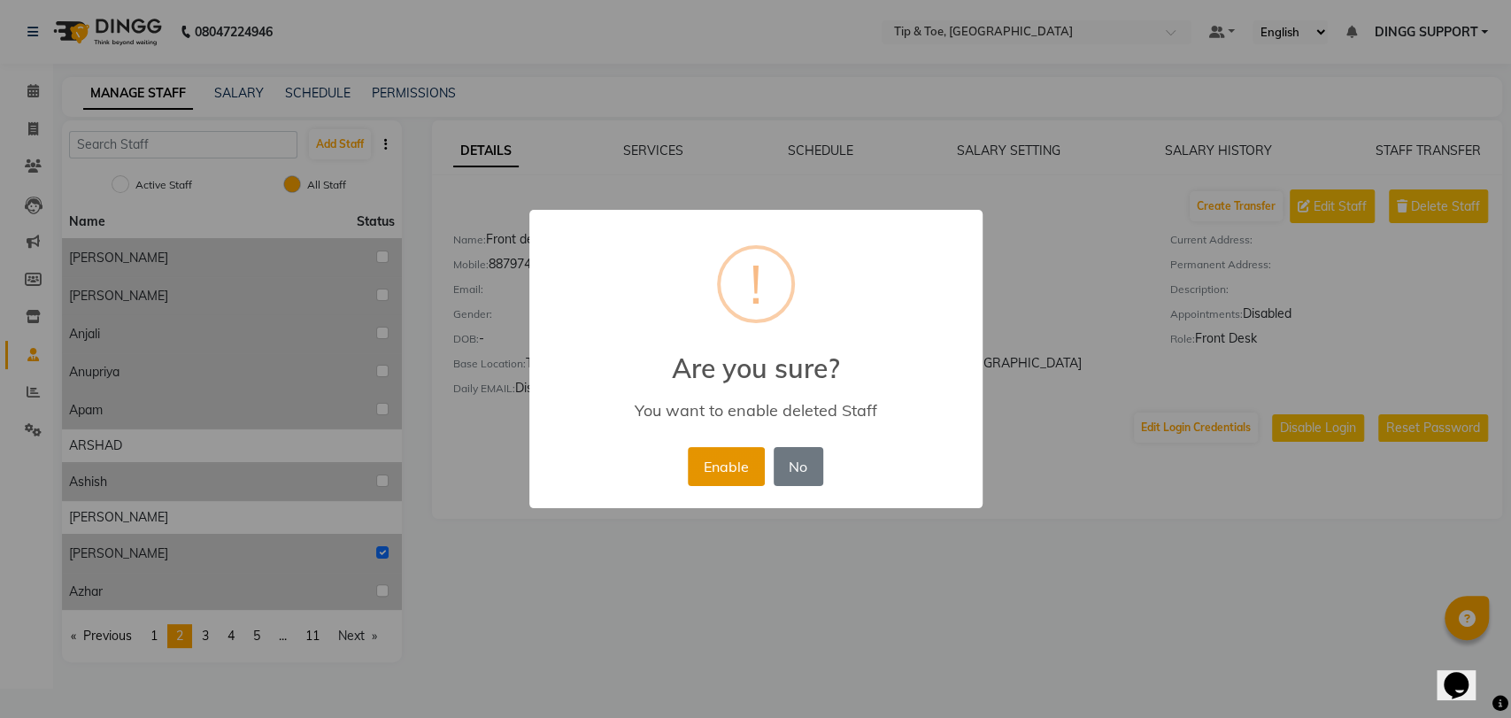
click at [734, 476] on button "Enable" at bounding box center [726, 466] width 76 height 39
radio input "true"
radio input "false"
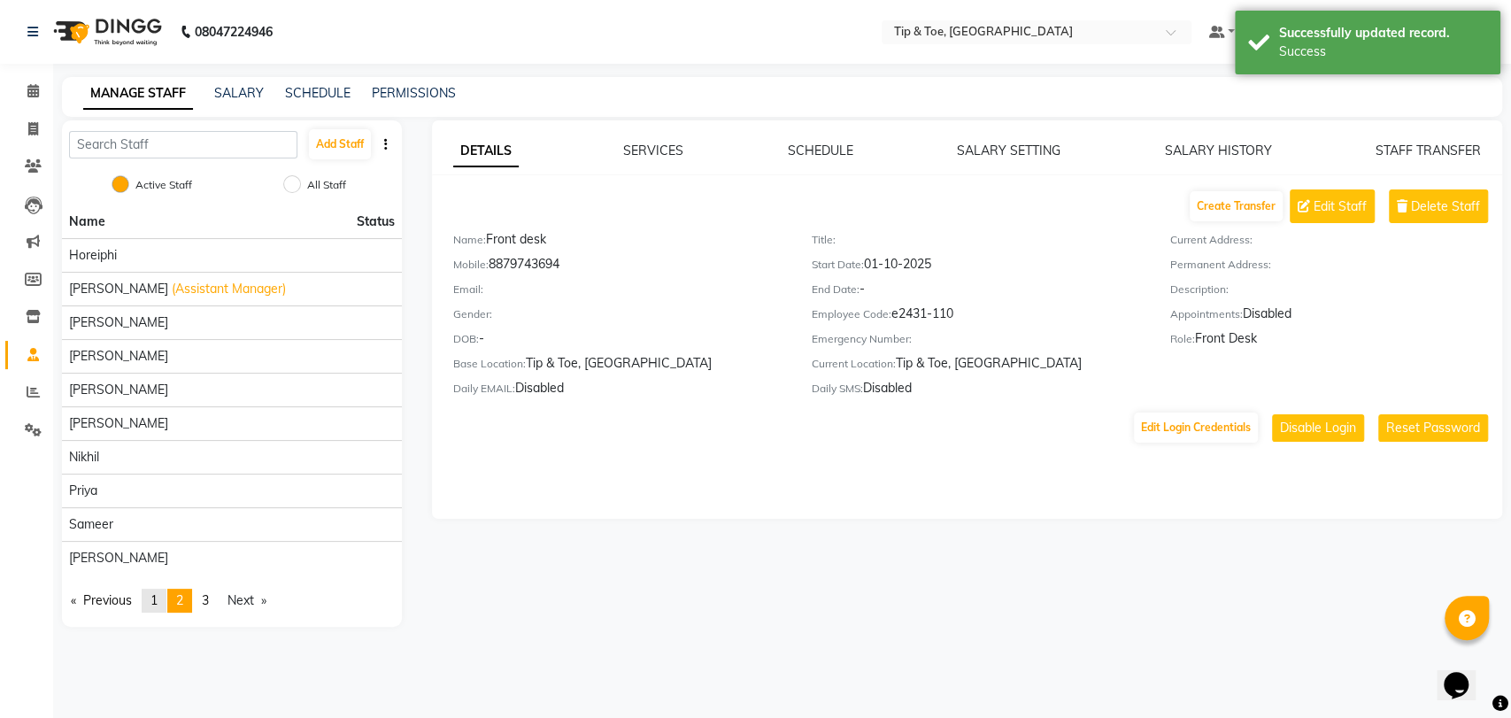
click at [151, 591] on link "page 1" at bounding box center [154, 601] width 25 height 24
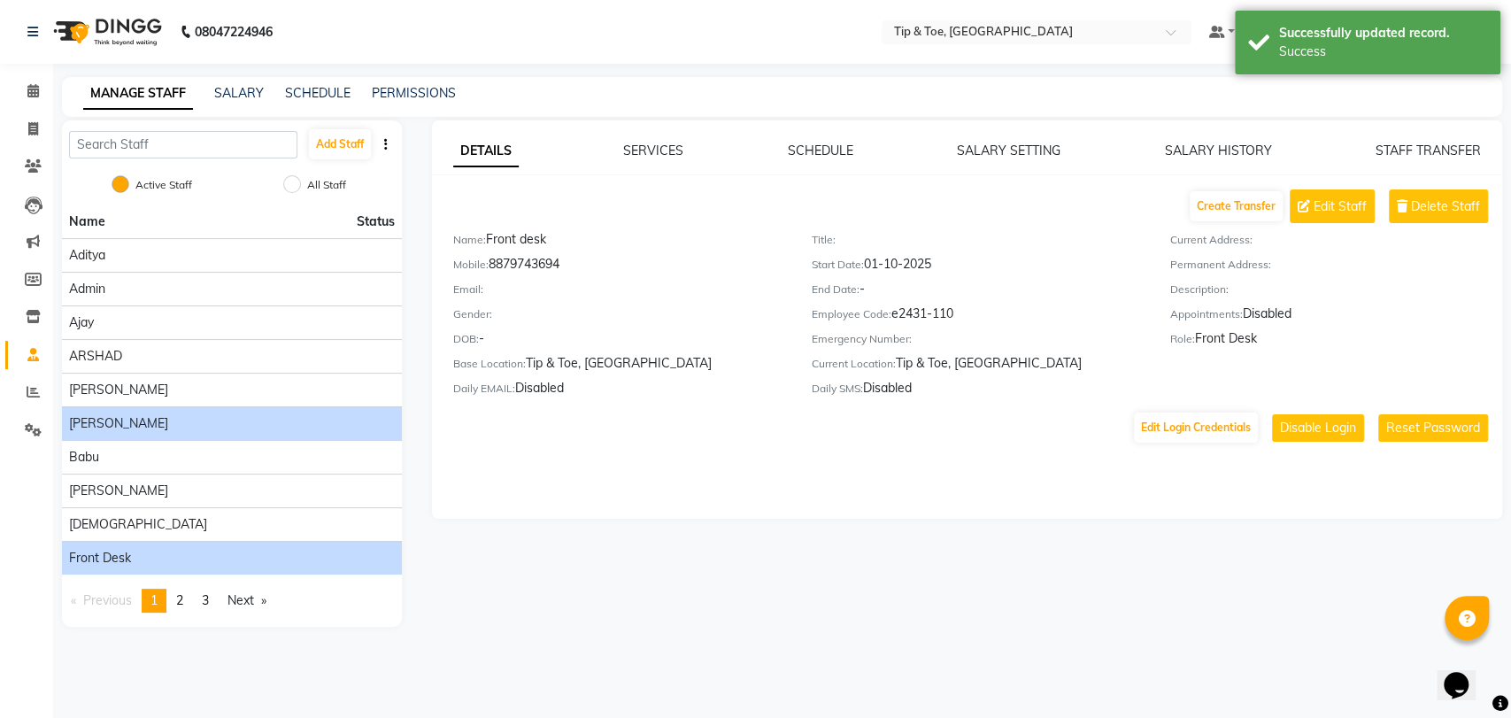
click at [168, 421] on span "ASHWINI MAHESKAR" at bounding box center [118, 423] width 99 height 19
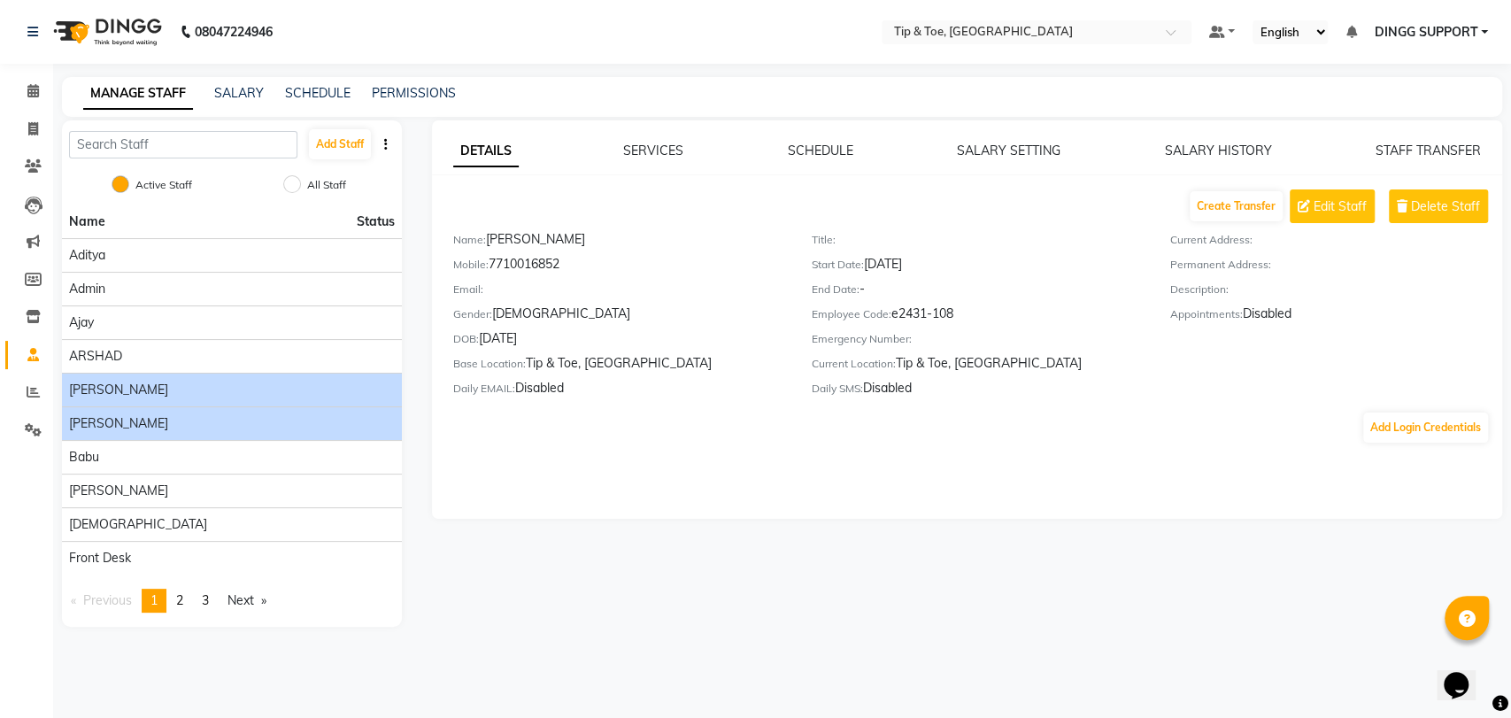
click at [199, 389] on div "ASHWINI MAHESKAR" at bounding box center [232, 390] width 326 height 19
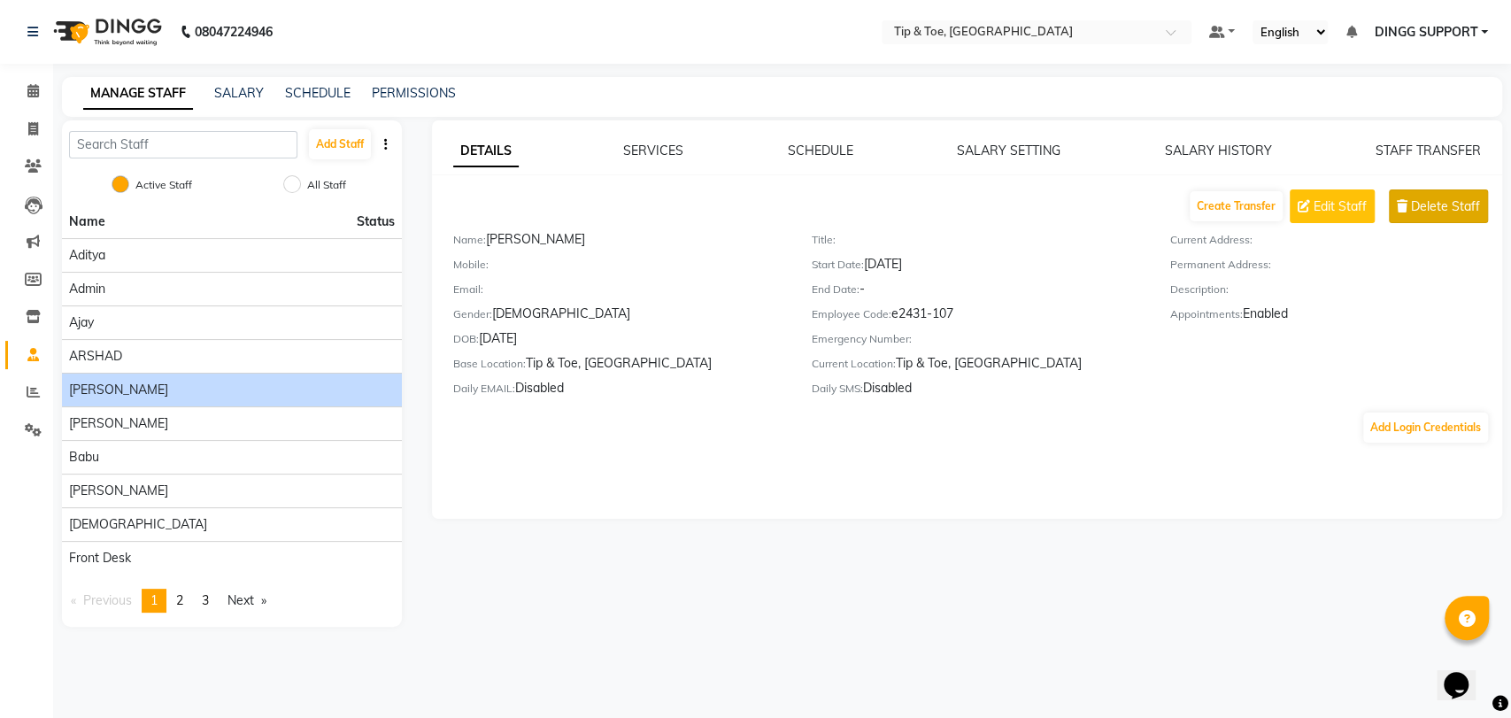
click at [1474, 197] on span "Delete Staff" at bounding box center [1445, 206] width 69 height 19
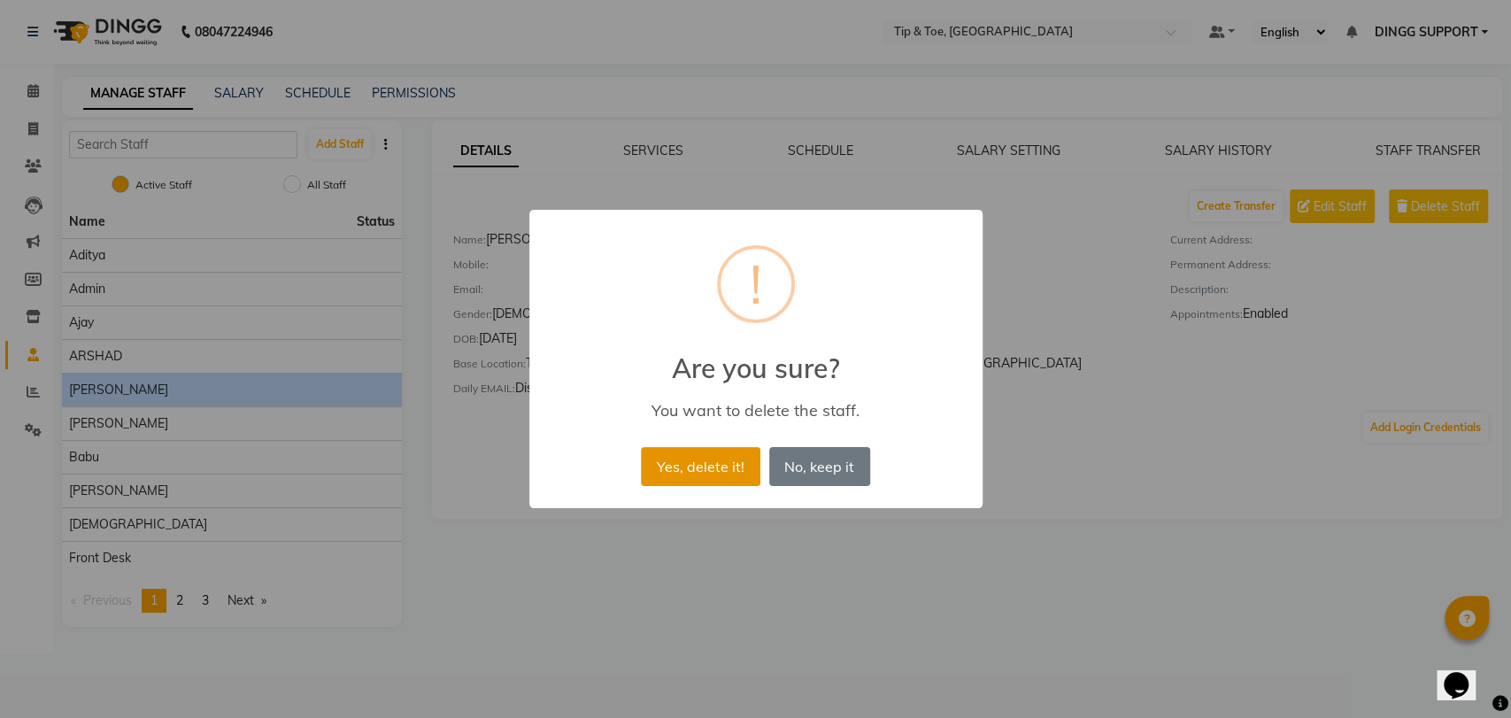
click at [747, 466] on button "Yes, delete it!" at bounding box center [700, 466] width 119 height 39
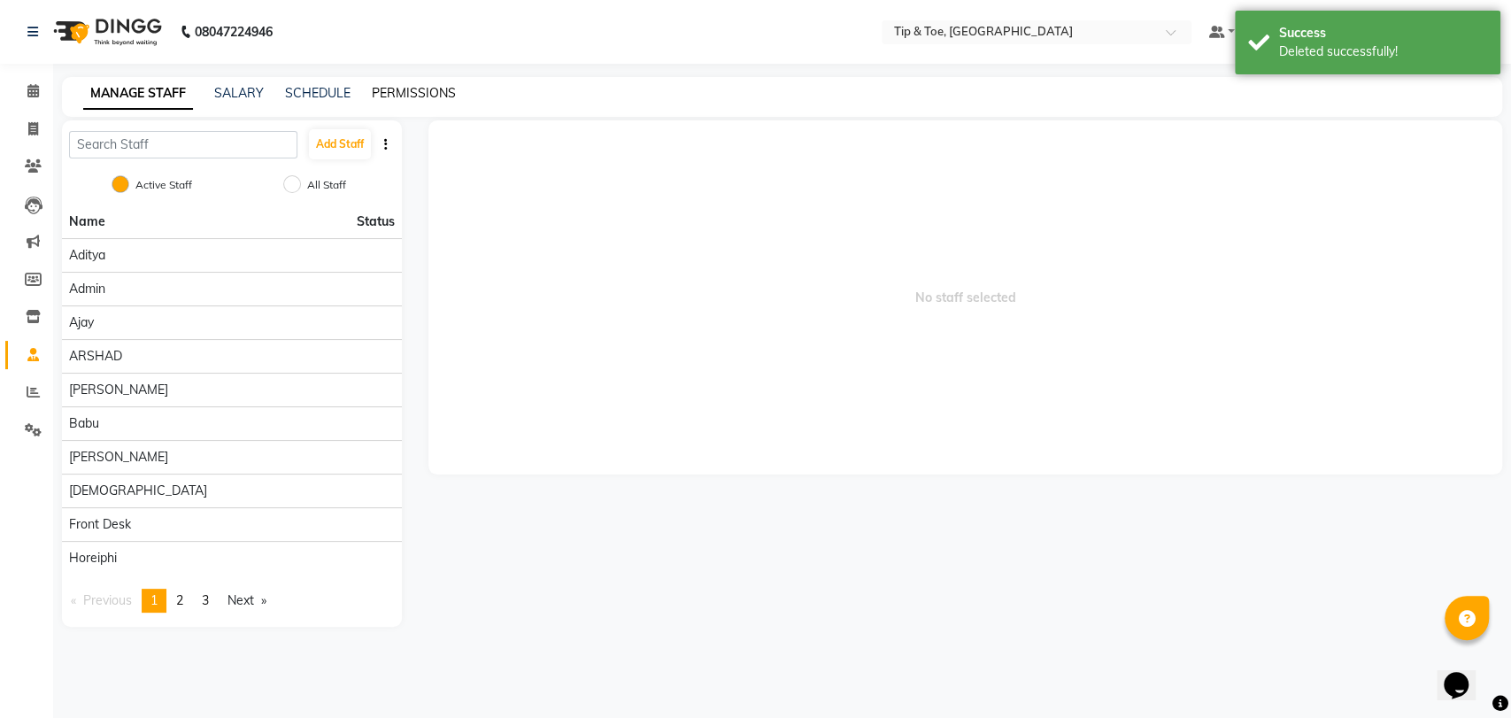
click at [403, 96] on link "PERMISSIONS" at bounding box center [414, 93] width 84 height 16
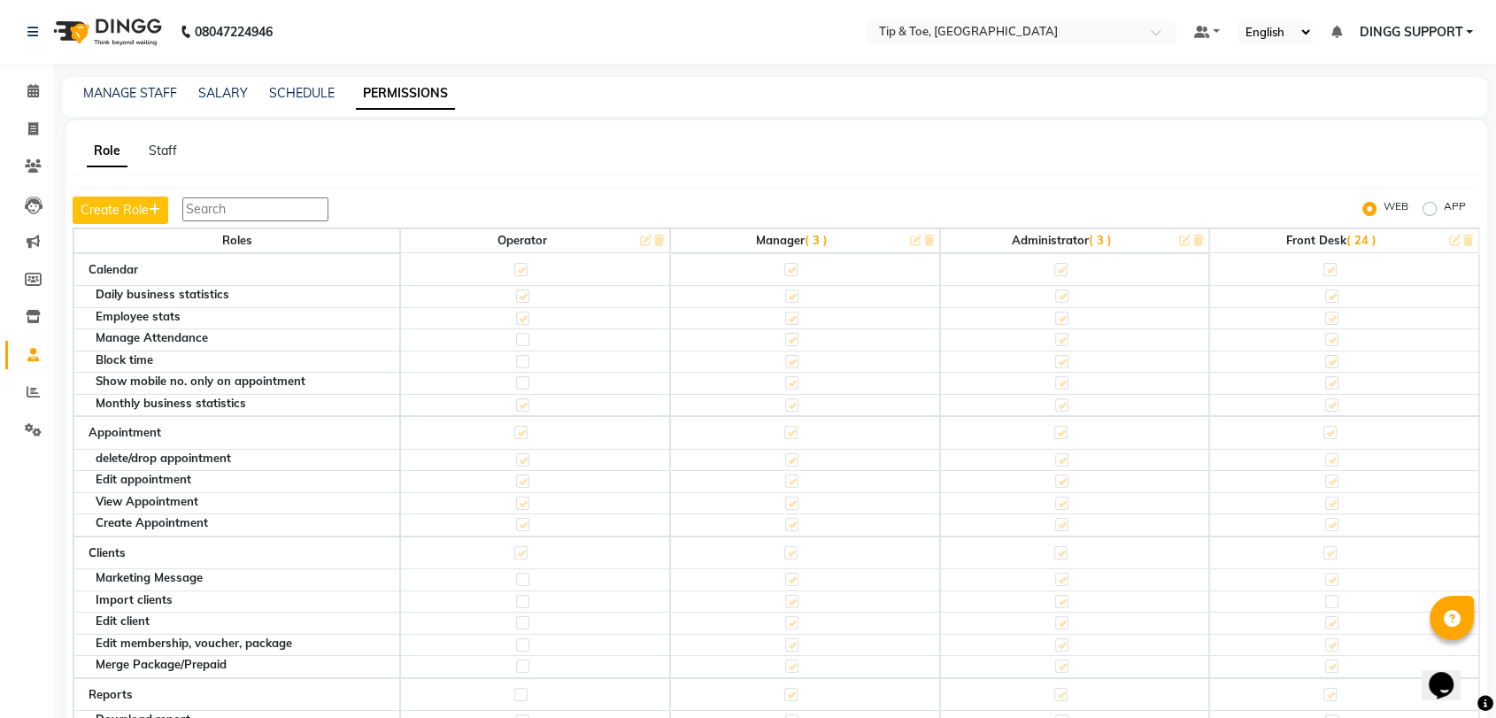
click at [805, 235] on span "( 3 )" at bounding box center [816, 240] width 23 height 14
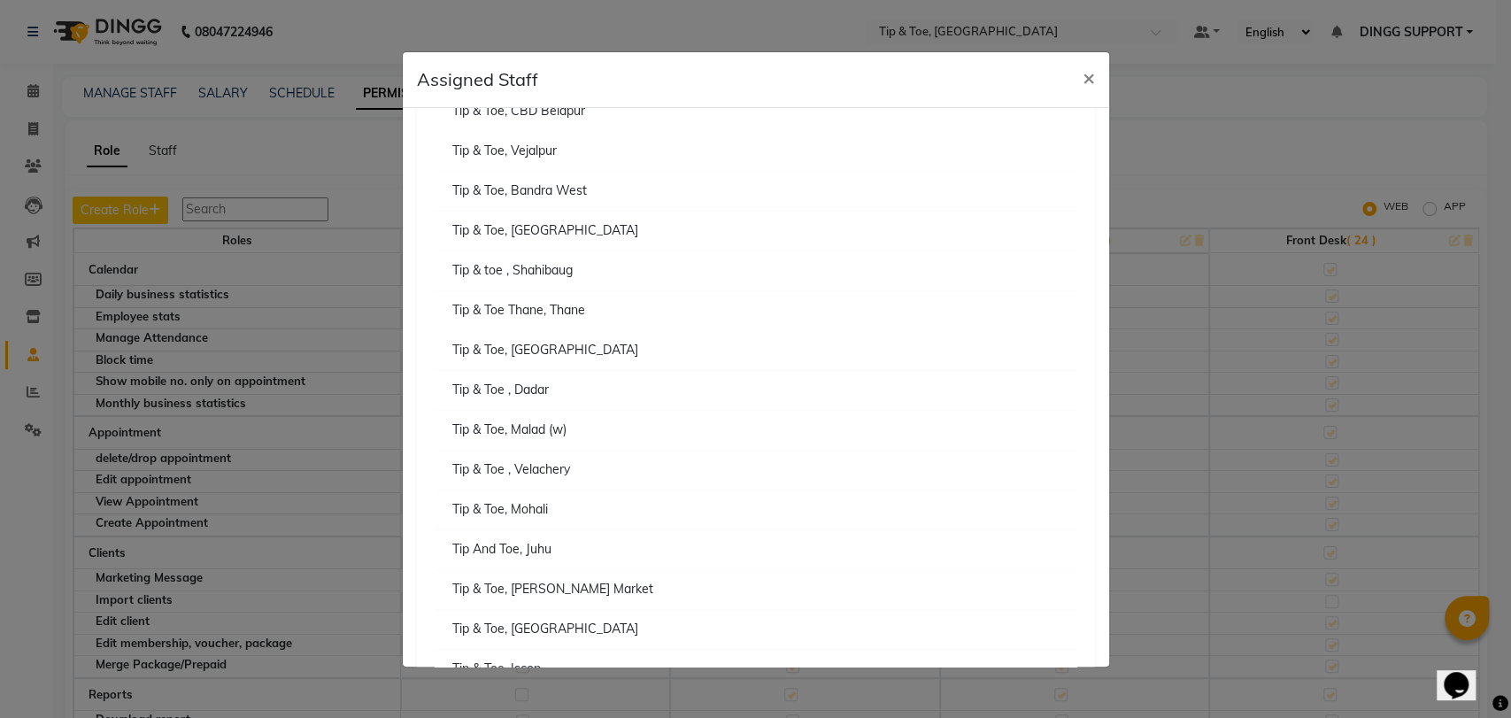
scroll to position [607, 0]
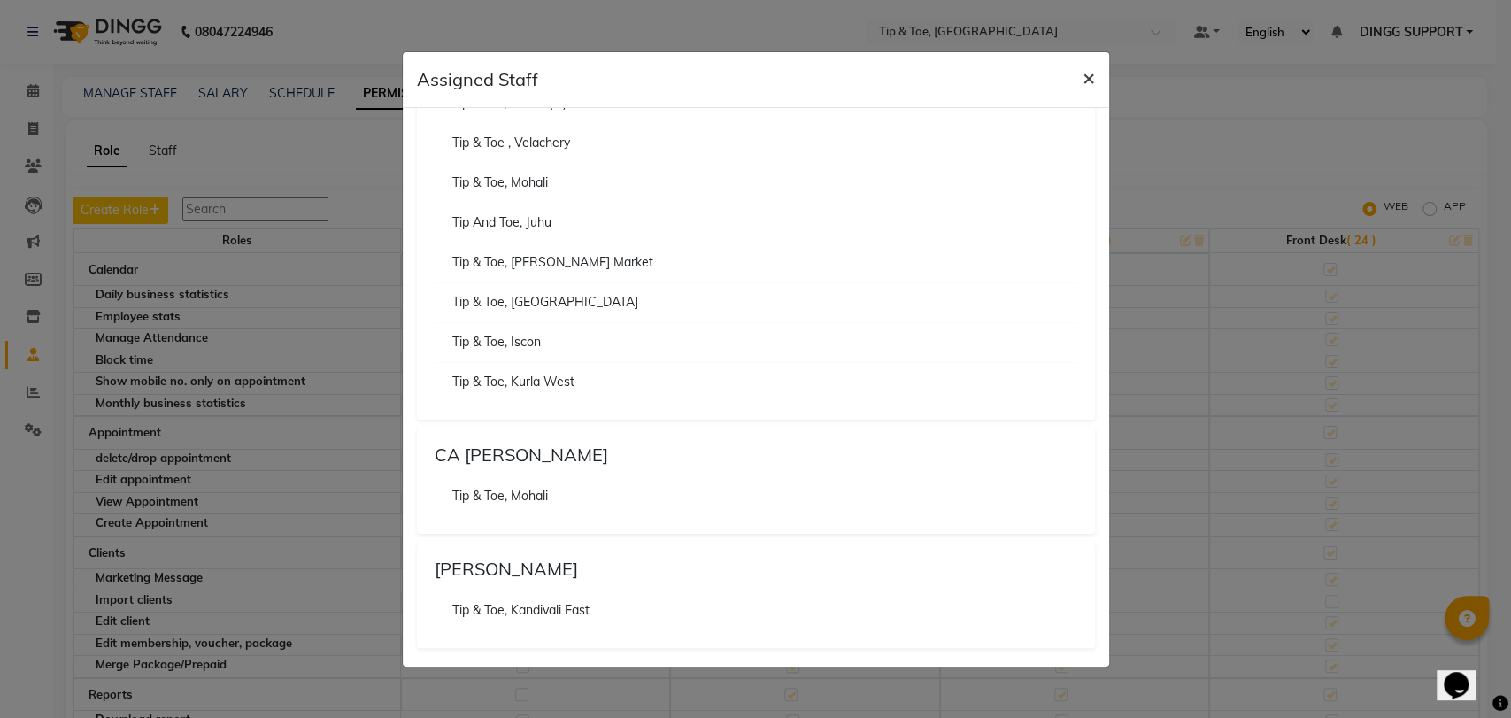
click at [1085, 73] on span "×" at bounding box center [1089, 77] width 12 height 27
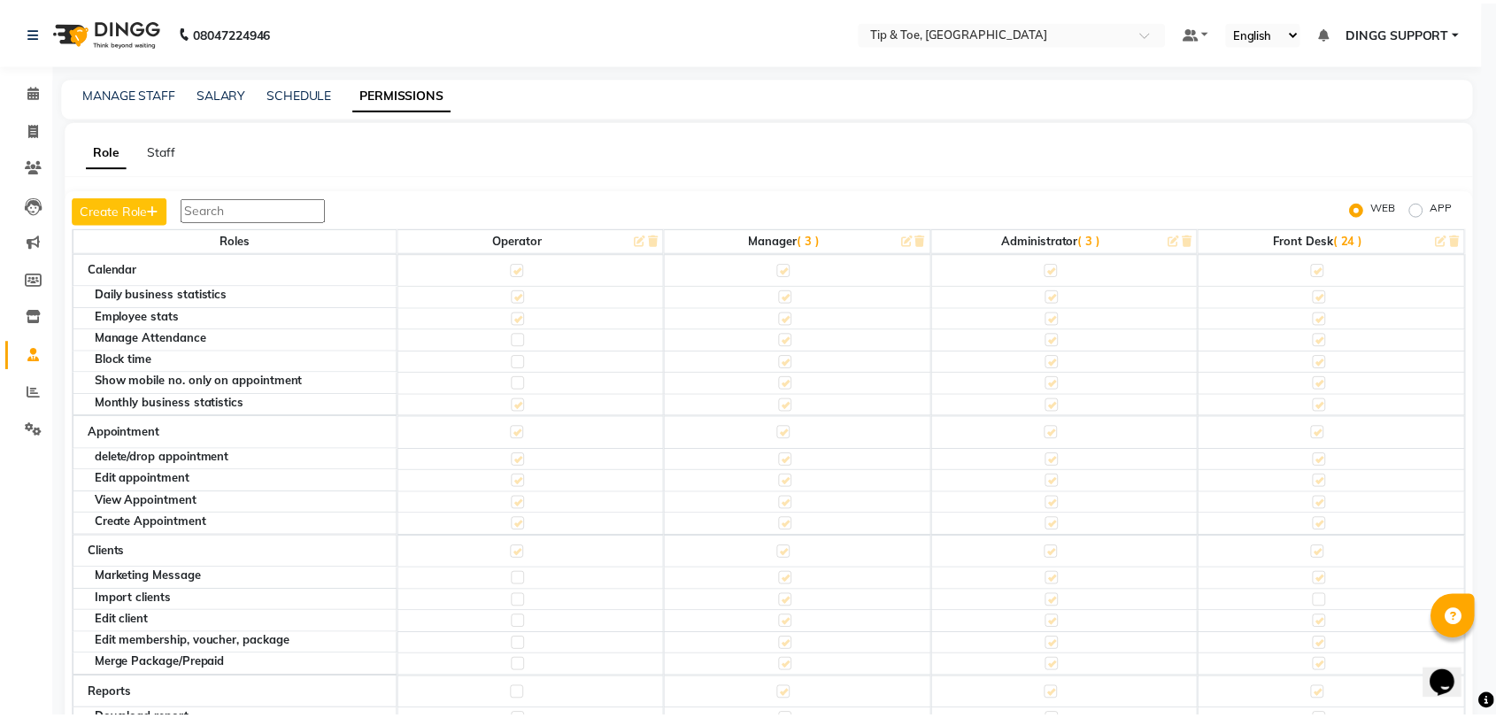
scroll to position [12, 0]
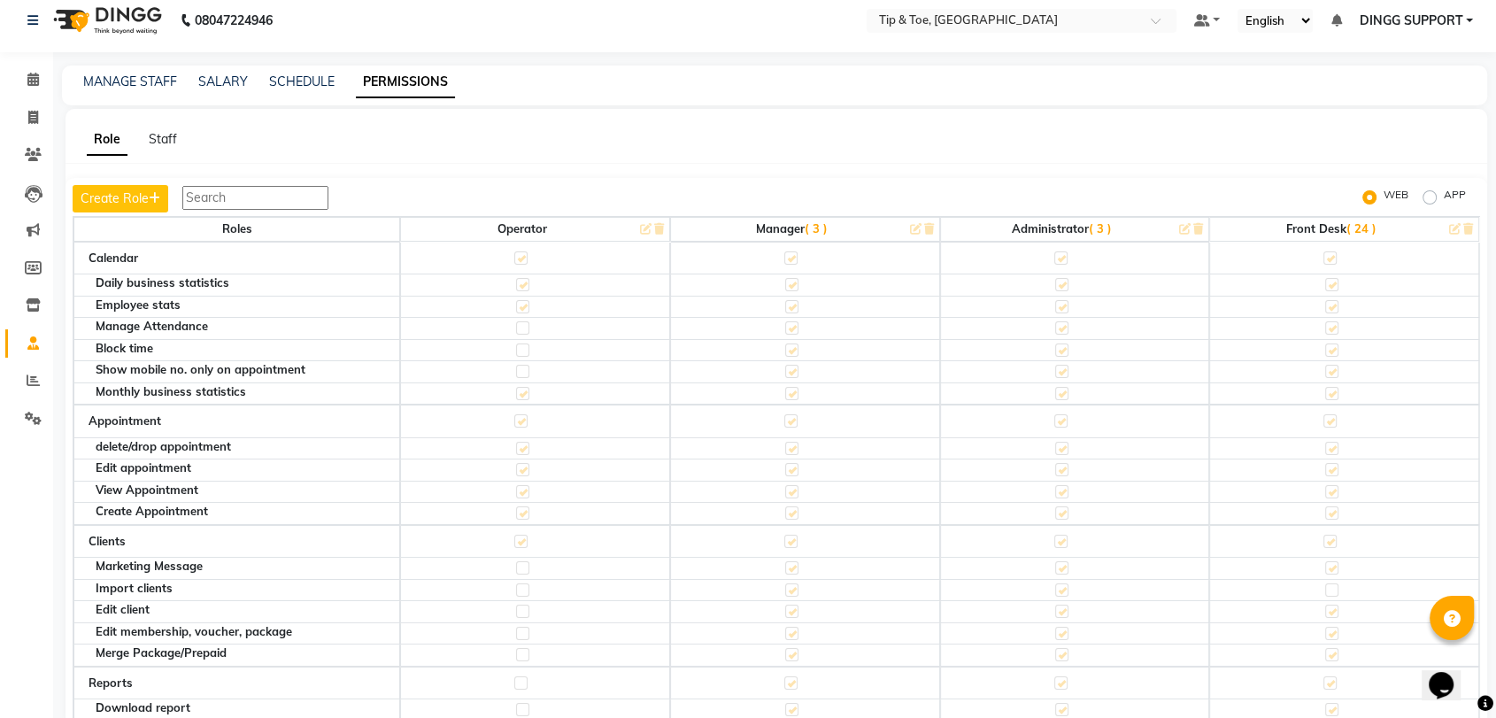
click at [526, 223] on th "Operator" at bounding box center [535, 229] width 270 height 25
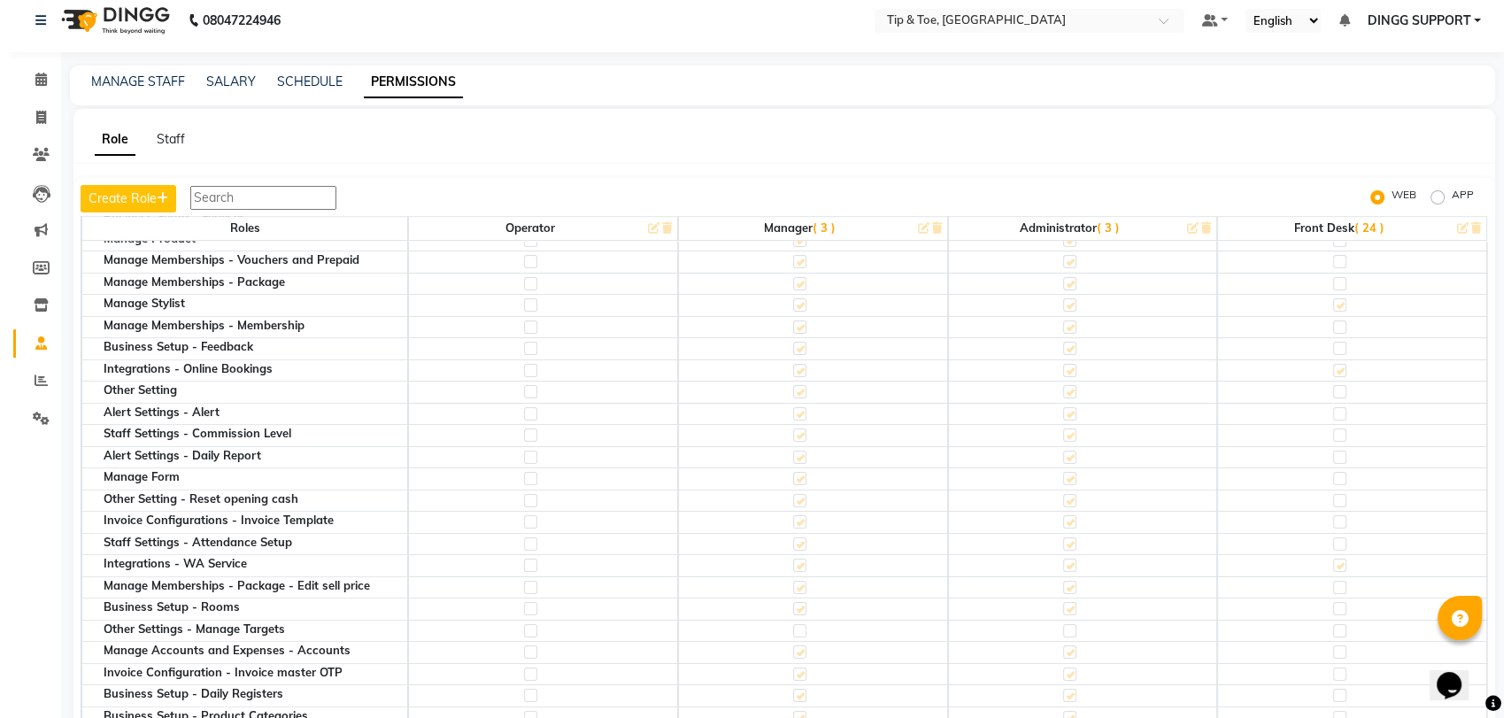
scroll to position [1154, 0]
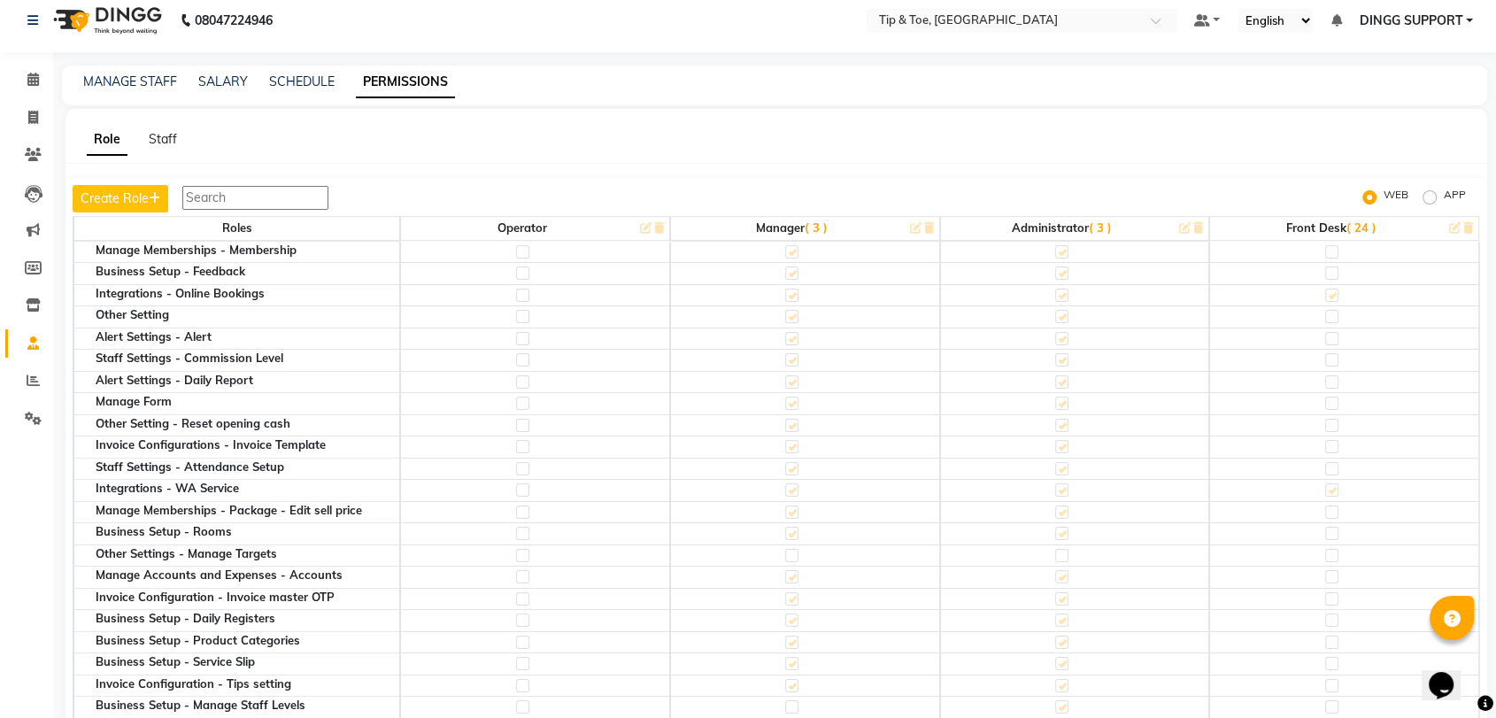
click at [1347, 226] on span "( 24 )" at bounding box center [1362, 227] width 30 height 14
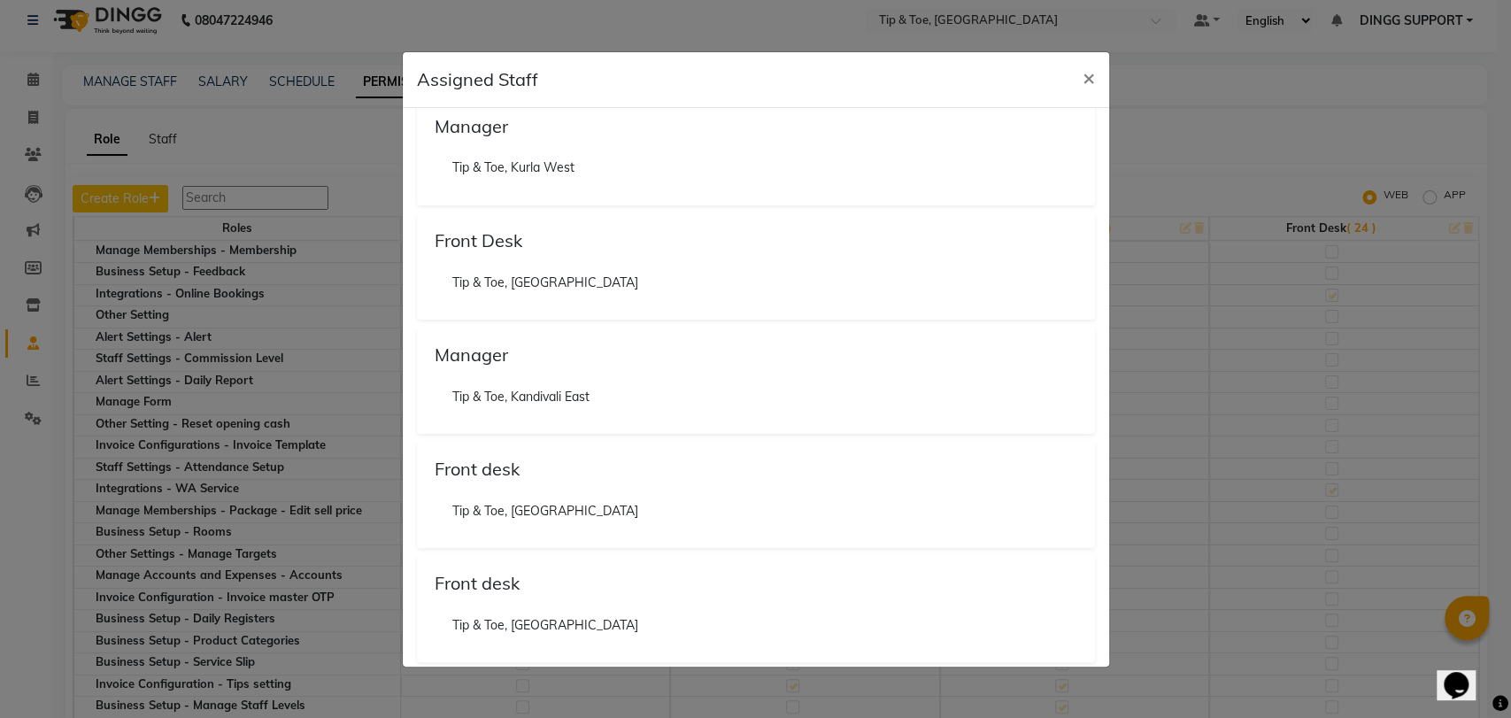
scroll to position [2210, 0]
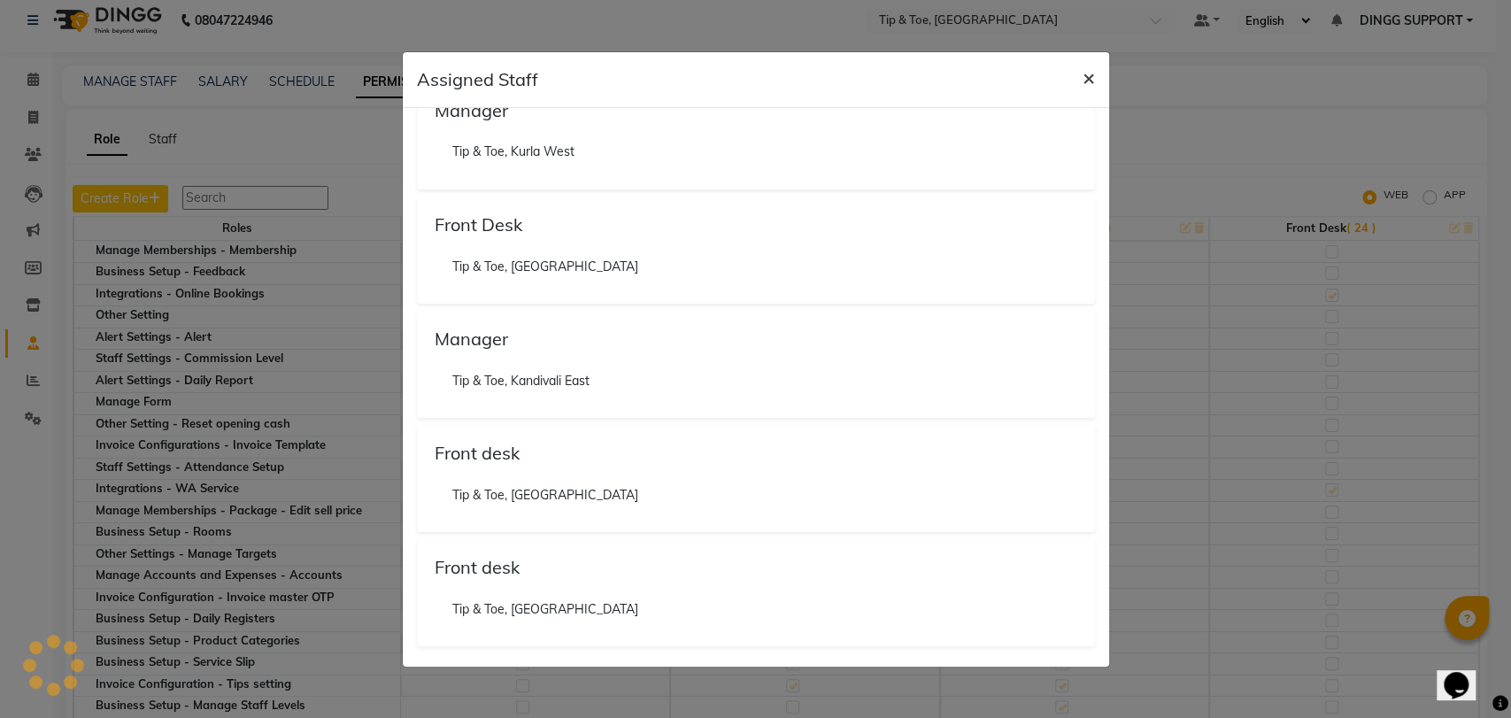
click at [1095, 80] on button "×" at bounding box center [1089, 77] width 41 height 50
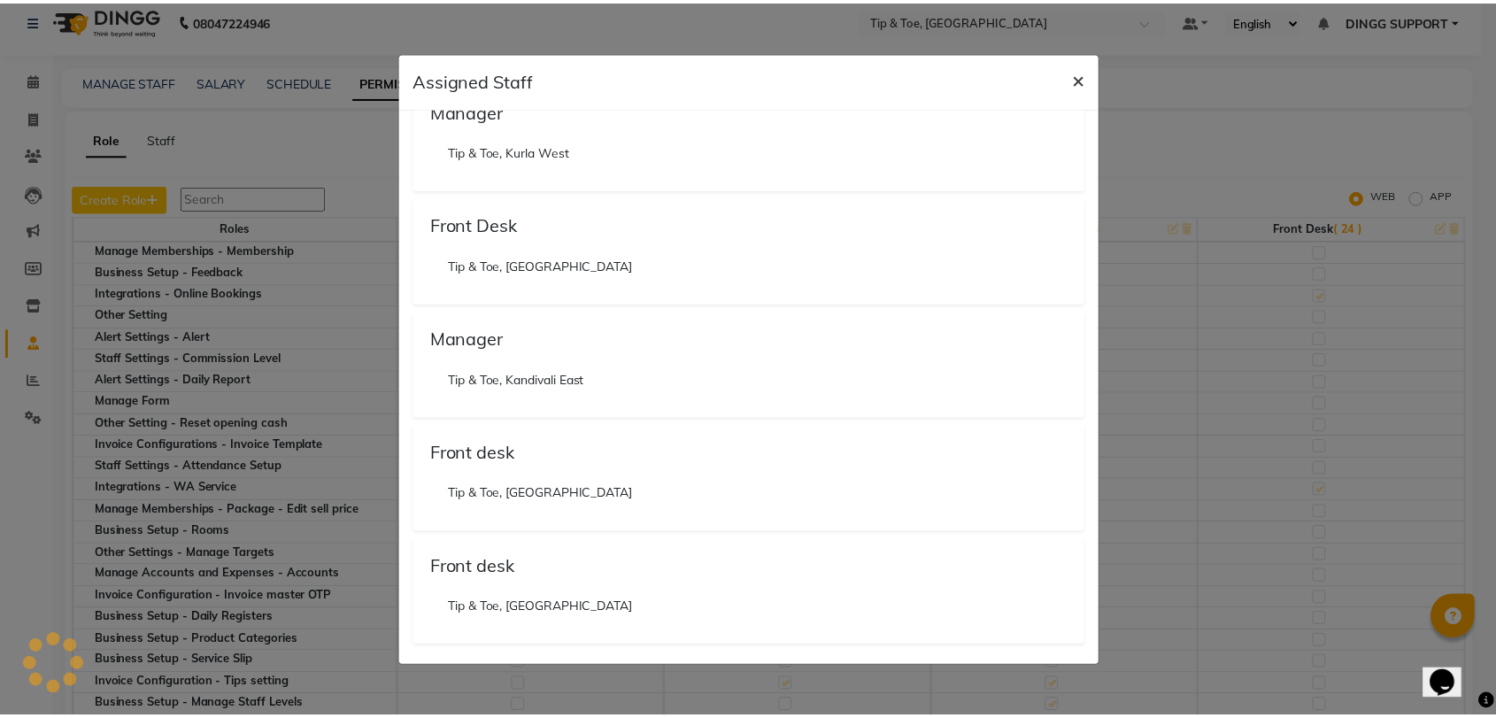
scroll to position [0, 0]
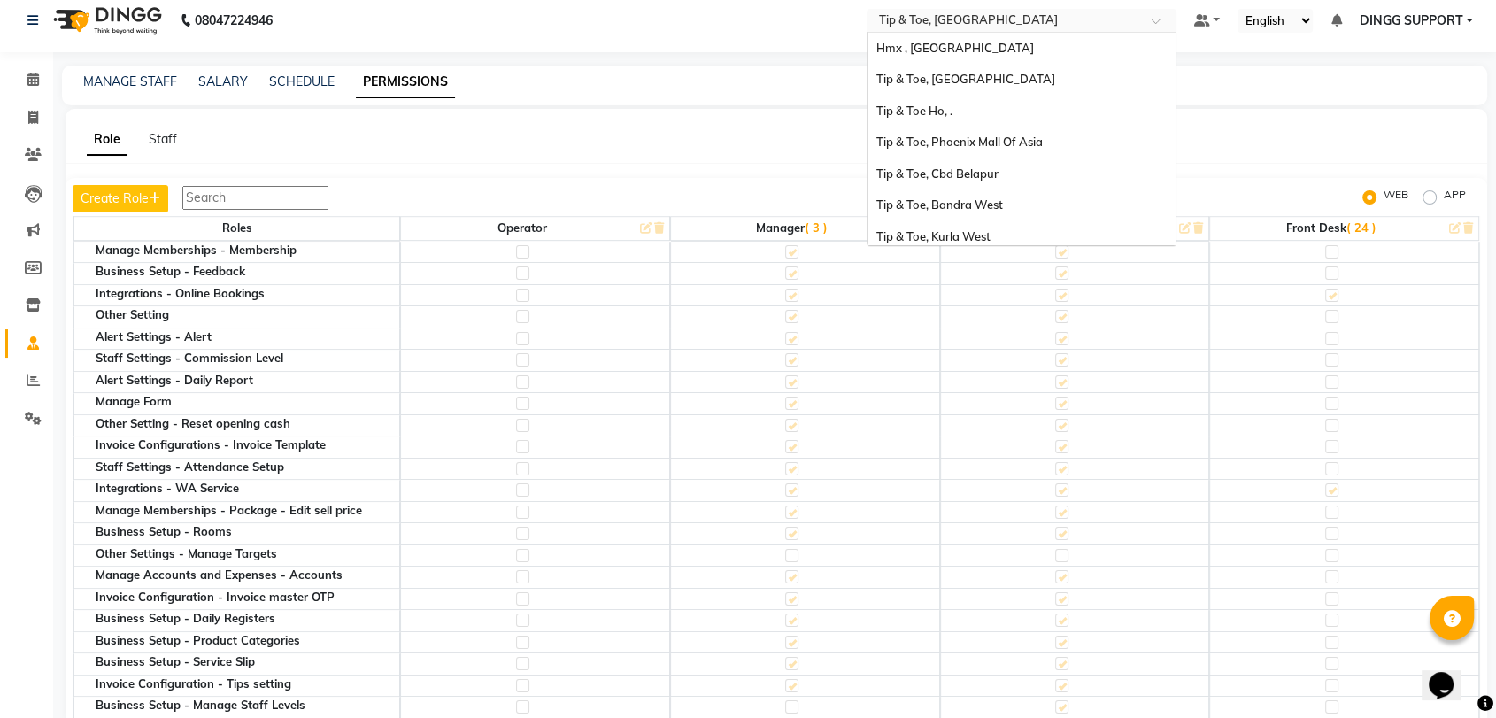
click at [1037, 22] on input "text" at bounding box center [1004, 22] width 257 height 18
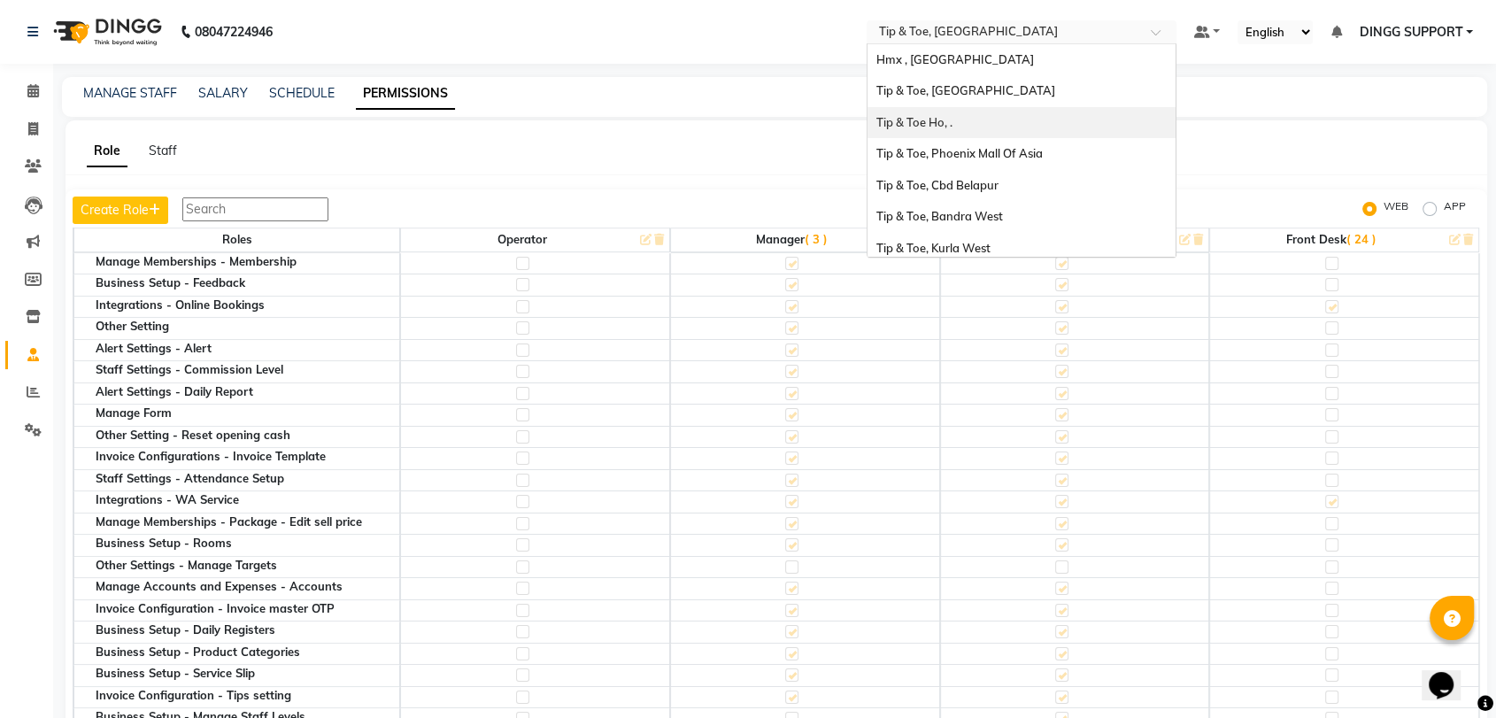
click at [966, 119] on div "Tip & Toe Ho, ." at bounding box center [1022, 123] width 308 height 32
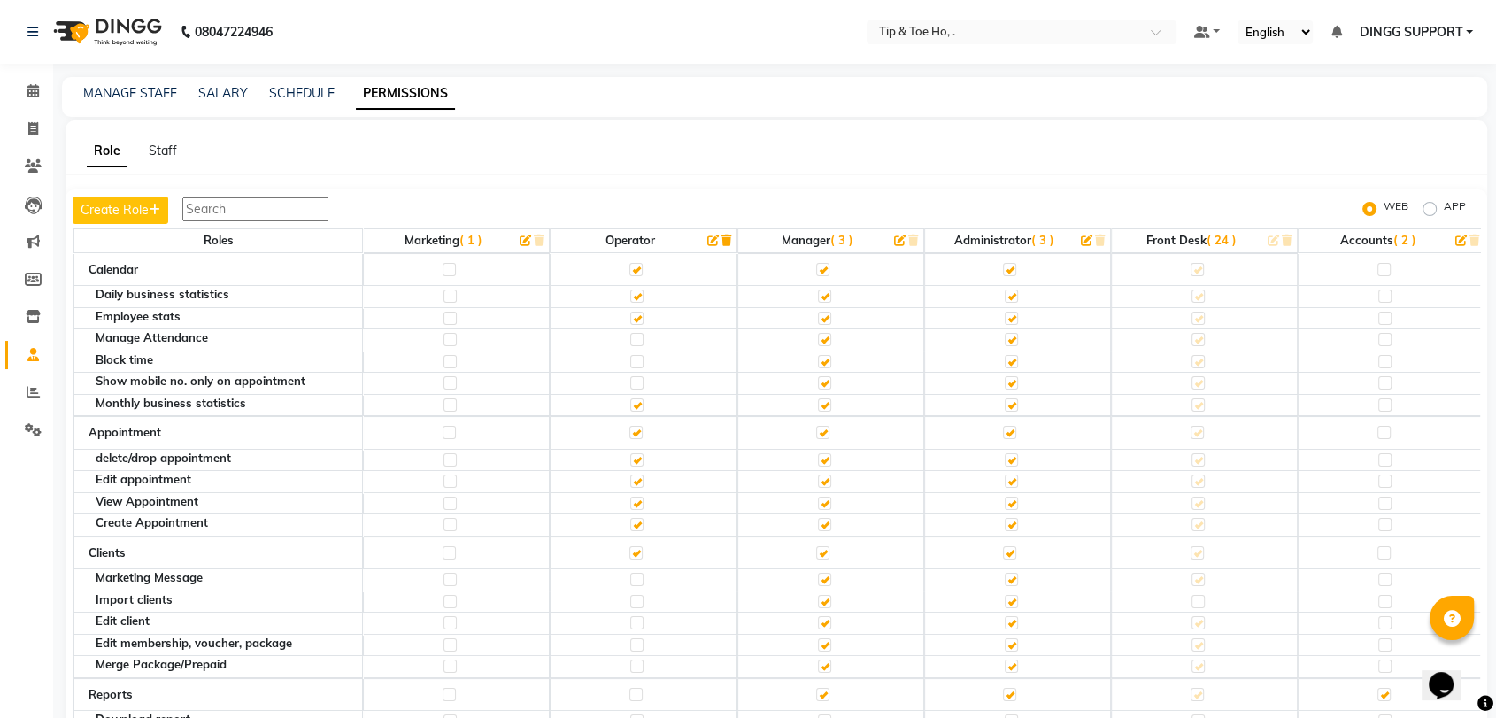
click at [482, 240] on th "Marketing ( 1 )" at bounding box center [456, 240] width 187 height 25
